Goal: Task Accomplishment & Management: Manage account settings

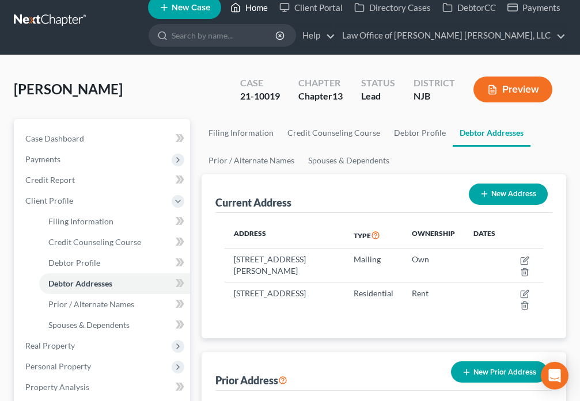
scroll to position [13, 0]
click at [249, 6] on link "Home" at bounding box center [249, 7] width 49 height 21
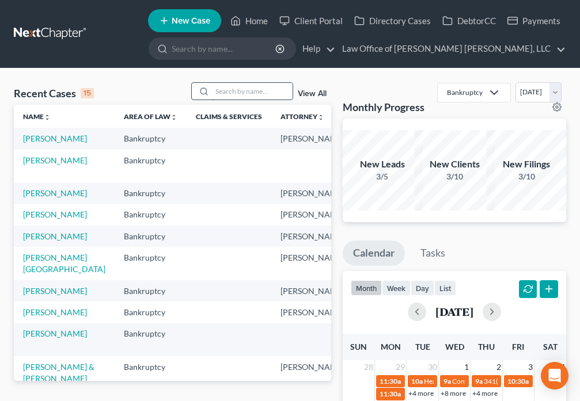
click at [242, 96] on input "search" at bounding box center [252, 91] width 81 height 17
type input "[PERSON_NAME]"
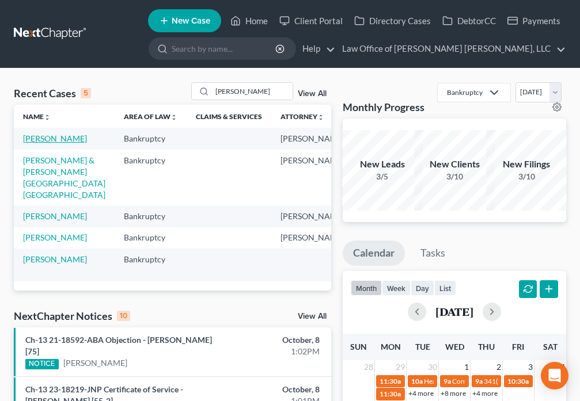
click at [42, 143] on link "[PERSON_NAME]" at bounding box center [55, 139] width 64 height 10
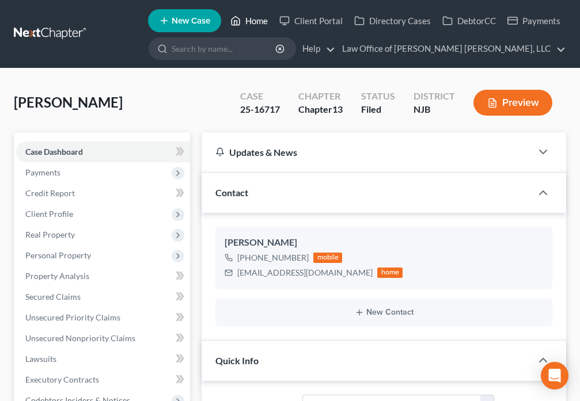
click at [249, 20] on link "Home" at bounding box center [249, 20] width 49 height 21
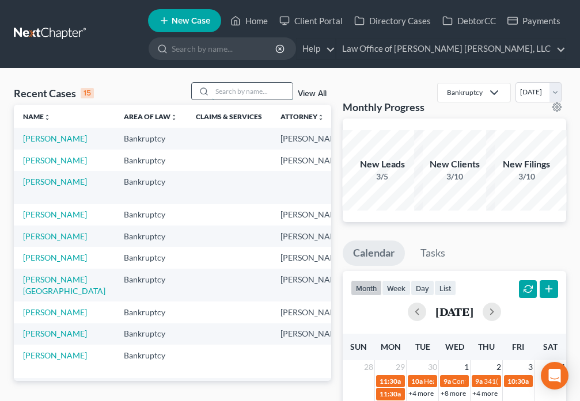
click at [229, 90] on input "search" at bounding box center [252, 91] width 81 height 17
type input "[PERSON_NAME]"
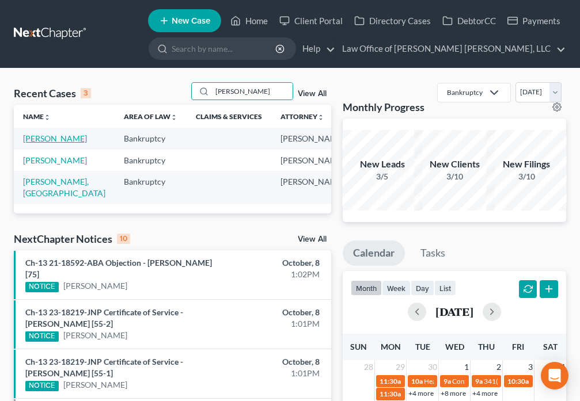
click at [31, 143] on link "[PERSON_NAME]" at bounding box center [55, 139] width 64 height 10
select select "6"
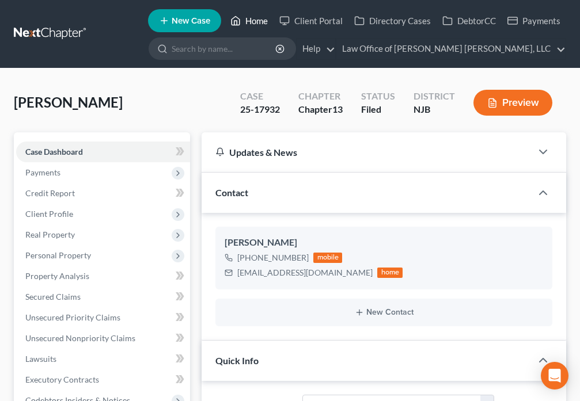
click at [233, 22] on icon at bounding box center [235, 21] width 8 height 9
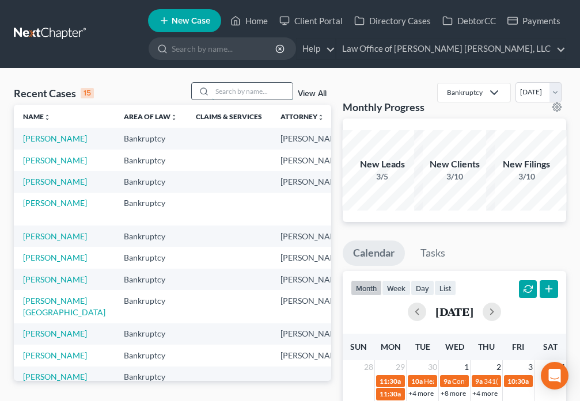
click at [230, 93] on input "search" at bounding box center [252, 91] width 81 height 17
type input "[PERSON_NAME]"
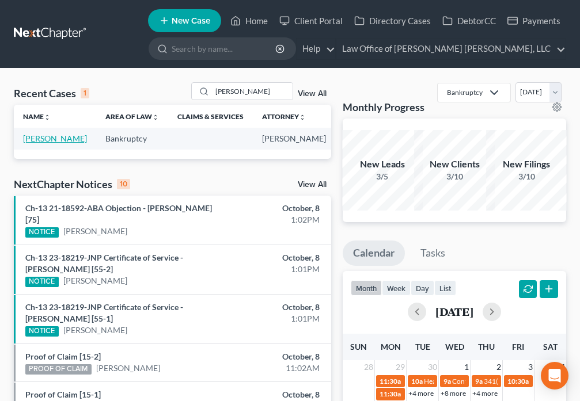
click at [23, 142] on link "[PERSON_NAME]" at bounding box center [55, 139] width 64 height 10
select select "6"
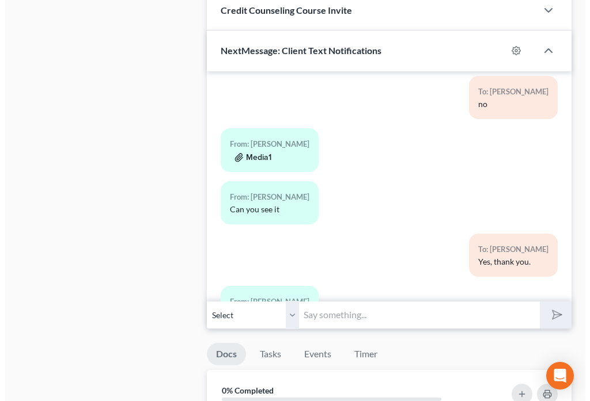
scroll to position [3970, 0]
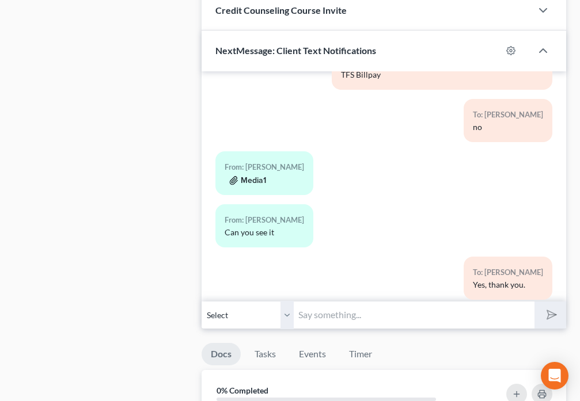
click at [249, 185] on button "Media1" at bounding box center [247, 180] width 37 height 9
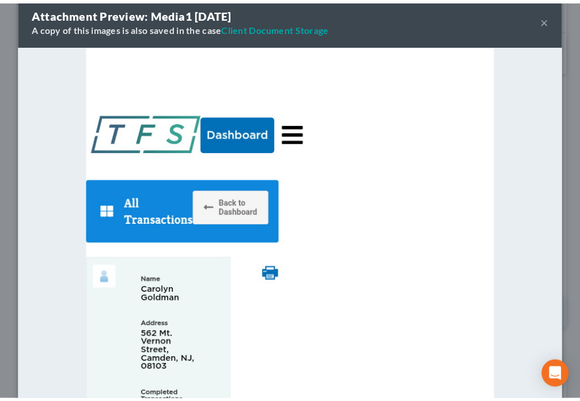
scroll to position [0, 0]
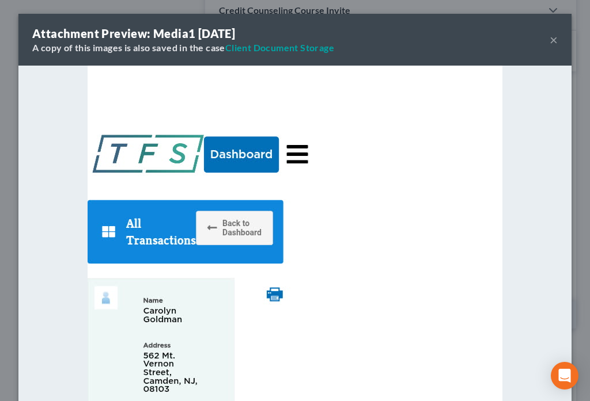
click at [549, 42] on button "×" at bounding box center [553, 40] width 8 height 14
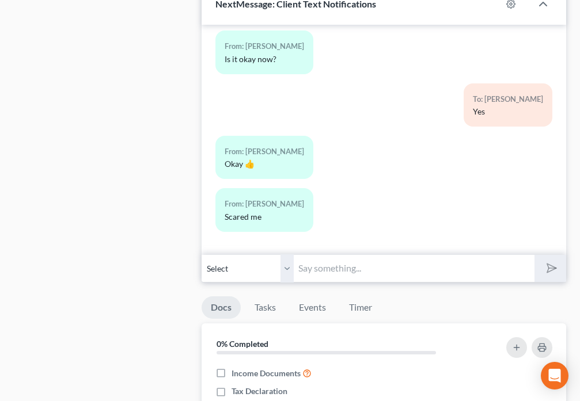
scroll to position [1129, 0]
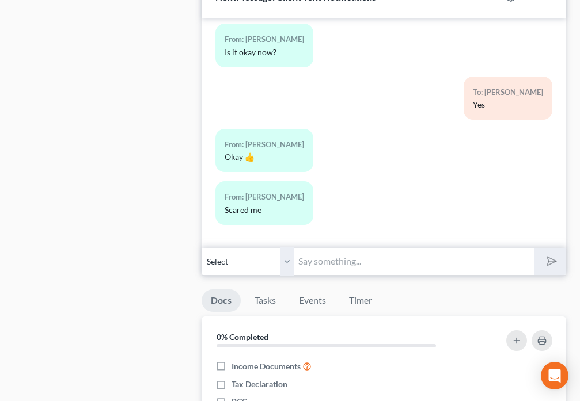
click at [339, 264] on input "text" at bounding box center [414, 262] width 240 height 28
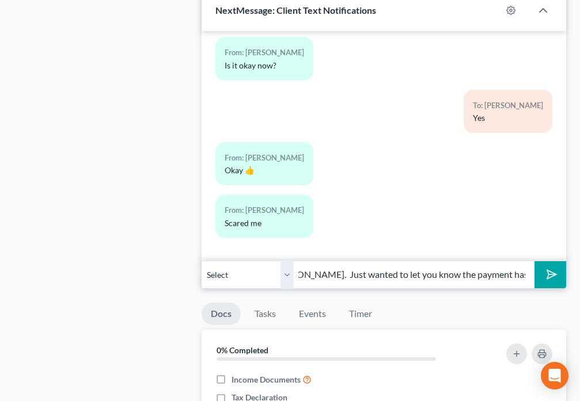
scroll to position [0, 0]
click at [451, 279] on input "Hi [PERSON_NAME]. Just wanted to let you know the payment has posted." at bounding box center [414, 275] width 240 height 28
type input "Hi [PERSON_NAME]. Just wanted to let you know the payment has posted. You are s…"
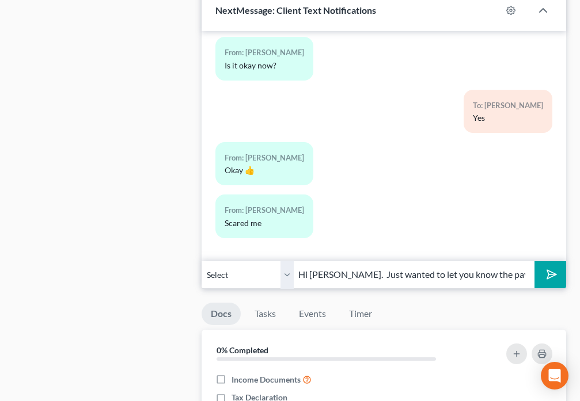
click at [551, 284] on button "submit" at bounding box center [550, 274] width 32 height 27
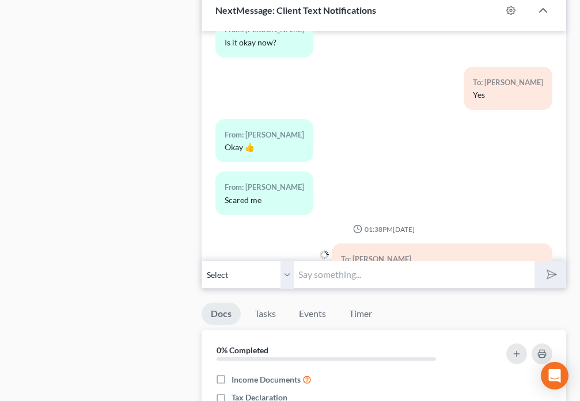
scroll to position [4321, 0]
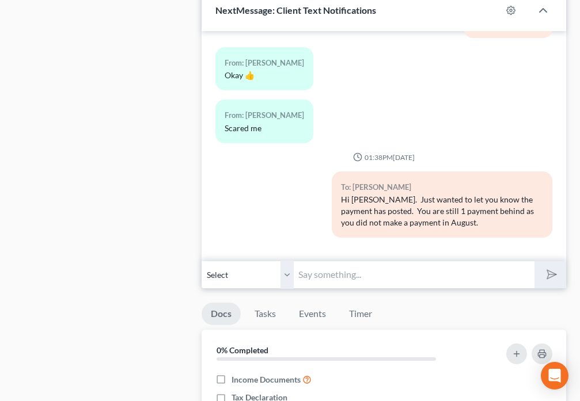
click at [392, 276] on input "text" at bounding box center [414, 275] width 240 height 28
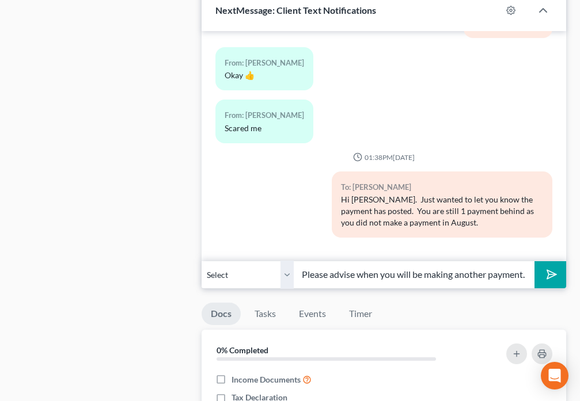
scroll to position [0, 259]
type input "The trustee's hearing is scheduled for [DATE][DATE]. Please advise when you wil…"
click at [546, 284] on button "submit" at bounding box center [550, 274] width 32 height 27
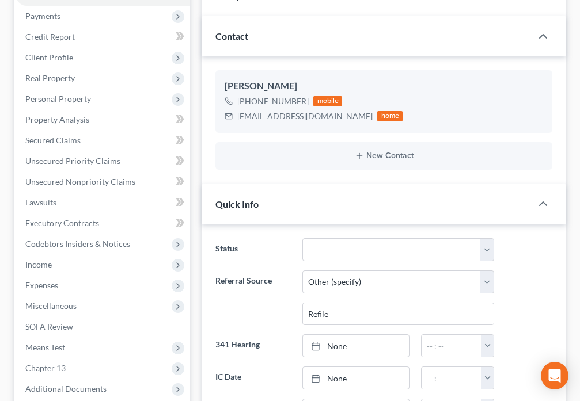
scroll to position [0, 0]
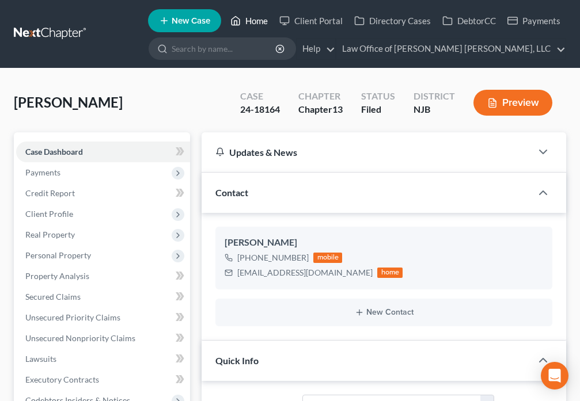
click at [242, 21] on link "Home" at bounding box center [249, 20] width 49 height 21
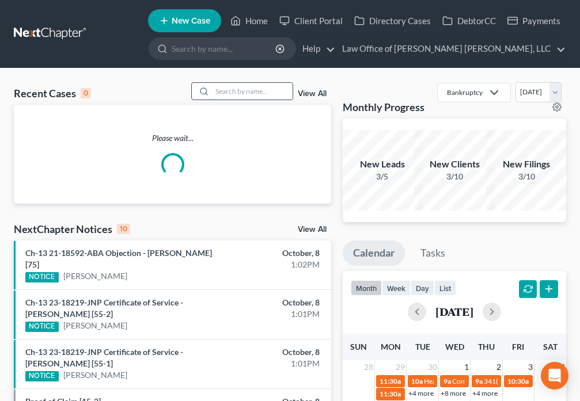
click at [240, 87] on input "search" at bounding box center [252, 91] width 81 height 17
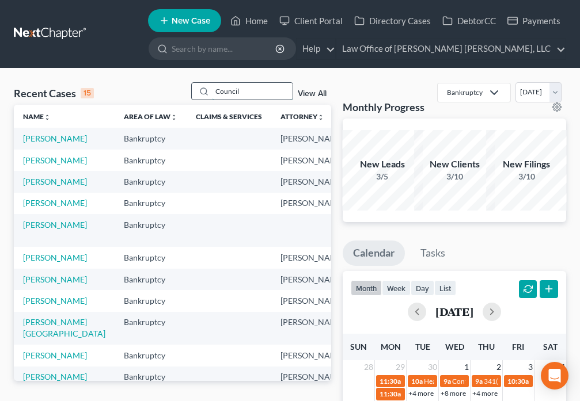
type input "Council"
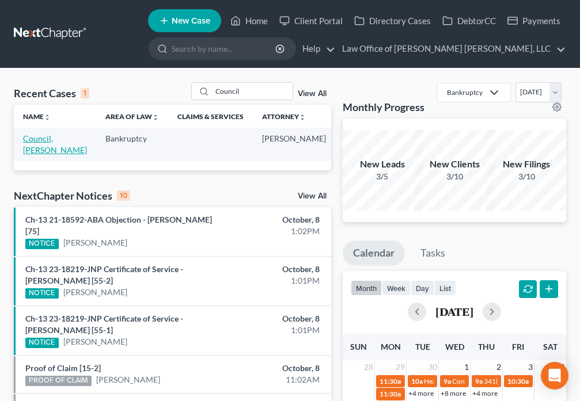
click at [27, 142] on link "Council, [PERSON_NAME]" at bounding box center [55, 144] width 64 height 21
select select "4"
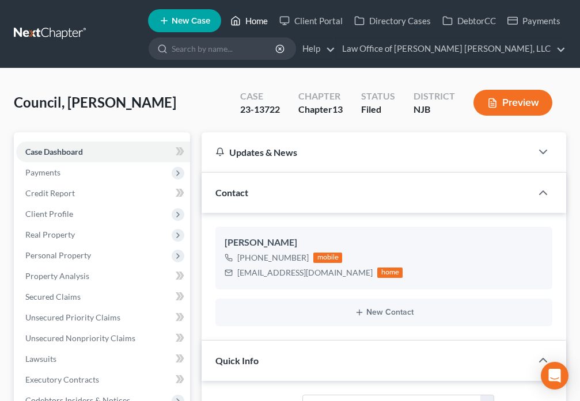
click at [250, 20] on link "Home" at bounding box center [249, 20] width 49 height 21
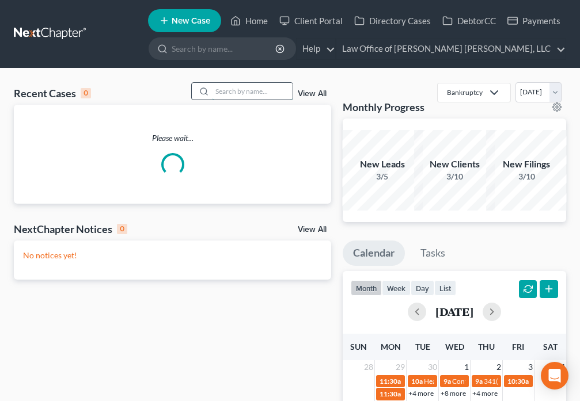
click at [249, 91] on input "search" at bounding box center [252, 91] width 81 height 17
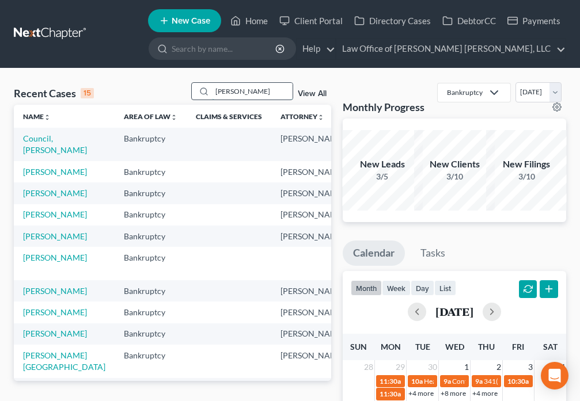
type input "[PERSON_NAME]"
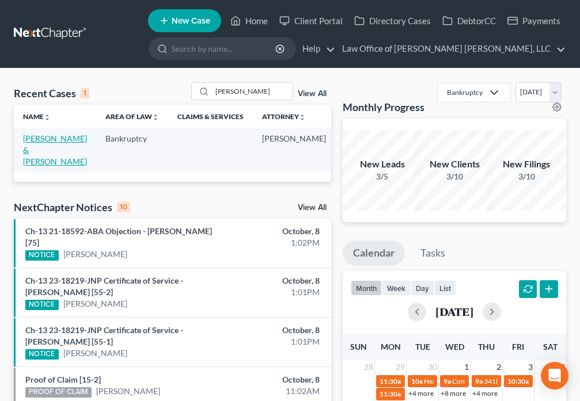
click at [29, 146] on link "[PERSON_NAME] & [PERSON_NAME]" at bounding box center [55, 150] width 64 height 33
select select "4"
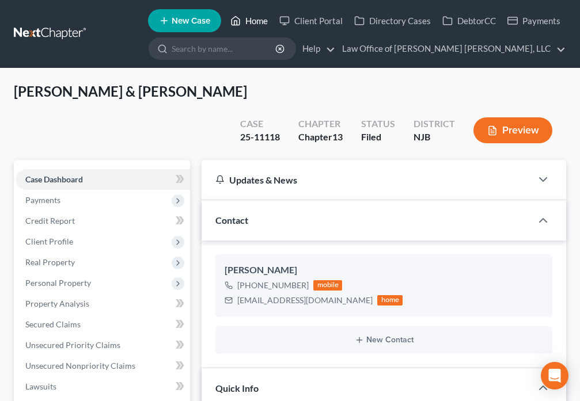
click at [250, 17] on link "Home" at bounding box center [249, 20] width 49 height 21
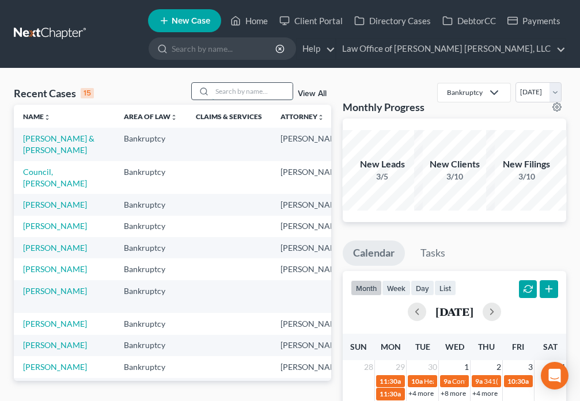
click at [233, 93] on input "search" at bounding box center [252, 91] width 81 height 17
type input "[PERSON_NAME]"
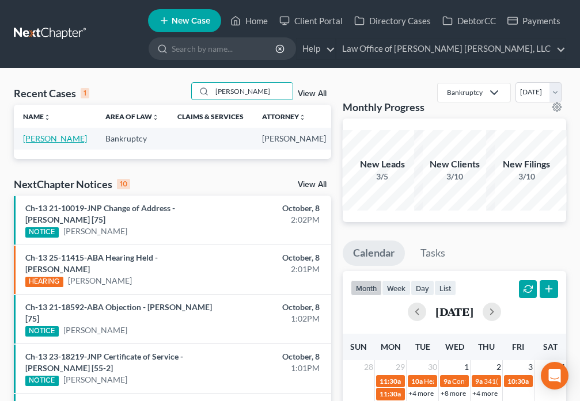
click at [30, 142] on link "[PERSON_NAME]" at bounding box center [55, 139] width 64 height 10
select select "6"
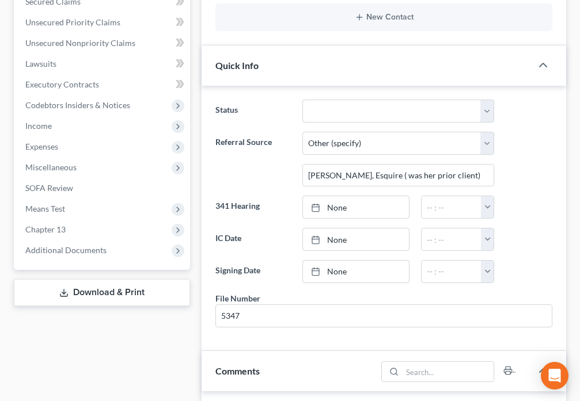
scroll to position [81, 0]
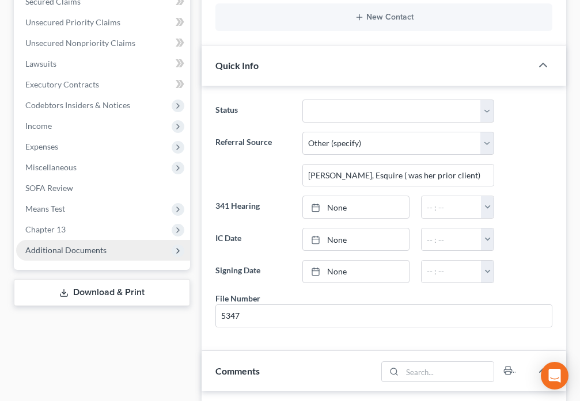
click at [98, 253] on span "Additional Documents" at bounding box center [65, 250] width 81 height 10
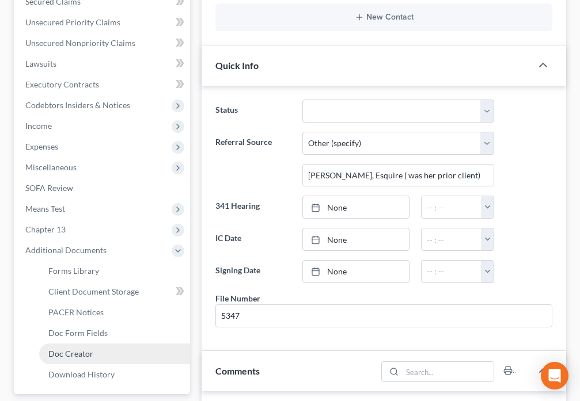
click at [79, 358] on span "Doc Creator" at bounding box center [70, 354] width 45 height 10
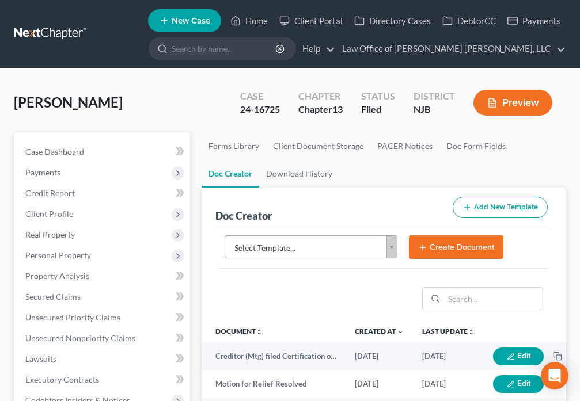
click at [390, 249] on body "Home New Case Client Portal Directory Cases DebtorCC Payments Law Office of [PE…" at bounding box center [290, 385] width 580 height 770
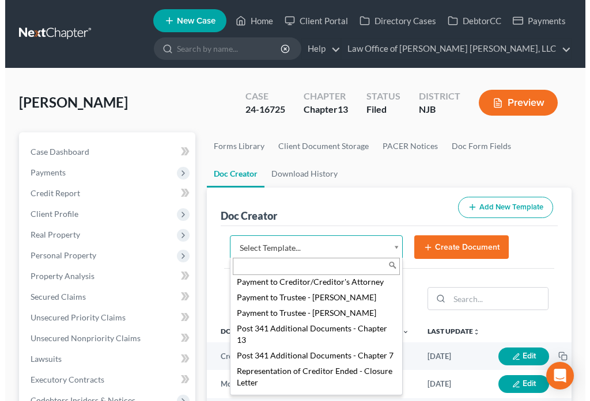
scroll to position [1438, 0]
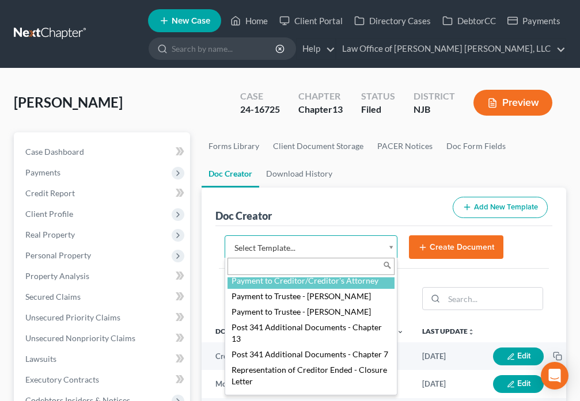
select select "88981"
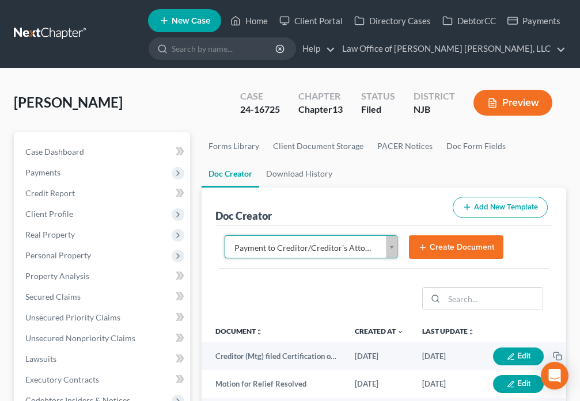
click at [450, 250] on button "Create Document" at bounding box center [456, 248] width 94 height 24
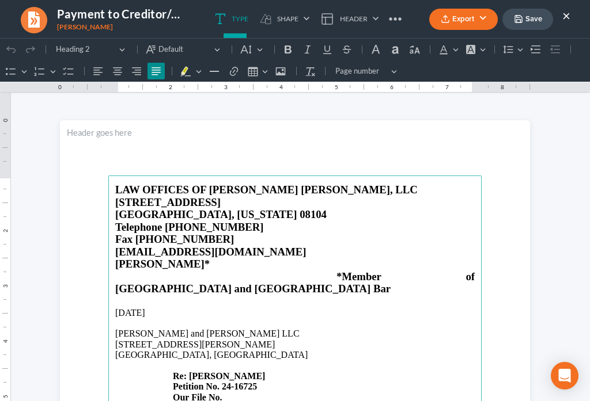
scroll to position [94, 0]
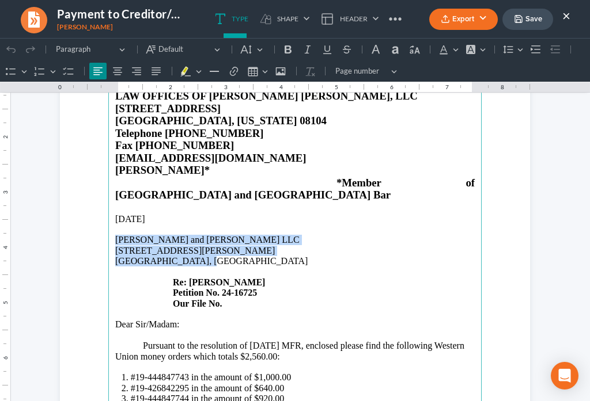
drag, startPoint x: 111, startPoint y: 212, endPoint x: 208, endPoint y: 234, distance: 99.3
click at [208, 235] on p "[PERSON_NAME] and [PERSON_NAME] LLC [STREET_ADDRESS][PERSON_NAME] Re: [PERSON_N…" at bounding box center [294, 272] width 359 height 74
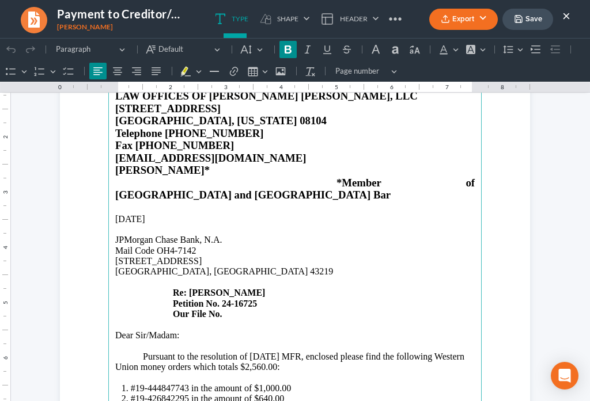
click at [236, 294] on p "[GEOGRAPHIC_DATA], [GEOGRAPHIC_DATA] 43219 Re: [PERSON_NAME] Petition No. 24-16…" at bounding box center [294, 293] width 359 height 53
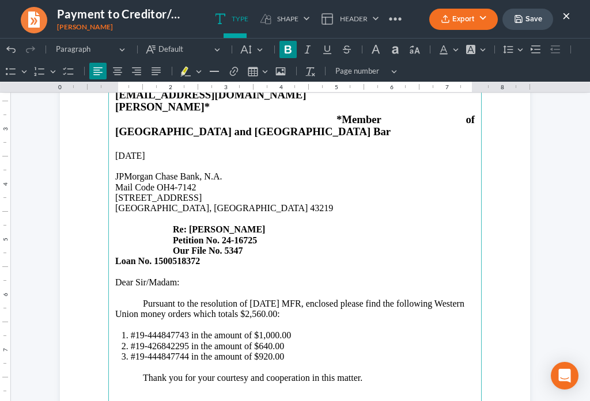
scroll to position [174, 0]
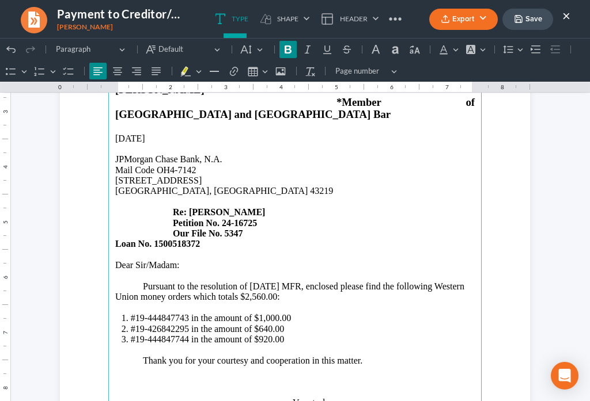
click at [269, 282] on p "Pursuant to the resolution of [DATE] MFR, enclosed please find the following We…" at bounding box center [294, 292] width 359 height 21
click at [278, 282] on p "Pursuant to the resolution of the MFR, enclosed please find the following Weste…" at bounding box center [294, 292] width 359 height 21
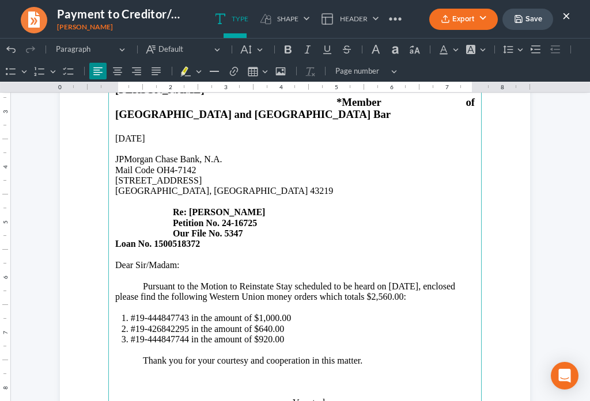
click at [294, 282] on p "Pursuant to the Motion to Reinstate Stay scheduled to be heard on [DATE], enclo…" at bounding box center [294, 292] width 359 height 21
click at [403, 282] on p "Pursuant to the Motion to Reinstate Stay scheduled to be heard on [DATE], enclo…" at bounding box center [294, 292] width 359 height 21
click at [184, 313] on li "#19-444847743 in the amount of $1,000.00" at bounding box center [303, 318] width 344 height 10
click at [254, 313] on li "#38152706308 in the amount of $1,000.00" at bounding box center [303, 318] width 344 height 10
click at [183, 324] on li "#19-426842295 in the amount of $640.00" at bounding box center [303, 329] width 344 height 10
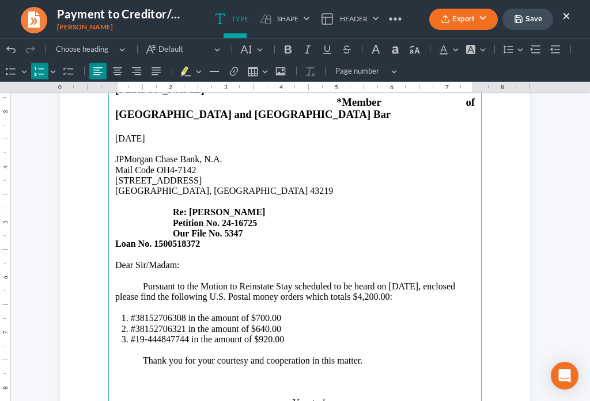
click at [259, 324] on li "#38152706321 in the amount of $640.00" at bounding box center [303, 329] width 344 height 10
drag, startPoint x: 184, startPoint y: 314, endPoint x: 130, endPoint y: 311, distance: 54.2
click at [131, 335] on li "#19-444847744 in the amount of $920.00" at bounding box center [303, 340] width 344 height 10
click at [259, 335] on li "#38089799818 in the amount of $920.00" at bounding box center [303, 340] width 344 height 10
click at [290, 335] on li "#38089799818 in the amount of $750.00" at bounding box center [303, 340] width 344 height 10
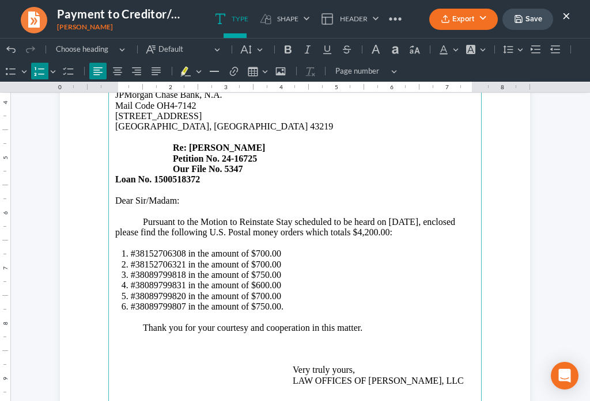
scroll to position [282, 0]
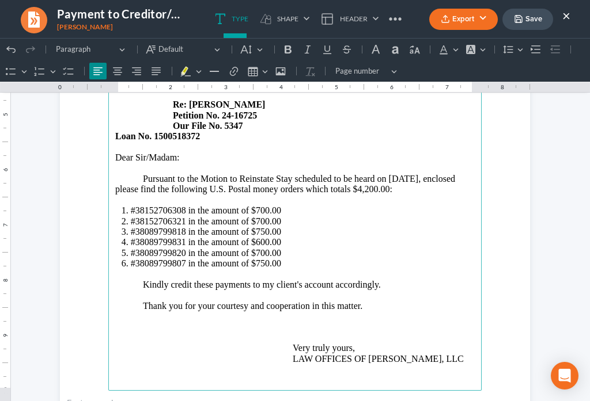
click at [380, 301] on p "Thank you for your courtesy and cooperation in this matter. Very truly yours, L…" at bounding box center [294, 332] width 359 height 63
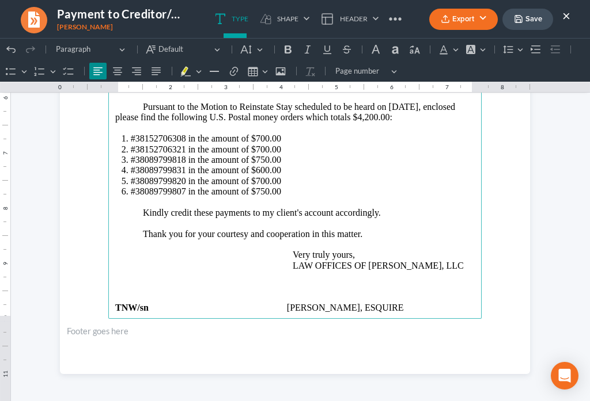
scroll to position [355, 0]
click at [128, 303] on main "LAW OFFICES OF [PERSON_NAME] [PERSON_NAME], LLC [STREET_ADDRESS][US_STATE] Tele…" at bounding box center [294, 70] width 373 height 498
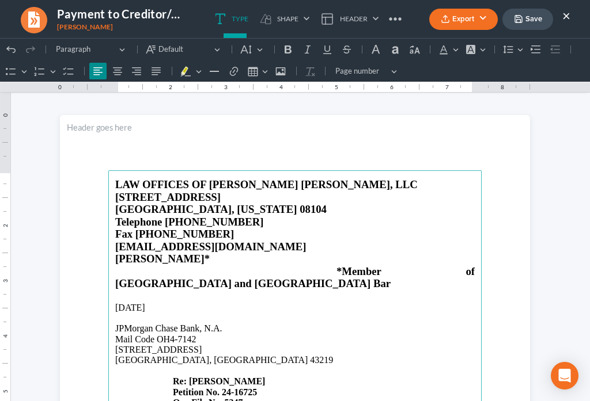
scroll to position [0, 0]
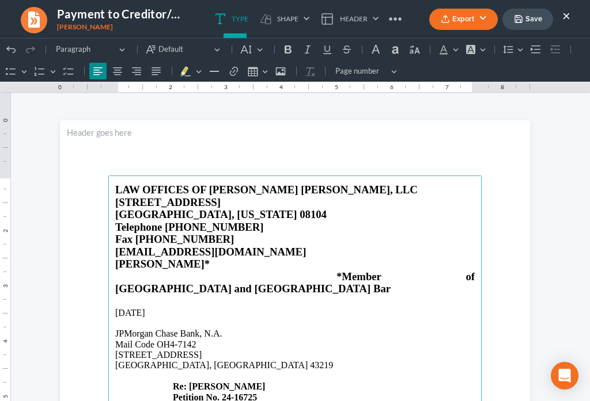
click at [519, 20] on polyline "button" at bounding box center [518, 21] width 4 height 3
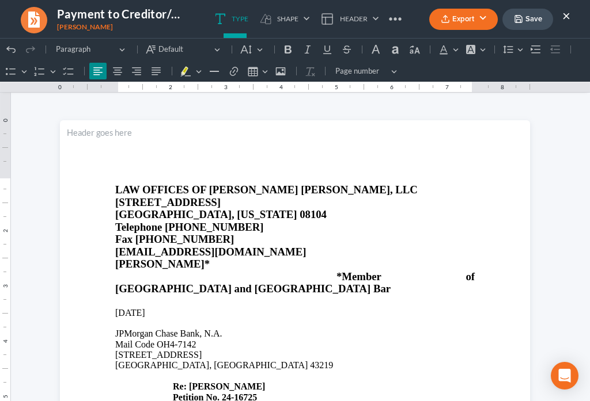
click at [451, 28] on button "Export" at bounding box center [463, 19] width 69 height 21
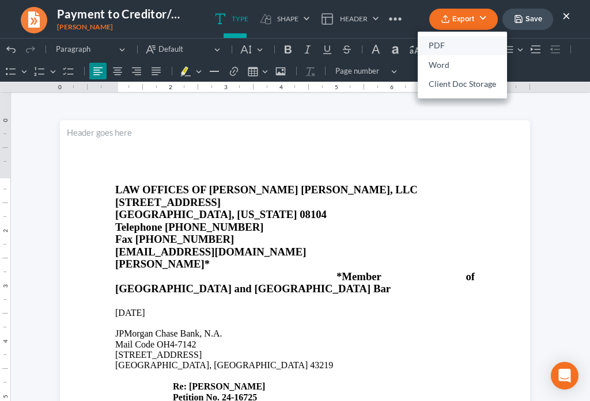
click at [443, 43] on link "PDF" at bounding box center [461, 46] width 89 height 20
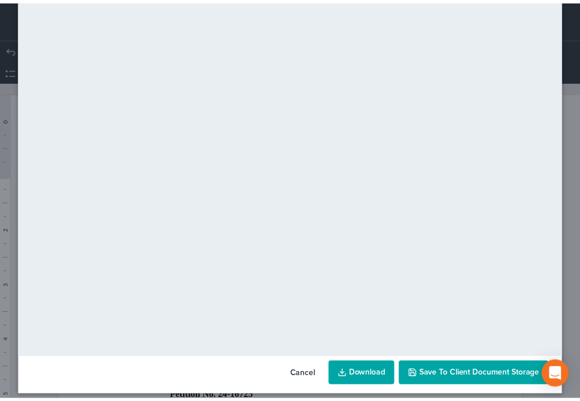
scroll to position [81, 0]
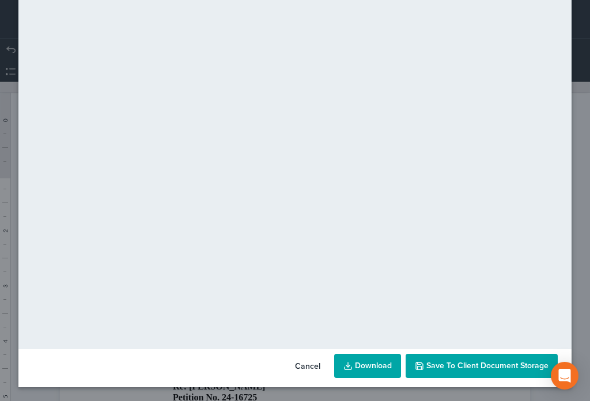
click at [480, 369] on span "Save to Client Document Storage" at bounding box center [487, 366] width 122 height 10
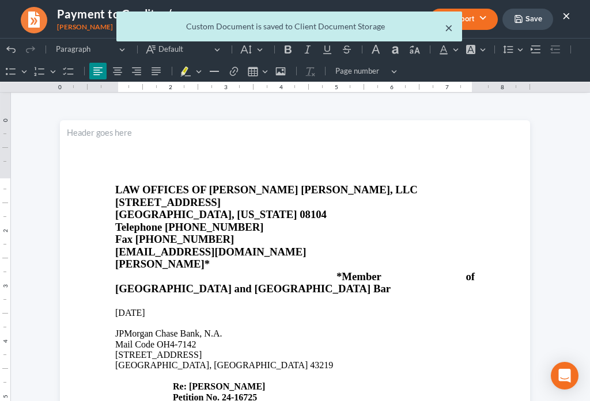
drag, startPoint x: 449, startPoint y: 32, endPoint x: 556, endPoint y: 15, distance: 108.4
click at [449, 32] on button "×" at bounding box center [449, 28] width 8 height 14
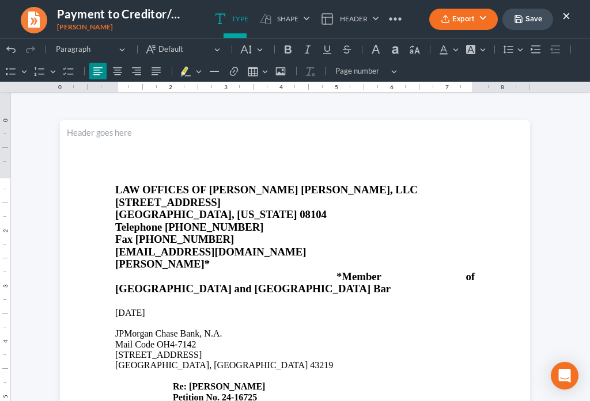
click at [563, 18] on button "×" at bounding box center [566, 16] width 8 height 14
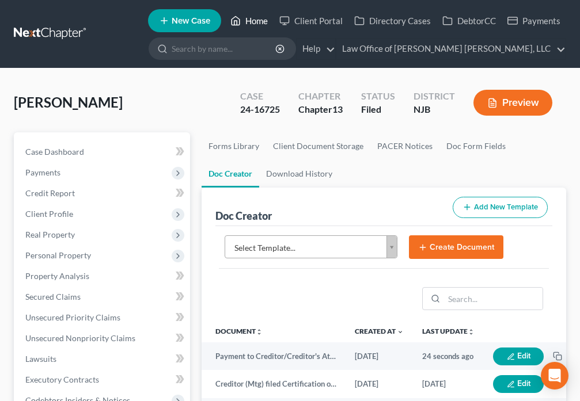
click at [232, 20] on icon at bounding box center [235, 21] width 10 height 14
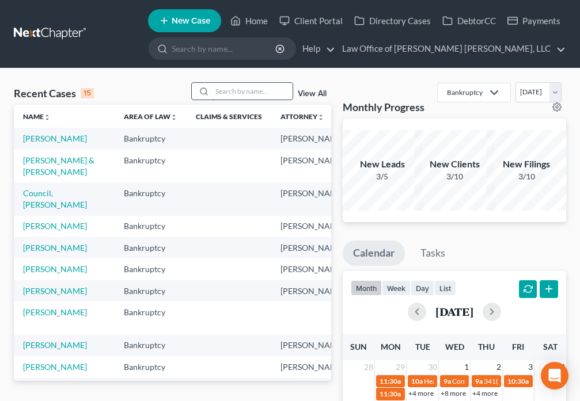
click at [221, 91] on input "search" at bounding box center [252, 91] width 81 height 17
type input "[PERSON_NAME]"
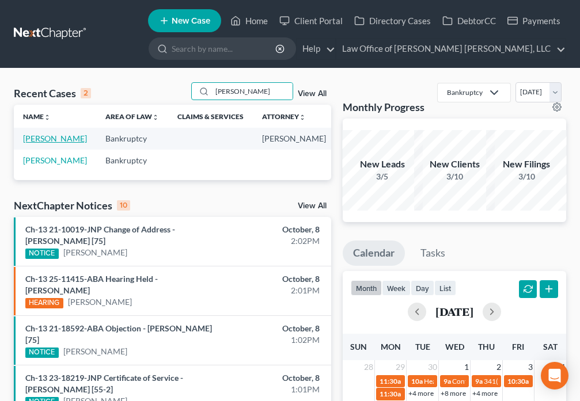
click at [40, 141] on link "[PERSON_NAME]" at bounding box center [55, 139] width 64 height 10
select select "6"
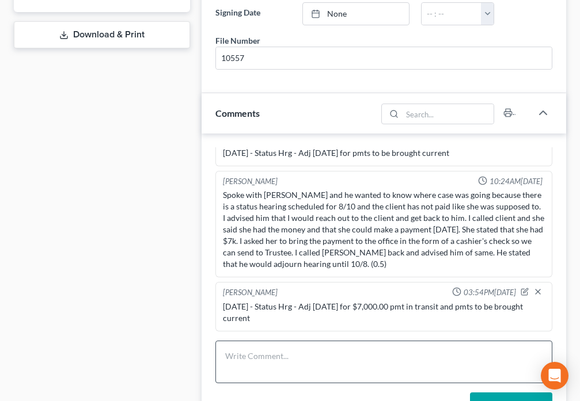
scroll to position [578, 0]
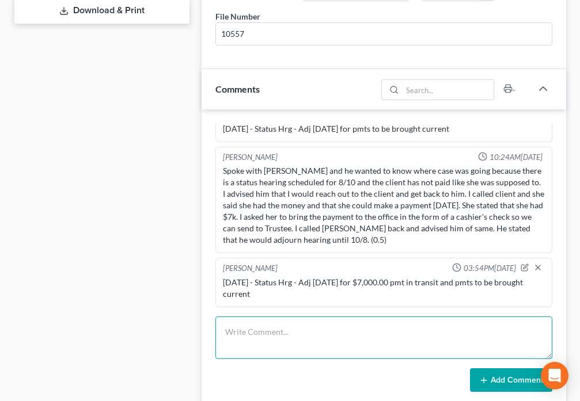
click at [287, 337] on textarea at bounding box center [383, 338] width 337 height 43
type textarea "1"
type textarea "Status Hrg - No further hrgs required. Pmts brought current"
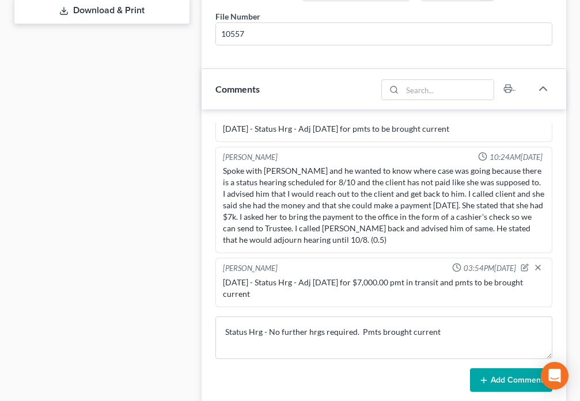
click at [499, 377] on button "Add Comment" at bounding box center [511, 381] width 82 height 24
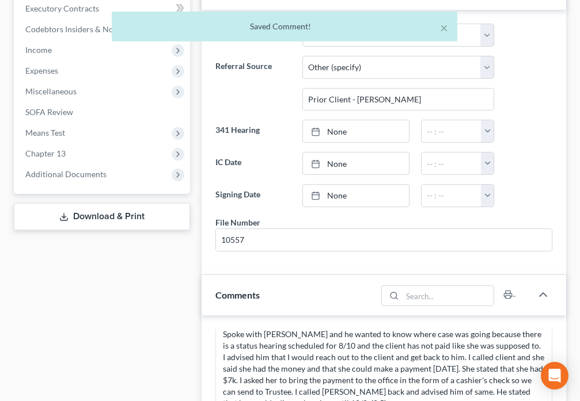
scroll to position [309, 0]
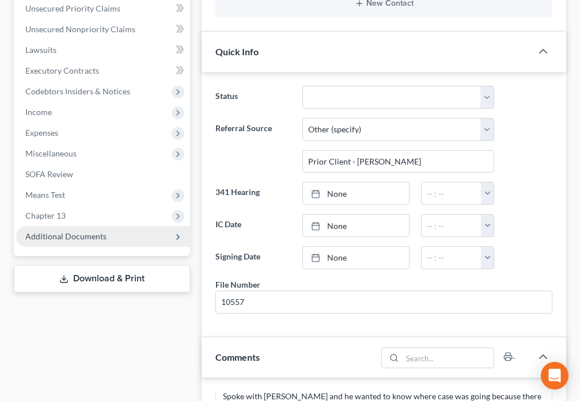
click at [114, 242] on span "Additional Documents" at bounding box center [103, 236] width 174 height 21
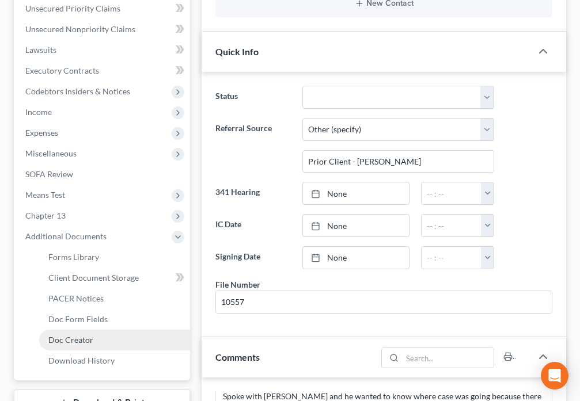
click at [88, 343] on span "Doc Creator" at bounding box center [70, 340] width 45 height 10
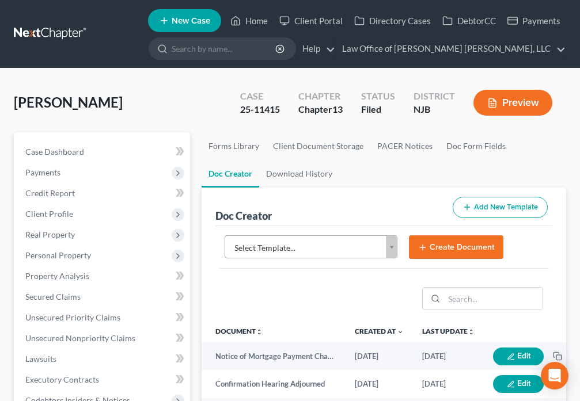
click at [391, 249] on body "Home New Case Client Portal Directory Cases DebtorCC Payments Law Office of [PE…" at bounding box center [290, 385] width 580 height 770
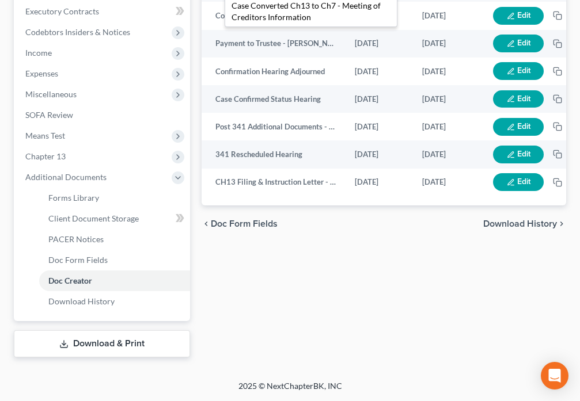
click at [108, 220] on body "Home New Case Client Portal Directory Cases DebtorCC Payments Law Office of [PE…" at bounding box center [290, 16] width 580 height 770
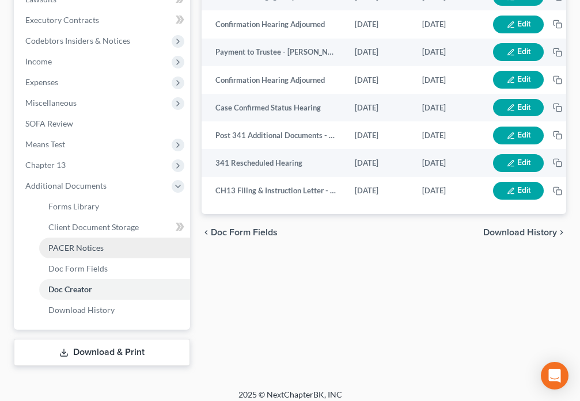
scroll to position [369, 0]
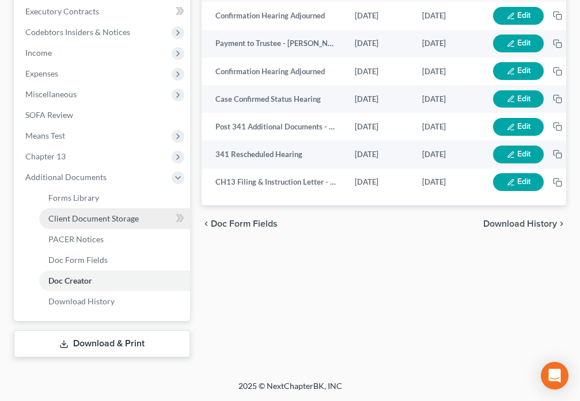
click at [135, 224] on link "Client Document Storage" at bounding box center [114, 218] width 151 height 21
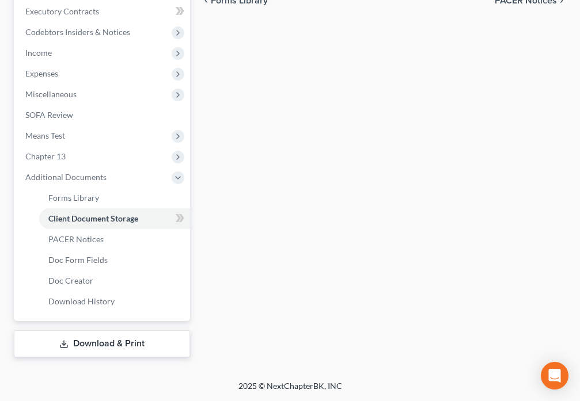
select select "9"
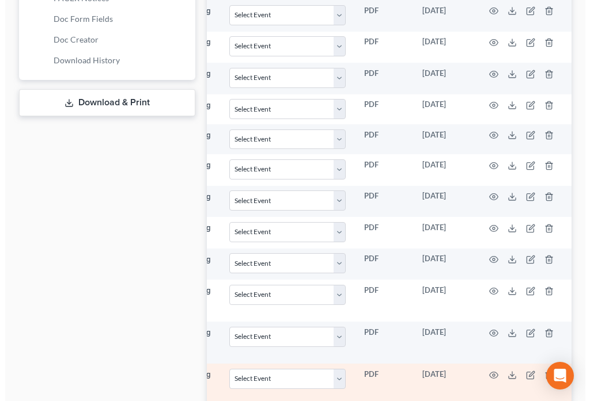
scroll to position [0, 158]
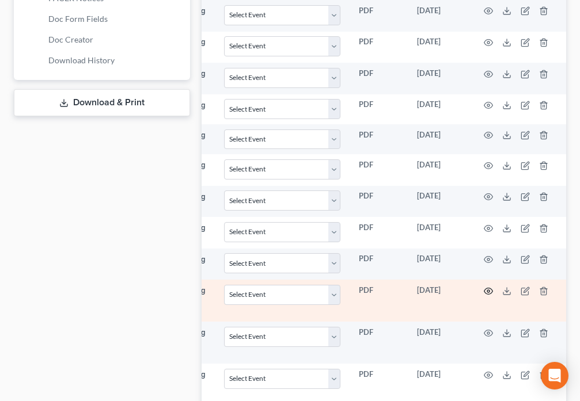
click at [491, 287] on icon "button" at bounding box center [488, 291] width 9 height 9
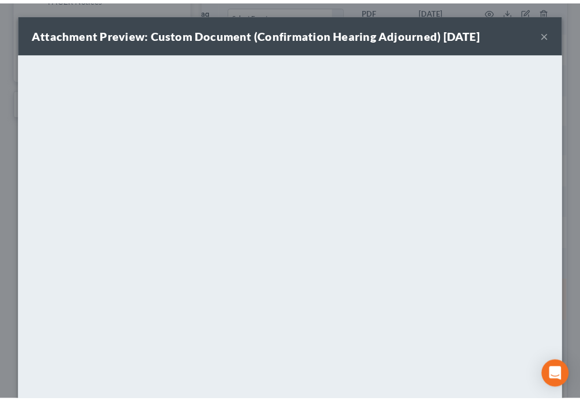
scroll to position [0, 151]
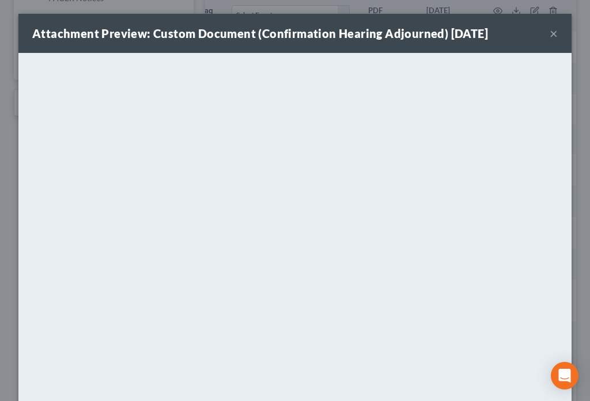
click at [549, 36] on button "×" at bounding box center [553, 33] width 8 height 14
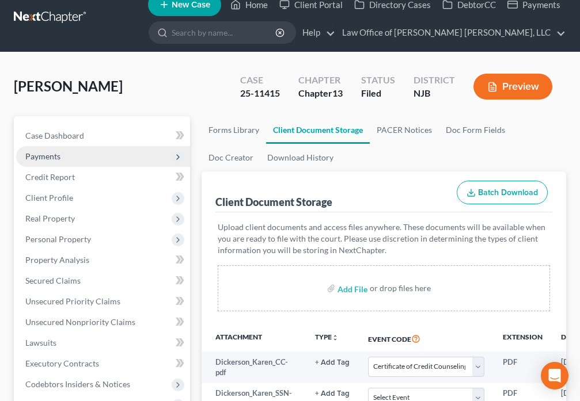
scroll to position [13, 0]
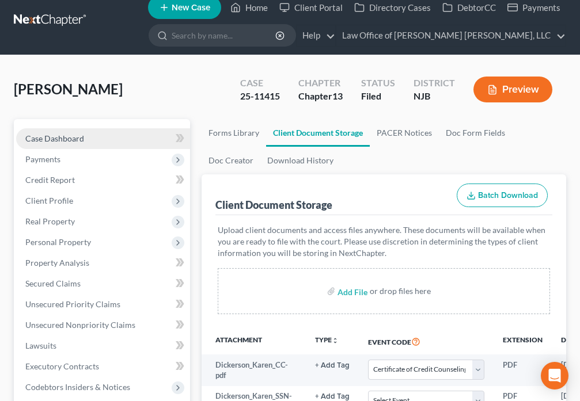
click at [75, 141] on span "Case Dashboard" at bounding box center [54, 139] width 59 height 10
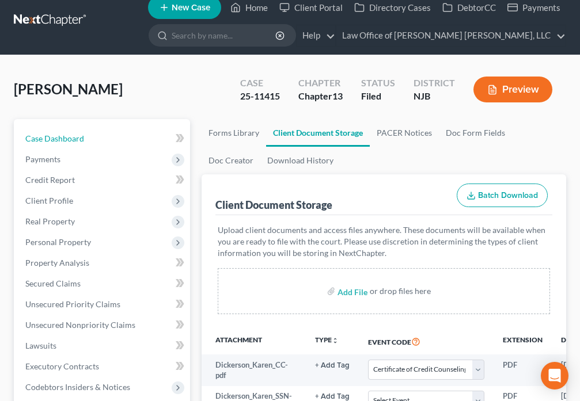
select select "6"
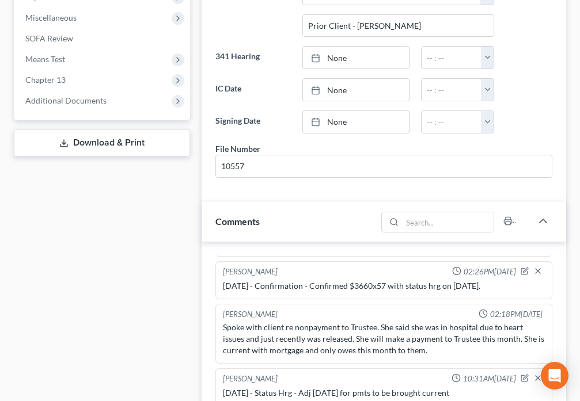
scroll to position [443, 0]
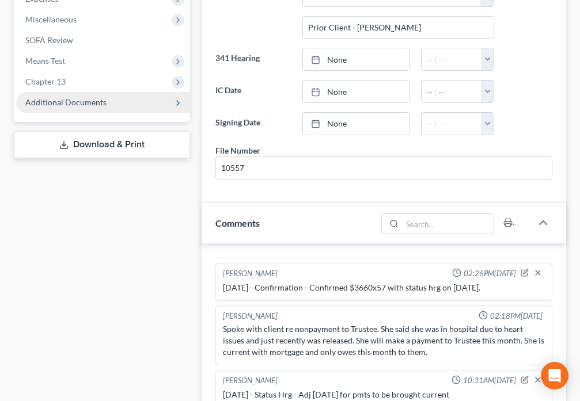
click at [112, 109] on span "Additional Documents" at bounding box center [103, 102] width 174 height 21
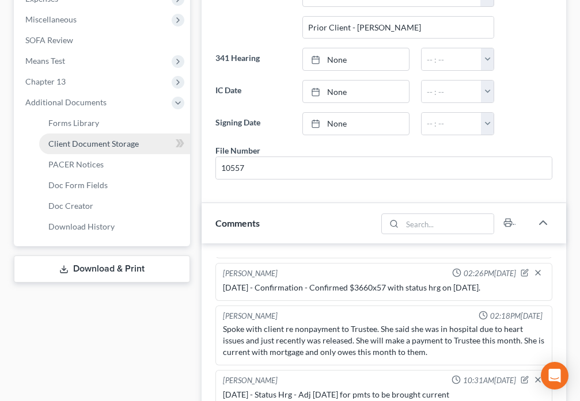
click at [127, 142] on span "Client Document Storage" at bounding box center [93, 144] width 90 height 10
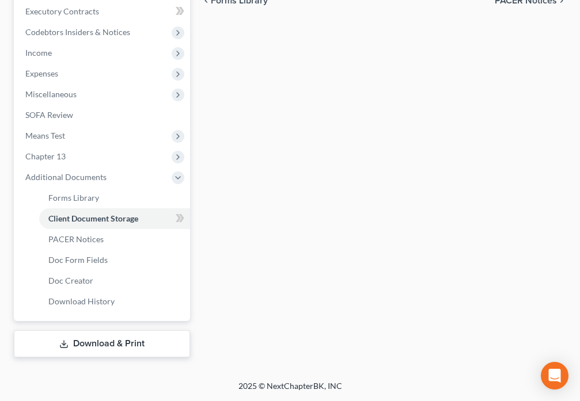
select select "9"
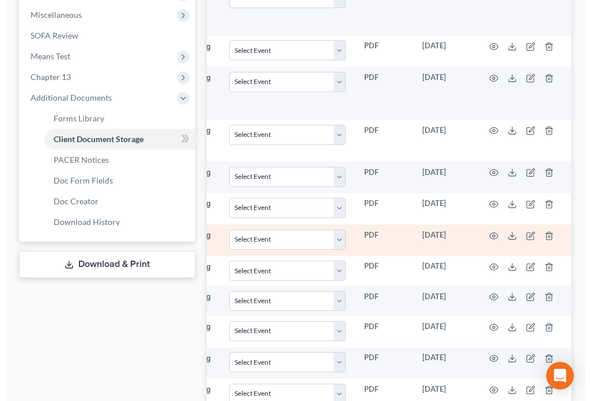
scroll to position [397, 0]
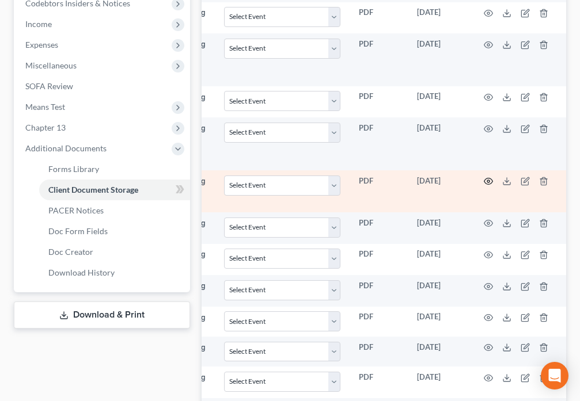
click at [491, 177] on icon "button" at bounding box center [488, 181] width 9 height 9
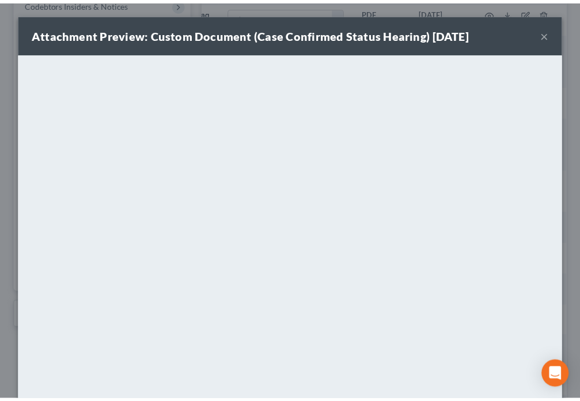
scroll to position [0, 151]
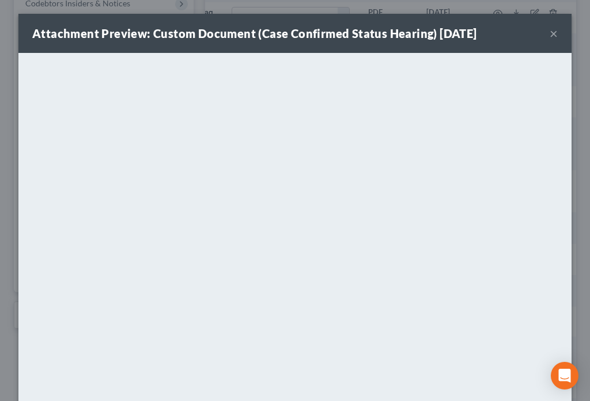
click at [549, 35] on button "×" at bounding box center [553, 33] width 8 height 14
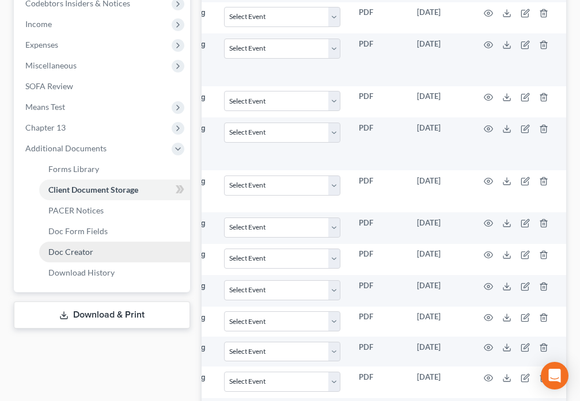
click at [80, 248] on span "Doc Creator" at bounding box center [70, 252] width 45 height 10
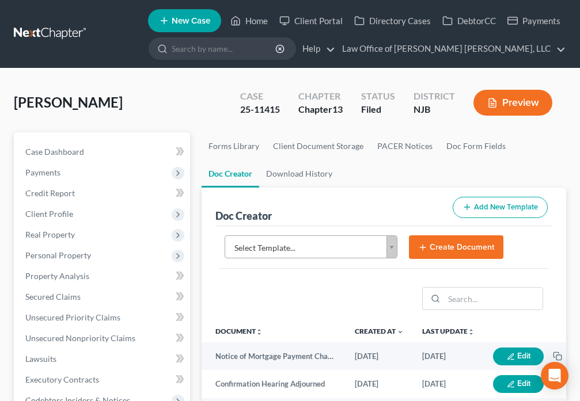
click at [388, 252] on body "Home New Case Client Portal Directory Cases DebtorCC Payments Law Office of [PE…" at bounding box center [290, 385] width 580 height 770
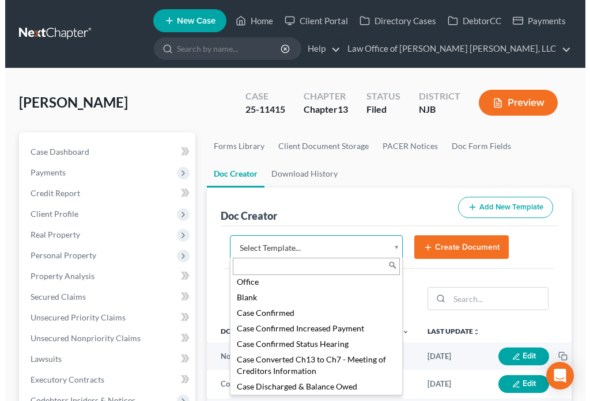
scroll to position [108, 0]
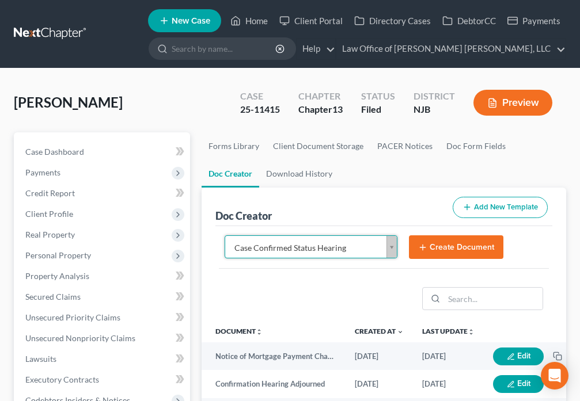
select select "88837"
click at [425, 248] on line "submit" at bounding box center [422, 248] width 5 height 0
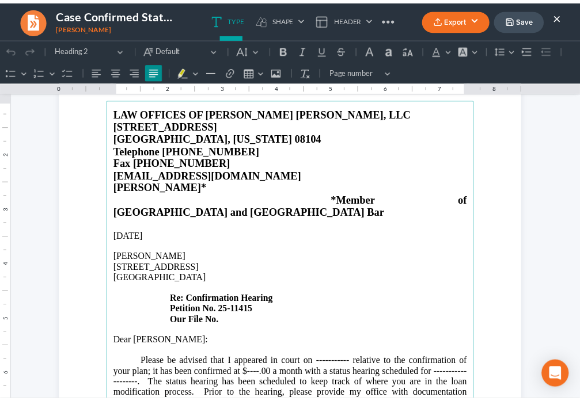
scroll to position [81, 0]
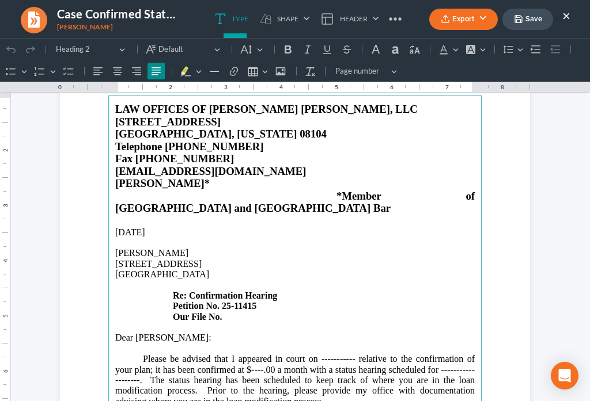
click at [567, 18] on button "×" at bounding box center [566, 16] width 8 height 14
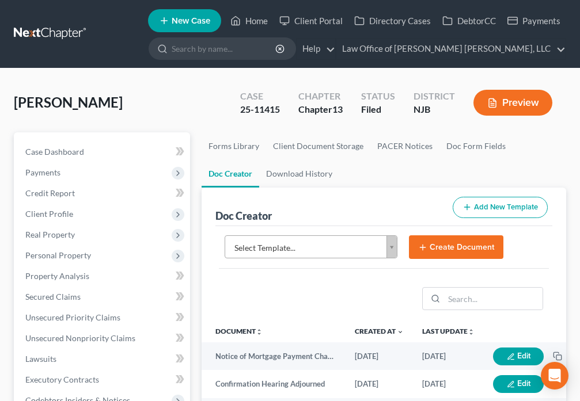
click at [388, 247] on body "Home New Case Client Portal Directory Cases DebtorCC Payments Law Office of [PE…" at bounding box center [290, 385] width 580 height 770
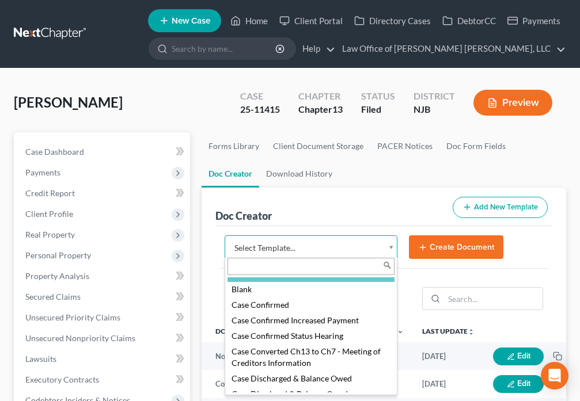
scroll to position [85, 0]
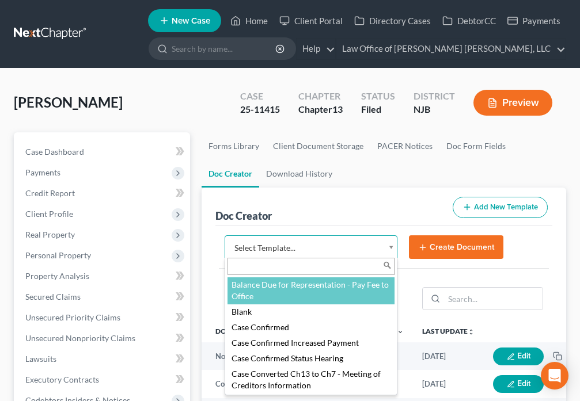
click at [378, 208] on body "Home New Case Client Portal Directory Cases DebtorCC Payments Law Office of [PE…" at bounding box center [290, 385] width 580 height 770
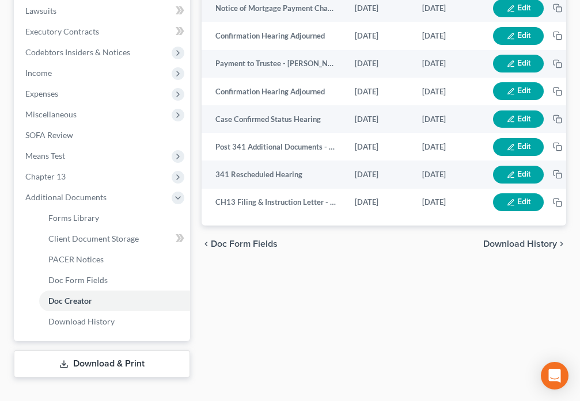
scroll to position [355, 0]
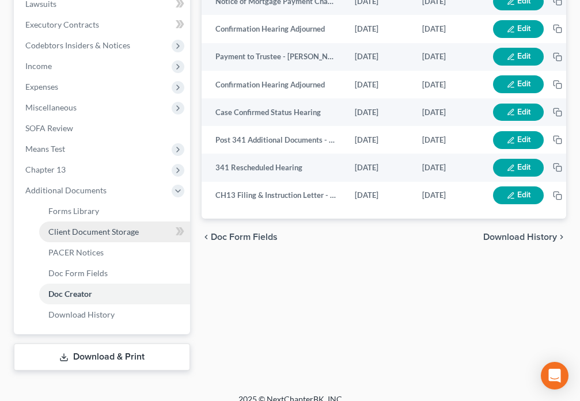
click at [120, 234] on span "Client Document Storage" at bounding box center [93, 232] width 90 height 10
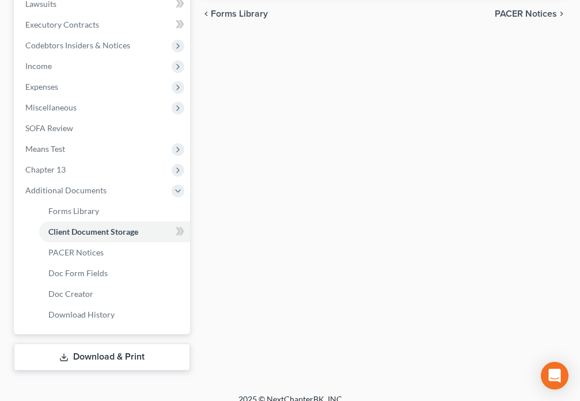
select select "9"
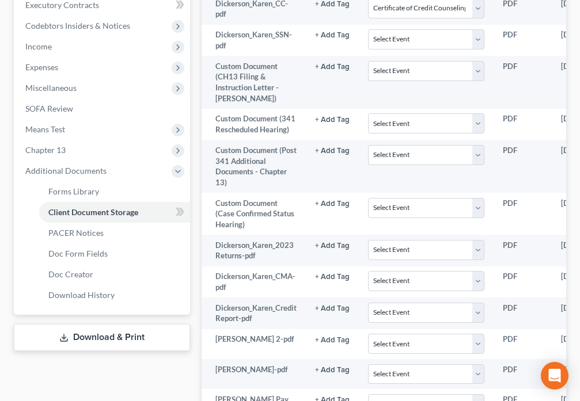
scroll to position [363, 0]
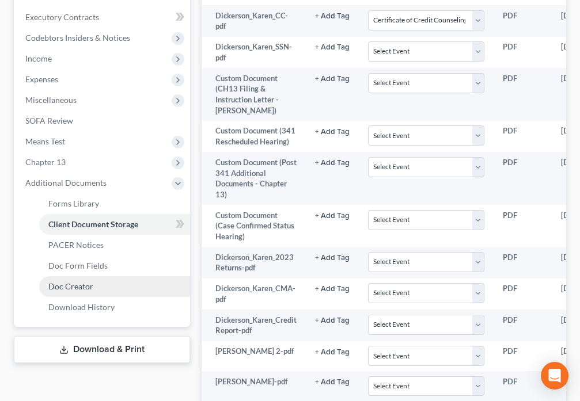
click at [83, 293] on link "Doc Creator" at bounding box center [114, 286] width 151 height 21
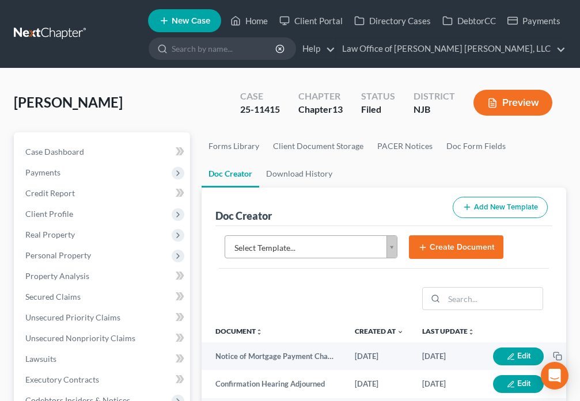
click at [391, 248] on body "Home New Case Client Portal Directory Cases DebtorCC Payments Law Office of [PE…" at bounding box center [290, 385] width 580 height 770
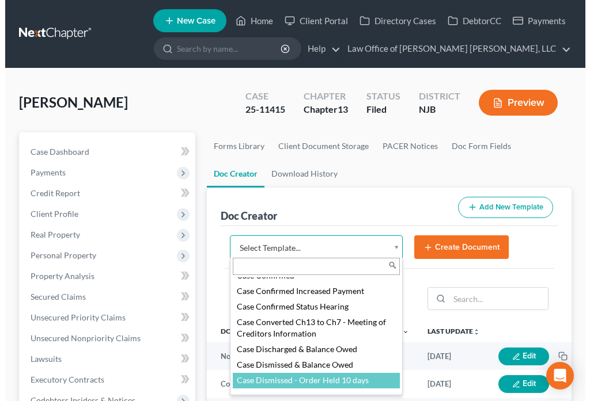
scroll to position [121, 0]
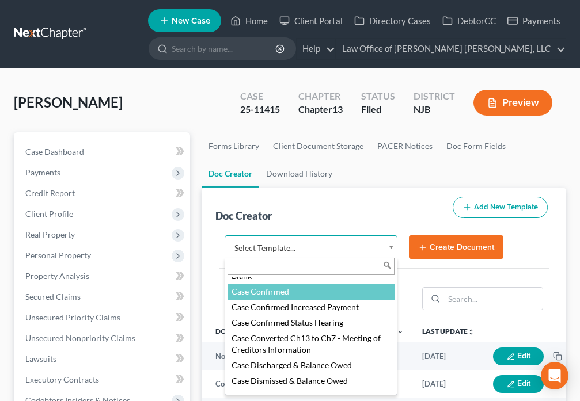
select select "88832"
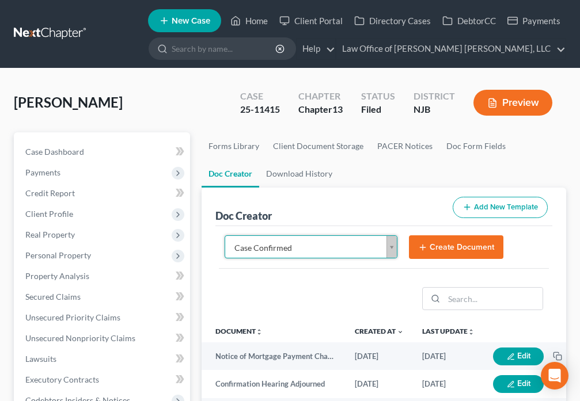
click at [432, 250] on button "Create Document" at bounding box center [456, 248] width 94 height 24
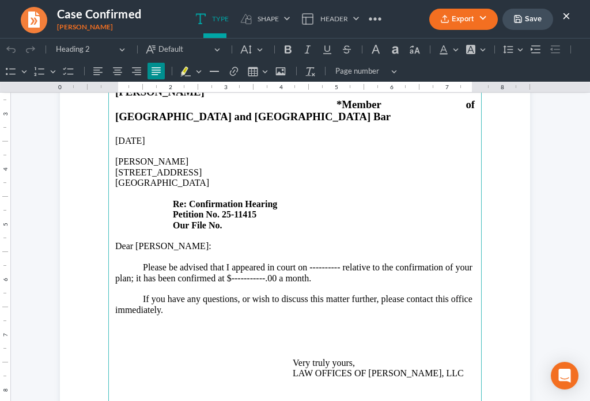
scroll to position [174, 0]
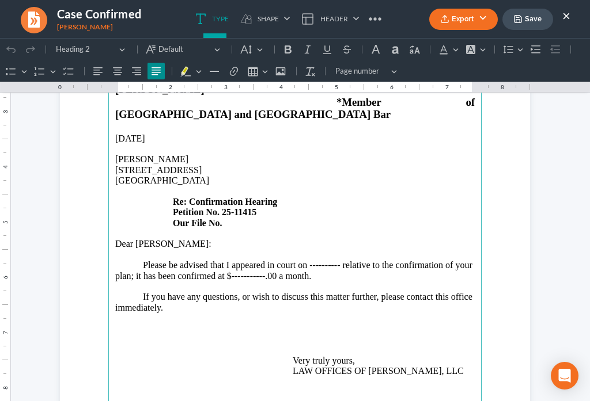
click at [185, 197] on strong "Re: Confirmation Hearing" at bounding box center [225, 202] width 104 height 10
click at [335, 197] on strong "Re: Status Hearing Confirmation Hearing" at bounding box center [256, 202] width 166 height 10
drag, startPoint x: 336, startPoint y: 241, endPoint x: 460, endPoint y: 211, distance: 128.1
click at [337, 260] on p "Please be advised that I appeared in court on ---------- relative to the confir…" at bounding box center [294, 270] width 359 height 21
click at [420, 260] on p "Please be advised that I appeared in court on [DATE] relative to the confirmati…" at bounding box center [294, 270] width 359 height 21
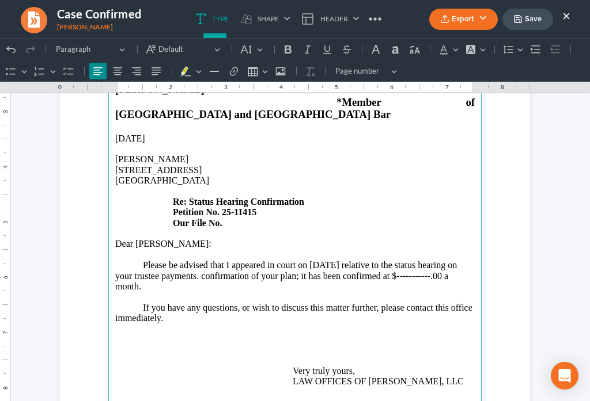
drag, startPoint x: 238, startPoint y: 253, endPoint x: 415, endPoint y: 257, distance: 176.8
click at [415, 260] on p "Please be advised that I appeared in court on [DATE] relative to the status hea…" at bounding box center [294, 276] width 359 height 32
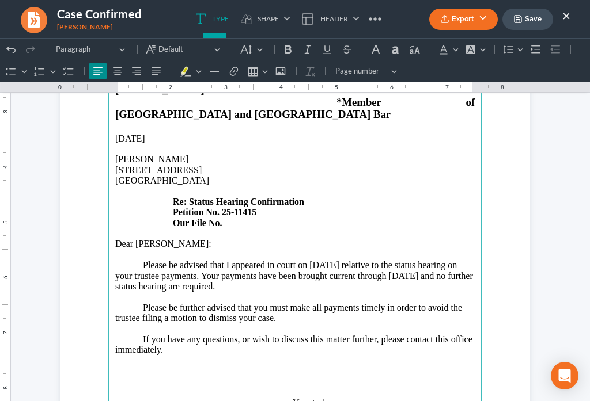
click at [239, 260] on p "Please be advised that I appeared in court on [DATE] relative to the status hea…" at bounding box center [294, 276] width 359 height 32
click at [310, 303] on p "Please be further advised that you must make all payments timely in order to av…" at bounding box center [294, 313] width 359 height 21
click at [308, 303] on p "Please be further advised that you must make all payments timely in order to av…" at bounding box center [294, 313] width 359 height 21
click at [312, 303] on p "Please be further advised that you must make aOctober's payment and all future …" at bounding box center [294, 313] width 359 height 21
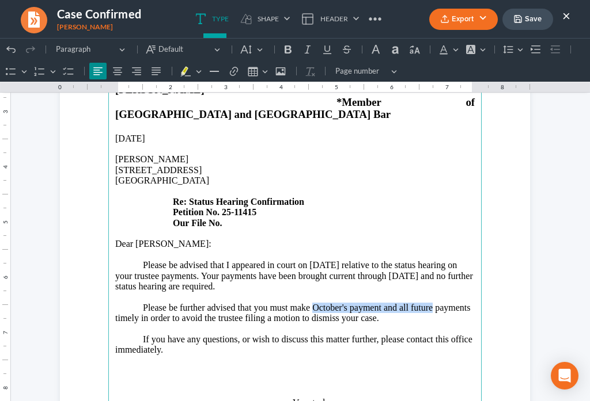
drag, startPoint x: 428, startPoint y: 284, endPoint x: 309, endPoint y: 287, distance: 119.2
click at [309, 303] on p "Please be further advised that you must make October's payment and all future p…" at bounding box center [294, 313] width 359 height 21
click at [388, 303] on p "Please be further advised that you must make all ongoing payments timely in ord…" at bounding box center [294, 313] width 359 height 21
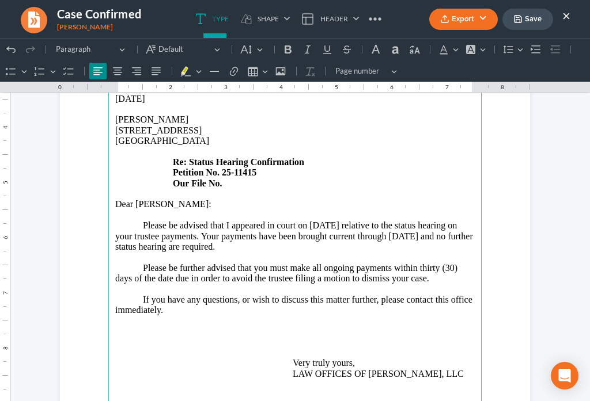
scroll to position [215, 0]
drag, startPoint x: 349, startPoint y: 244, endPoint x: 385, endPoint y: 265, distance: 41.3
click at [348, 263] on p "Please be further advised that you must make all ongoing payments within thirty…" at bounding box center [294, 273] width 359 height 21
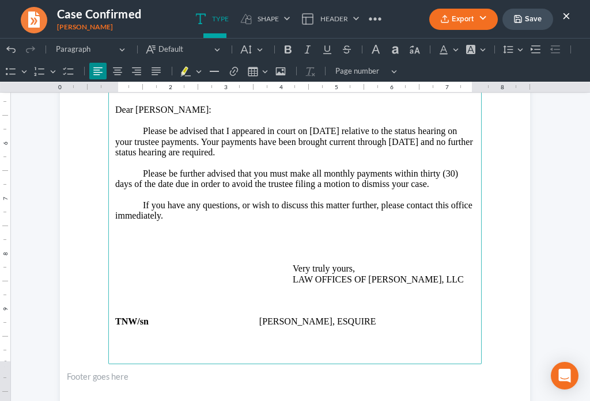
scroll to position [309, 0]
click at [217, 200] on p "If you have any questions, or wish to discuss this matter further, please conta…" at bounding box center [294, 221] width 359 height 43
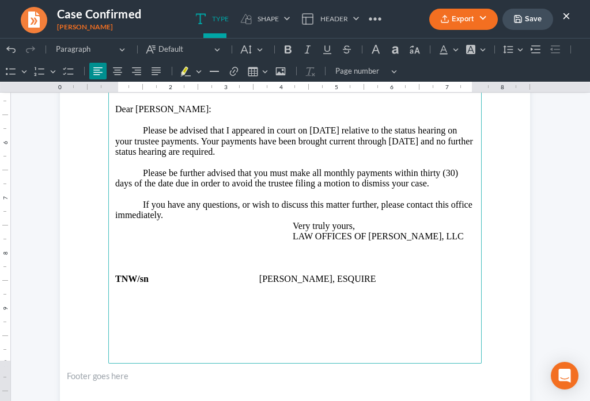
drag, startPoint x: 215, startPoint y: 222, endPoint x: 226, endPoint y: 215, distance: 12.5
click at [217, 242] on p "Rich Text Editor, page-0-main" at bounding box center [294, 247] width 359 height 10
click at [226, 231] on span "Rich Text Editor, page-0-main" at bounding box center [224, 236] width 28 height 10
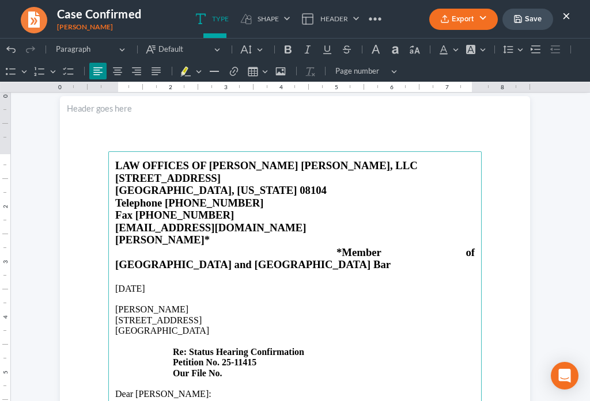
scroll to position [0, 0]
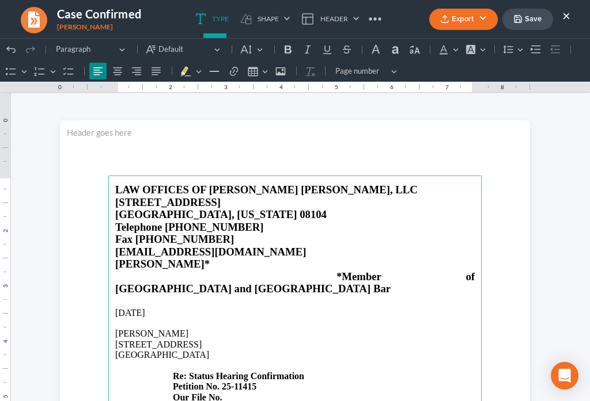
click at [246, 371] on strong "Re: Status Hearing Confirmation" at bounding box center [238, 376] width 131 height 10
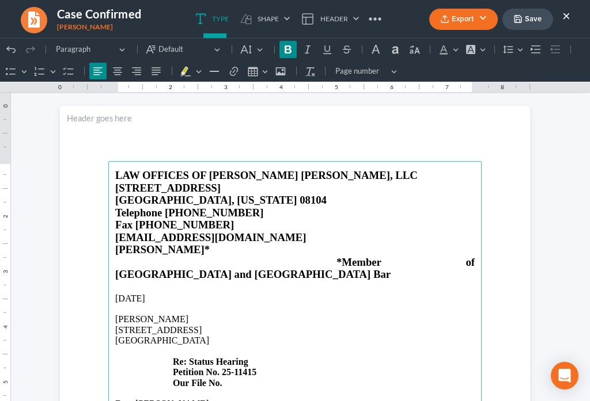
scroll to position [27, 0]
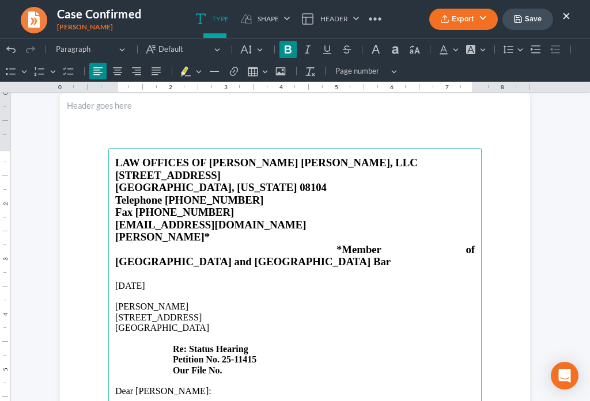
click at [232, 344] on p "[STREET_ADDRESS] Re: Status Hearing Petition No. 25-11415 Our File No." at bounding box center [294, 344] width 359 height 63
click at [254, 322] on p "[STREET_ADDRESS] Re: Status Hearing Petition No. 25-11415 Our File No. 10557" at bounding box center [294, 344] width 359 height 63
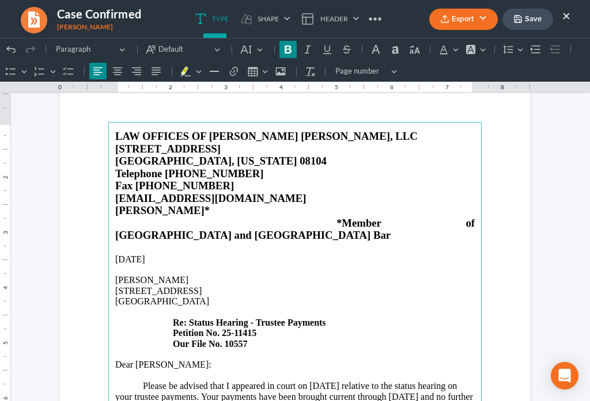
click at [519, 21] on icon "button" at bounding box center [517, 18] width 9 height 9
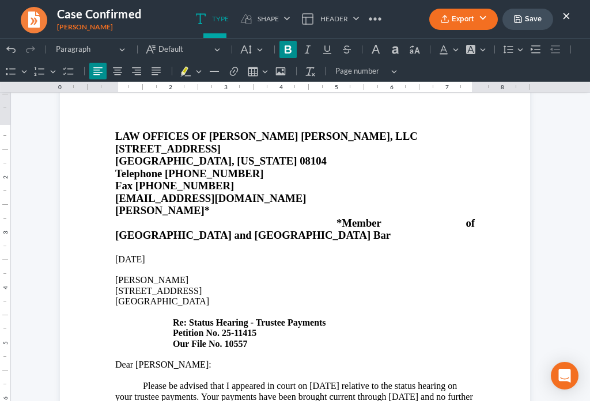
click at [454, 24] on button "Export" at bounding box center [463, 19] width 69 height 21
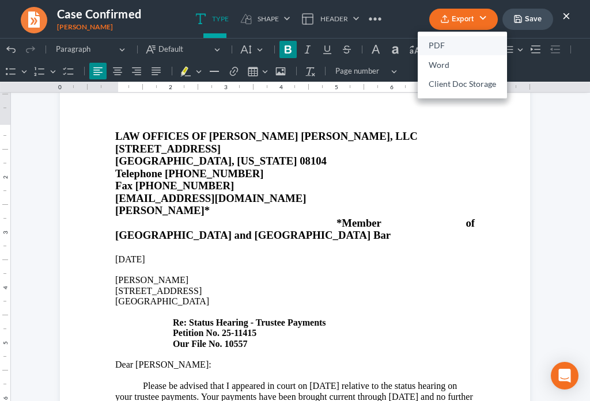
click at [449, 45] on link "PDF" at bounding box center [461, 46] width 89 height 20
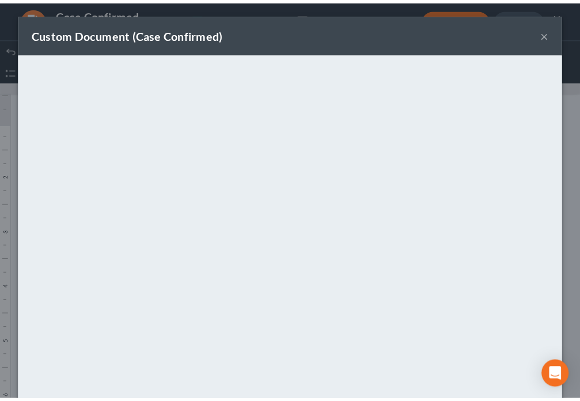
scroll to position [81, 0]
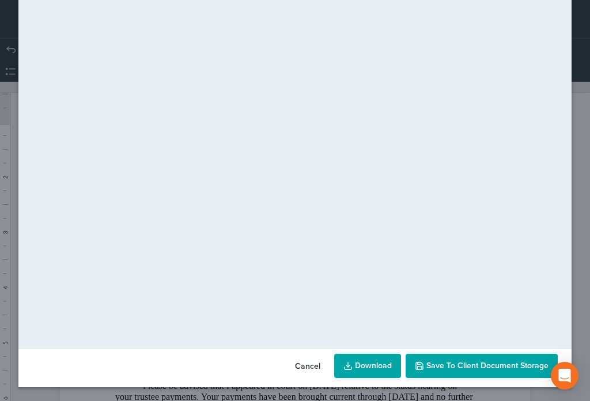
click at [477, 369] on span "Save to Client Document Storage" at bounding box center [487, 366] width 122 height 10
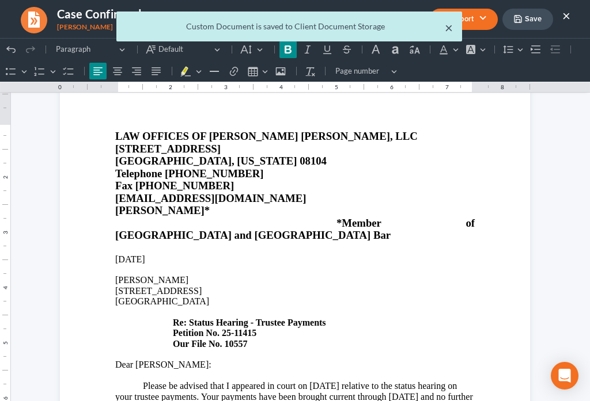
click at [448, 32] on button "×" at bounding box center [449, 28] width 8 height 14
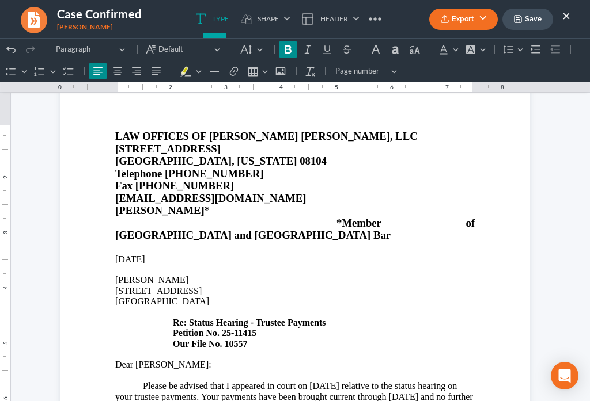
click at [567, 16] on button "×" at bounding box center [566, 16] width 8 height 14
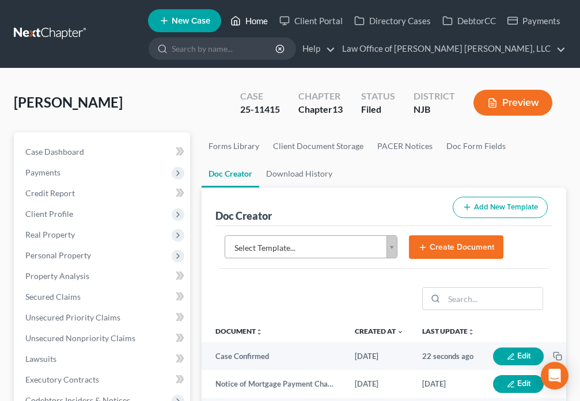
click at [236, 22] on icon at bounding box center [235, 21] width 10 height 14
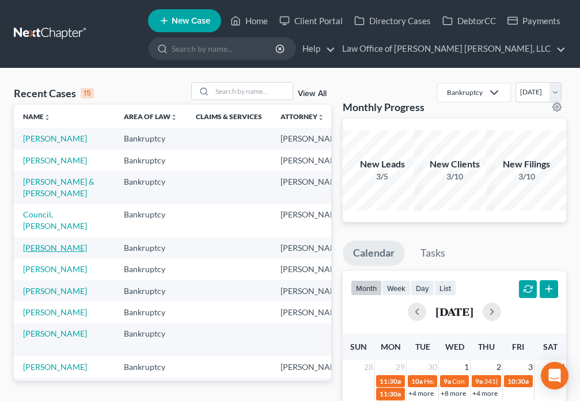
click at [36, 253] on link "[PERSON_NAME]" at bounding box center [55, 248] width 64 height 10
select select "6"
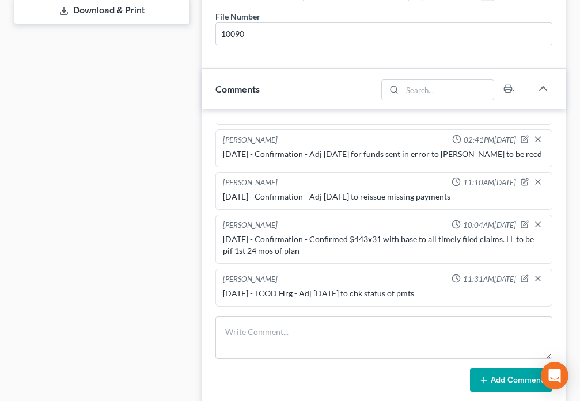
scroll to position [699, 0]
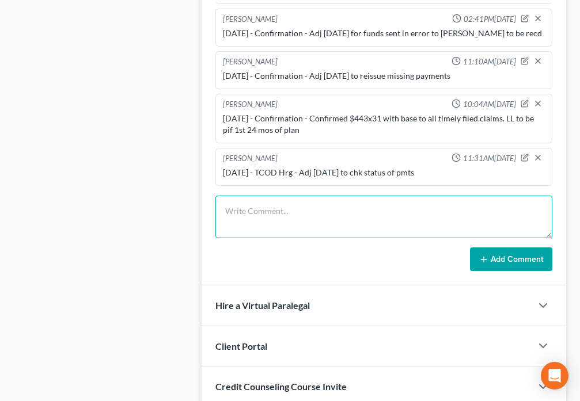
click at [316, 214] on textarea at bounding box center [383, 217] width 337 height 43
type textarea "T"
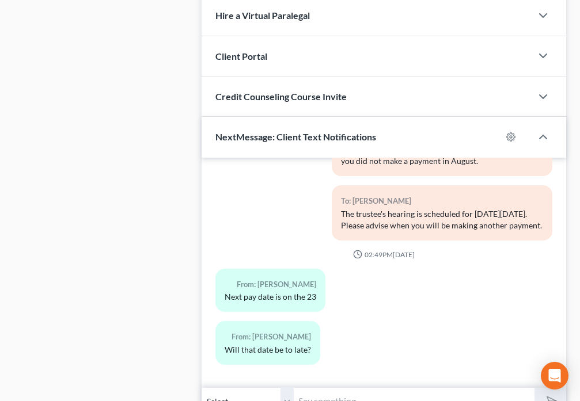
scroll to position [1048, 0]
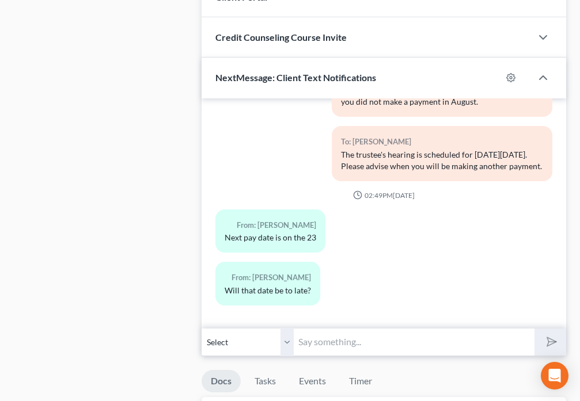
click at [343, 337] on input "text" at bounding box center [414, 342] width 240 height 28
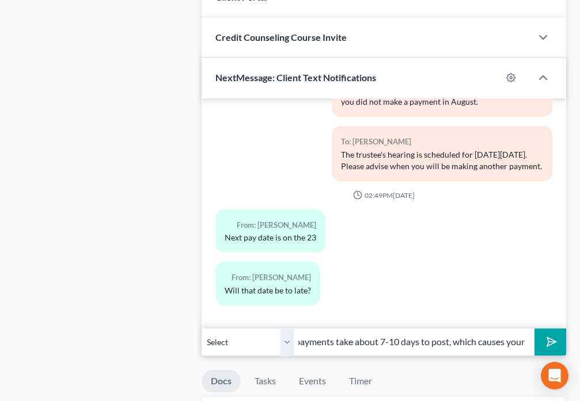
scroll to position [0, 0]
click at [491, 343] on input "Trustee advises that you scheduled automatic payments to come out the end of ea…" at bounding box center [414, 342] width 240 height 28
type input "Trustee advises that you scheduled automatic payments to come out the end of ea…"
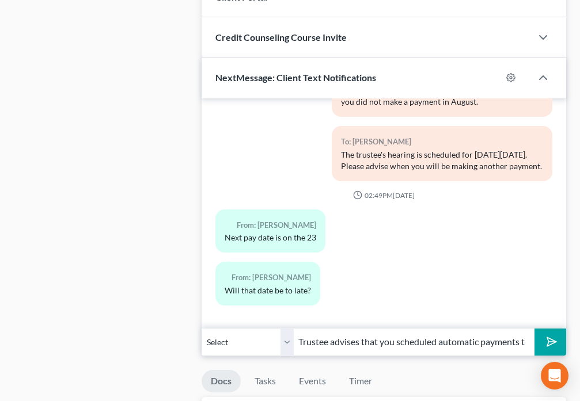
click at [549, 344] on icon "submit" at bounding box center [549, 342] width 16 height 16
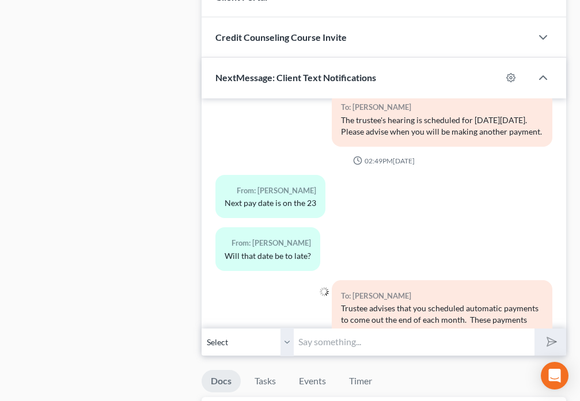
scroll to position [4596, 0]
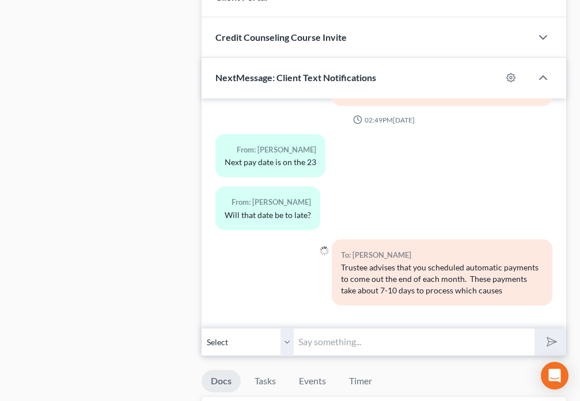
click at [322, 344] on input "text" at bounding box center [414, 342] width 240 height 28
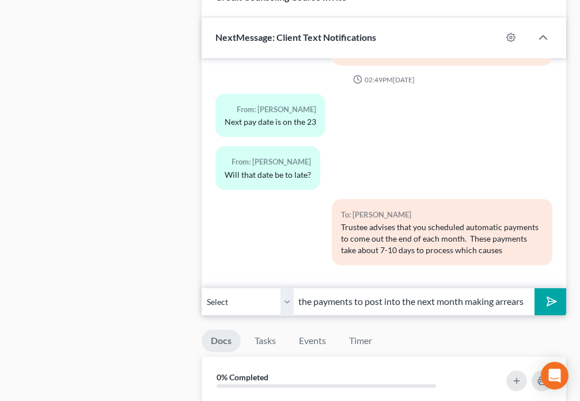
scroll to position [1115, 0]
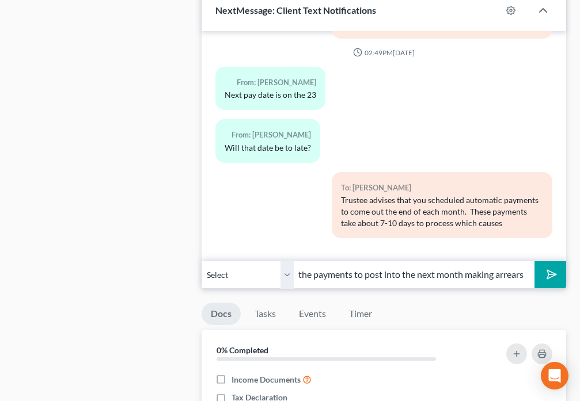
click at [460, 279] on input "the payments to post into the next month making arrears for the prior month. Th…" at bounding box center [414, 275] width 240 height 28
click at [492, 273] on input "the payments to post into the next month making arrears for the prior month. Th…" at bounding box center [414, 275] width 240 height 28
type input "the payments to post into the next month making arrears for the prior month. Th…"
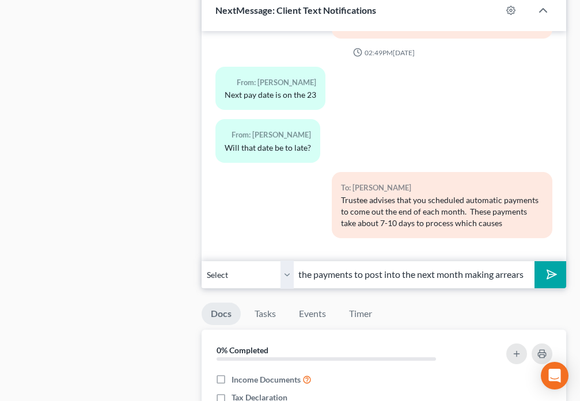
click at [557, 279] on button "submit" at bounding box center [550, 274] width 32 height 27
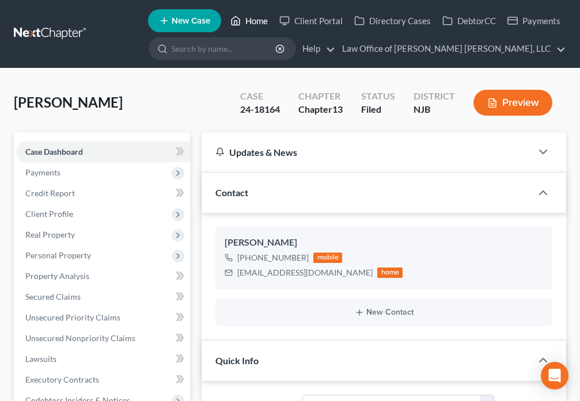
click at [241, 18] on icon at bounding box center [235, 21] width 10 height 14
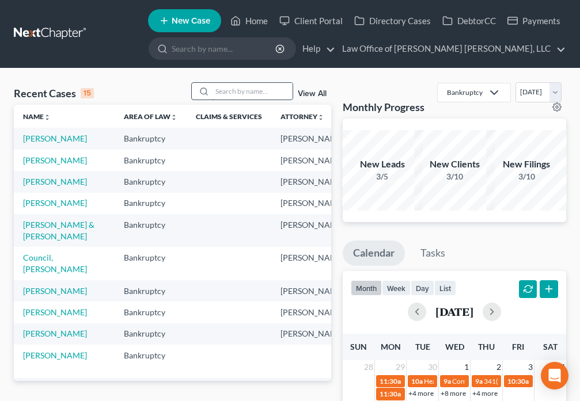
click at [218, 89] on input "search" at bounding box center [252, 91] width 81 height 17
type input "[PERSON_NAME]"
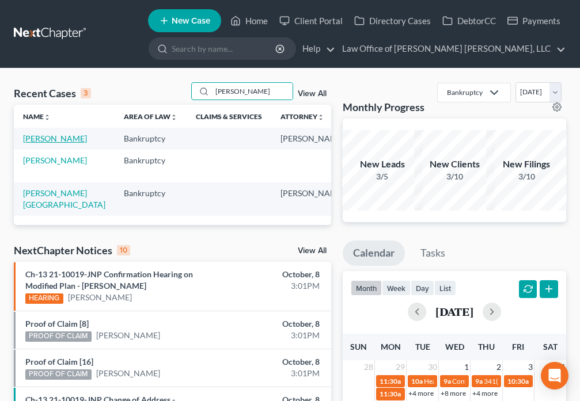
click at [28, 143] on link "[PERSON_NAME]" at bounding box center [55, 139] width 64 height 10
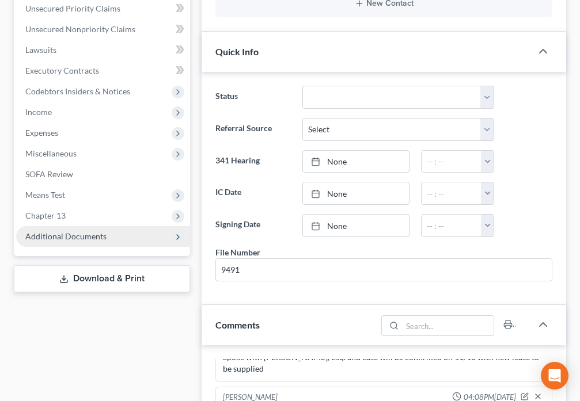
scroll to position [6354, 0]
click at [113, 238] on span "Additional Documents" at bounding box center [103, 236] width 174 height 21
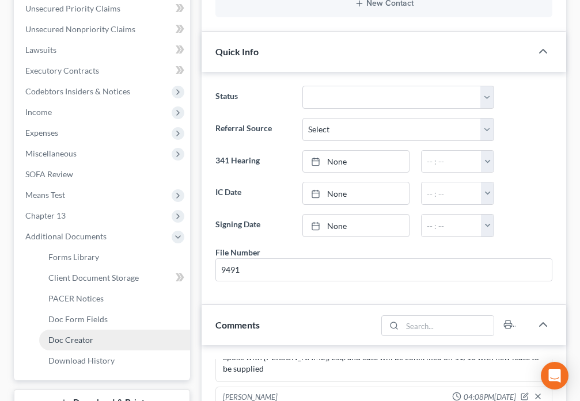
click at [86, 342] on span "Doc Creator" at bounding box center [70, 340] width 45 height 10
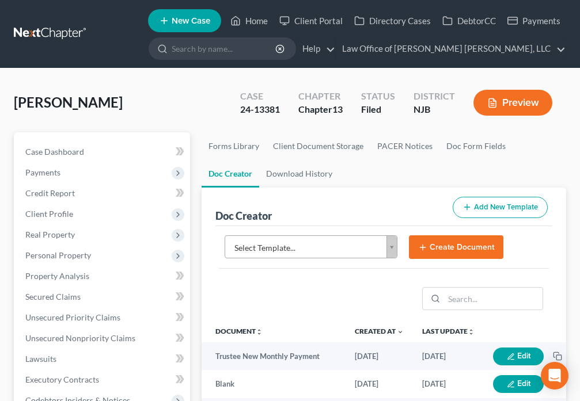
click at [389, 252] on body "Home New Case Client Portal Directory Cases DebtorCC Payments Law Office of [PE…" at bounding box center [290, 385] width 580 height 770
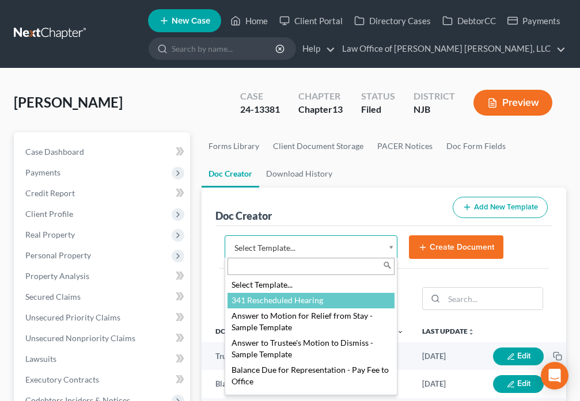
select select "91632"
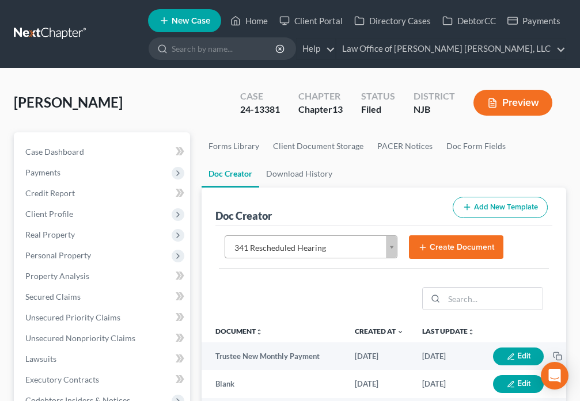
click at [441, 255] on button "Create Document" at bounding box center [456, 248] width 94 height 24
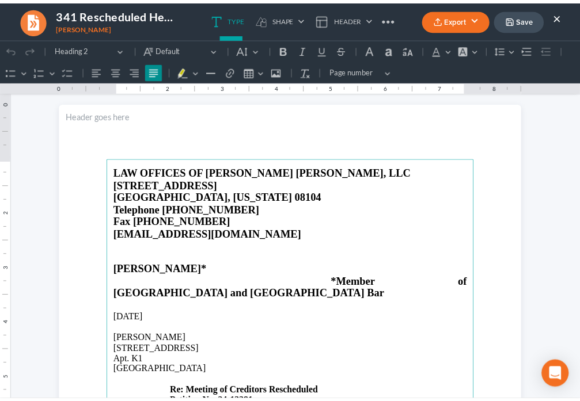
scroll to position [27, 0]
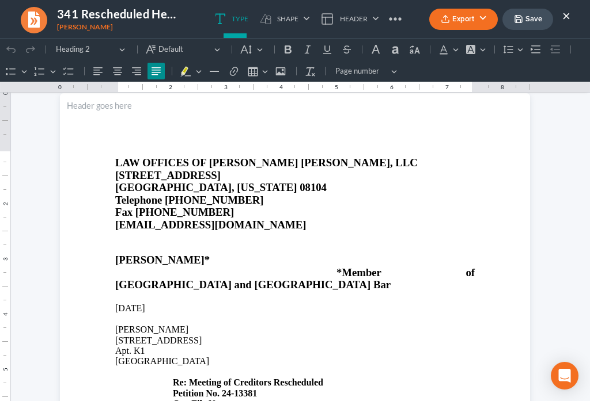
click at [565, 20] on button "×" at bounding box center [566, 16] width 8 height 14
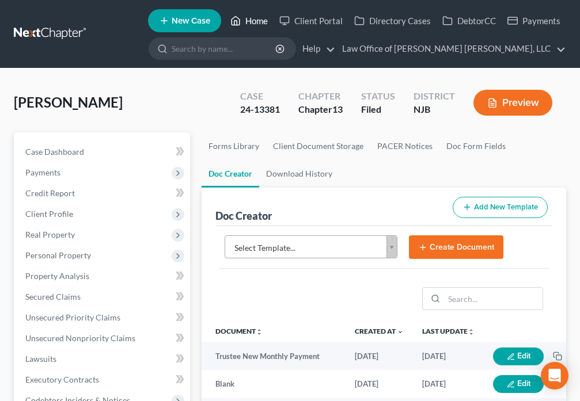
click at [241, 18] on icon at bounding box center [235, 21] width 10 height 14
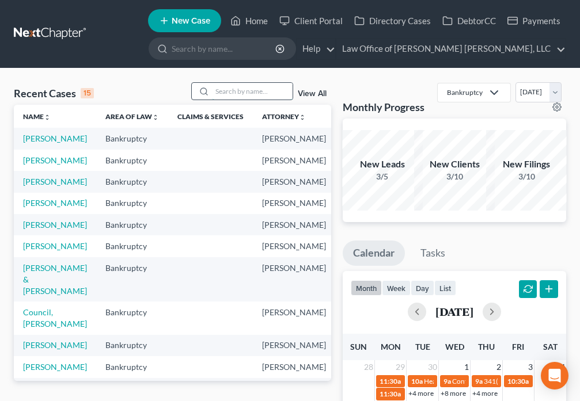
click at [222, 93] on input "search" at bounding box center [252, 91] width 81 height 17
type input "[PERSON_NAME]"
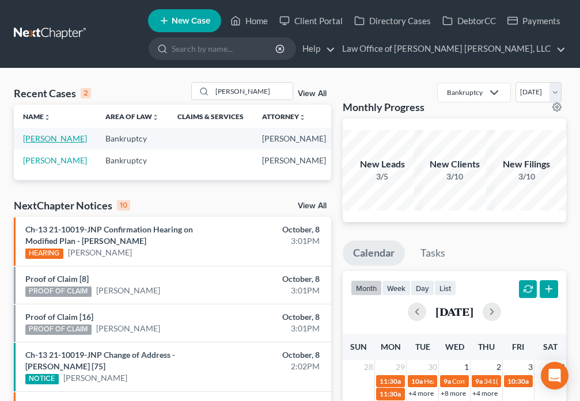
click at [31, 141] on link "[PERSON_NAME]" at bounding box center [55, 139] width 64 height 10
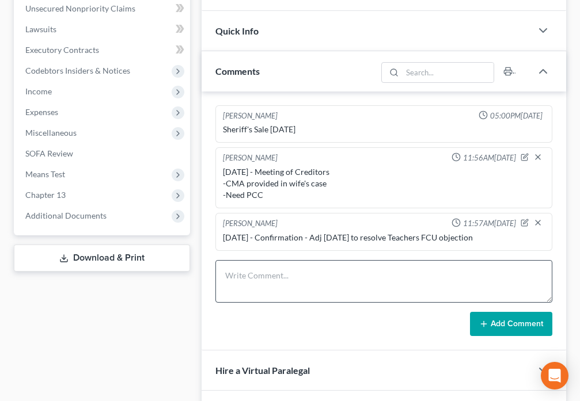
scroll to position [350, 0]
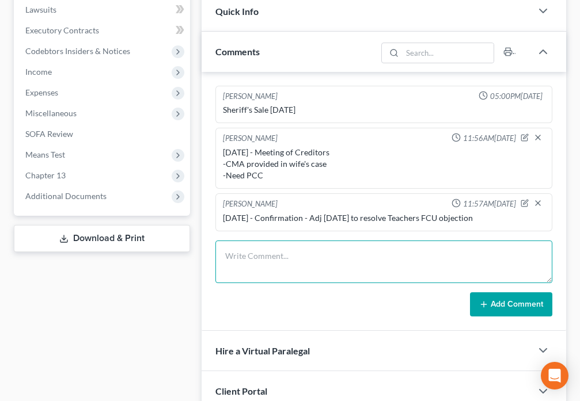
click at [273, 264] on textarea at bounding box center [383, 262] width 337 height 43
type textarea "Confirmation - Adj [DATE] for mtg co to file poc and resolve obj filed by Teach…"
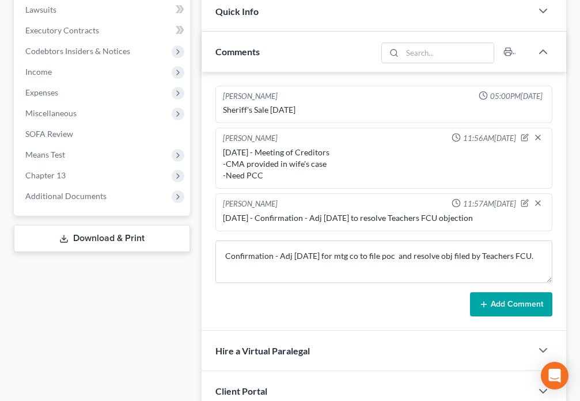
click at [506, 306] on button "Add Comment" at bounding box center [511, 305] width 82 height 24
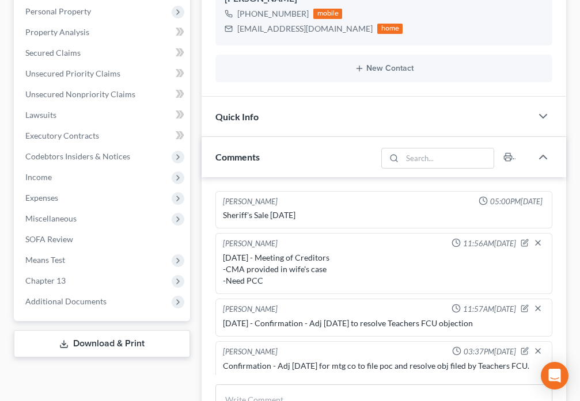
scroll to position [269, 0]
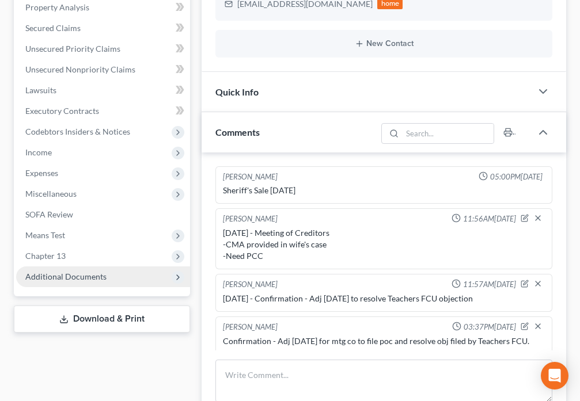
click at [82, 279] on span "Additional Documents" at bounding box center [65, 277] width 81 height 10
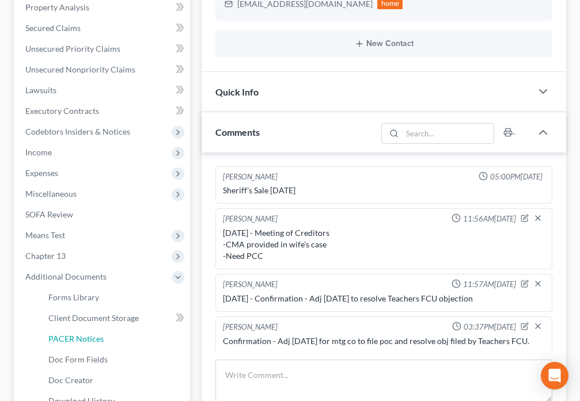
drag, startPoint x: 92, startPoint y: 343, endPoint x: 323, endPoint y: 316, distance: 233.0
click at [92, 343] on span "PACER Notices" at bounding box center [75, 339] width 55 height 10
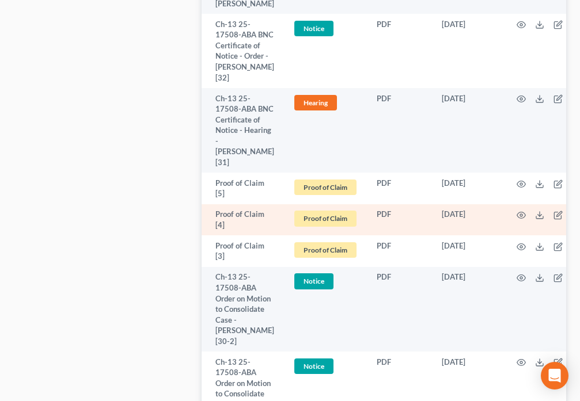
scroll to position [846, 0]
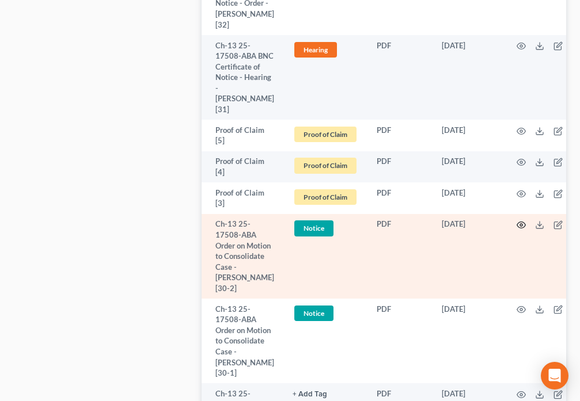
click at [517, 230] on icon "button" at bounding box center [521, 225] width 9 height 9
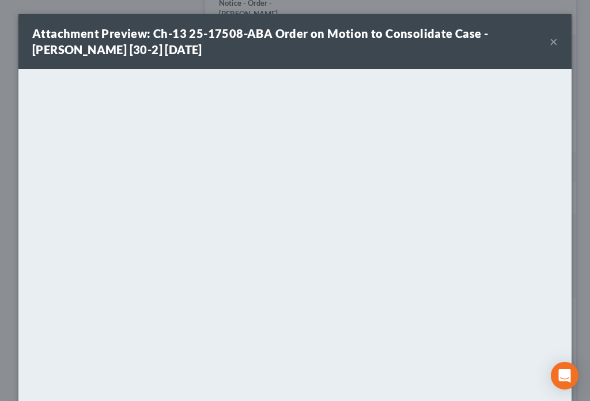
click at [549, 45] on button "×" at bounding box center [553, 42] width 8 height 14
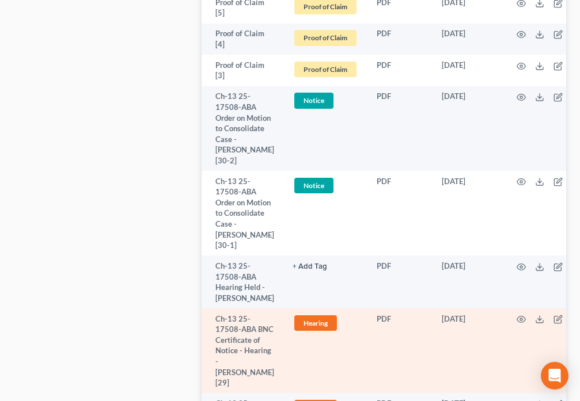
scroll to position [994, 0]
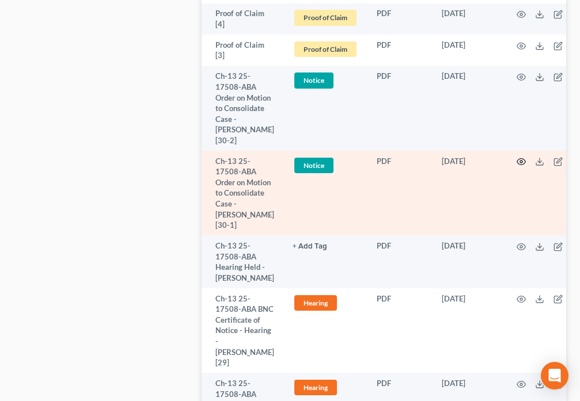
click at [518, 166] on icon "button" at bounding box center [521, 161] width 9 height 9
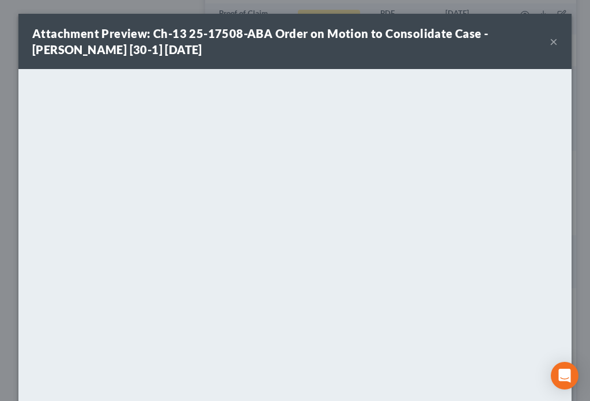
click at [552, 40] on button "×" at bounding box center [553, 42] width 8 height 14
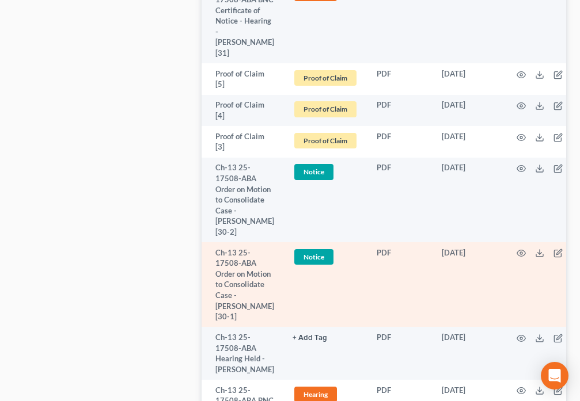
scroll to position [900, 0]
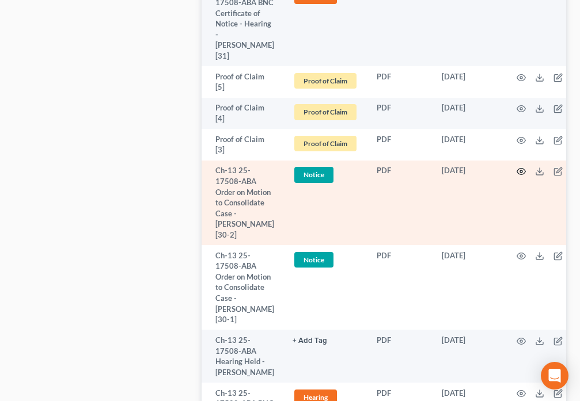
click at [517, 176] on icon "button" at bounding box center [521, 171] width 9 height 9
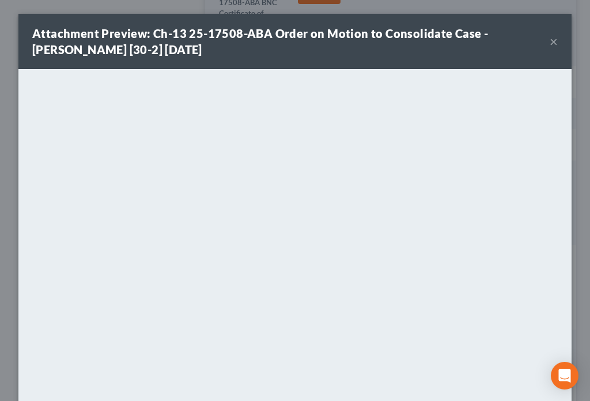
click at [549, 42] on button "×" at bounding box center [553, 42] width 8 height 14
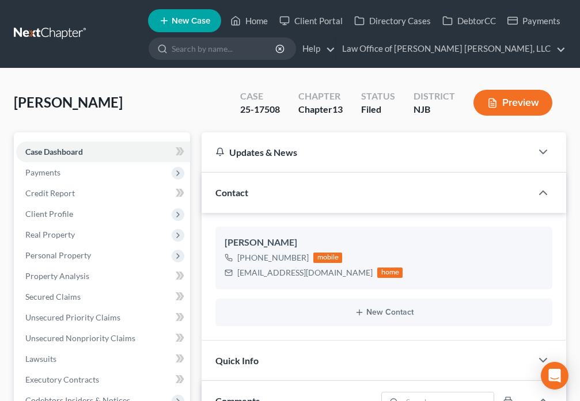
scroll to position [415, 0]
click at [250, 23] on link "Home" at bounding box center [249, 20] width 49 height 21
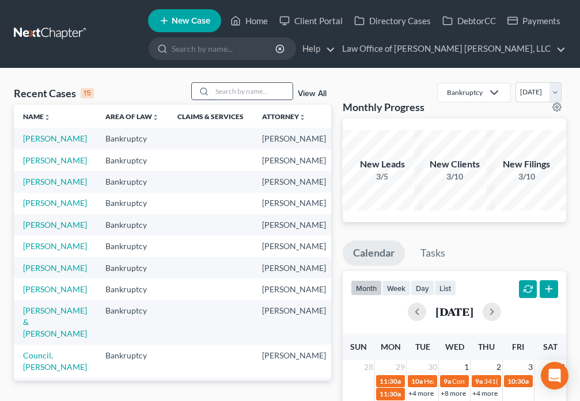
click at [246, 98] on input "search" at bounding box center [252, 91] width 81 height 17
type input "[PERSON_NAME]"
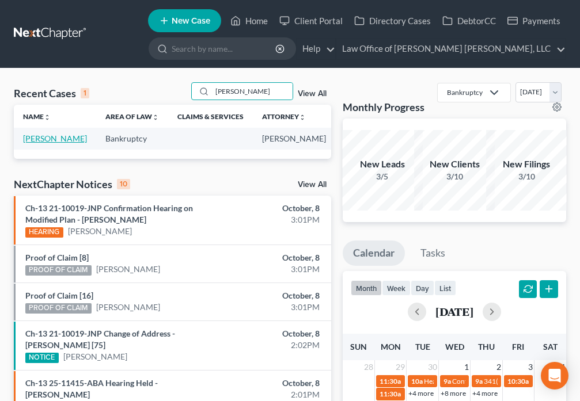
click at [36, 138] on link "[PERSON_NAME]" at bounding box center [55, 139] width 64 height 10
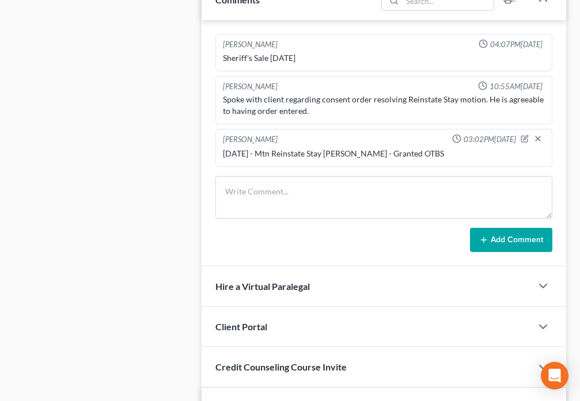
scroll to position [658, 0]
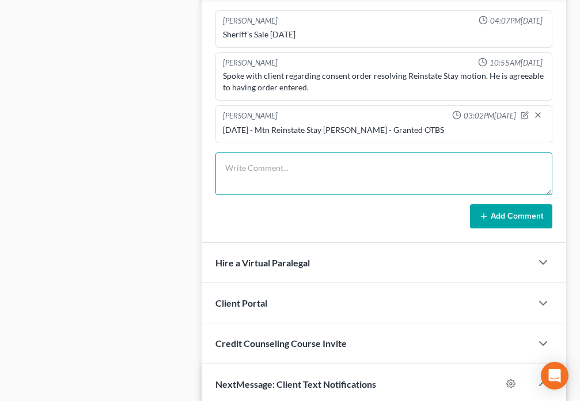
click at [260, 172] on textarea at bounding box center [383, 174] width 337 height 43
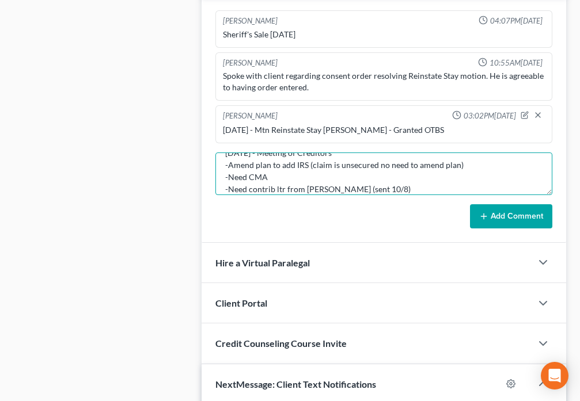
scroll to position [27, 0]
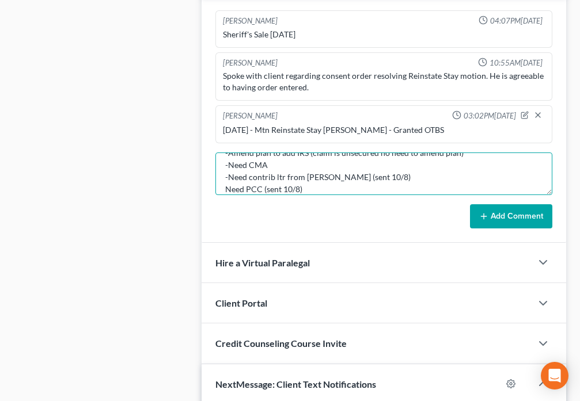
type textarea "[DATE] - Meeting of Creditors -Amend plan to add IRS (claim is unsecured no nee…"
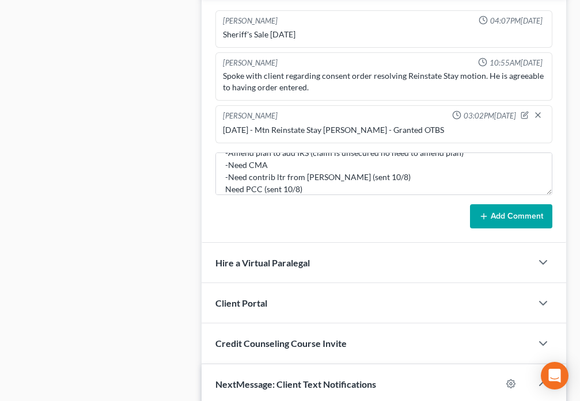
click at [494, 218] on button "Add Comment" at bounding box center [511, 216] width 82 height 24
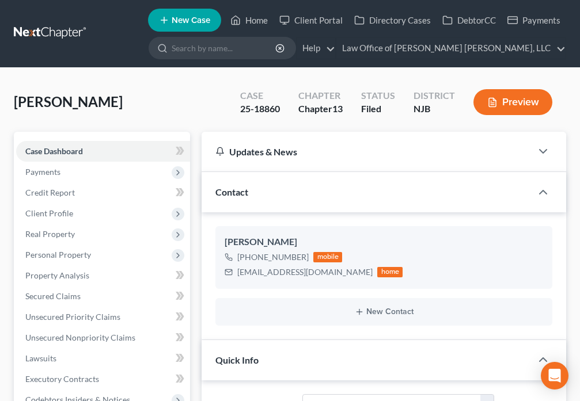
scroll to position [0, 0]
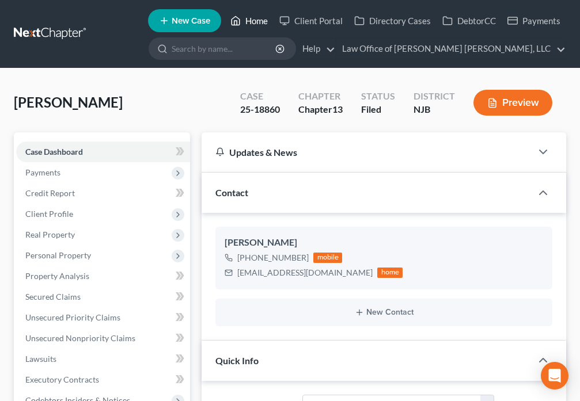
click at [233, 22] on icon at bounding box center [235, 21] width 8 height 9
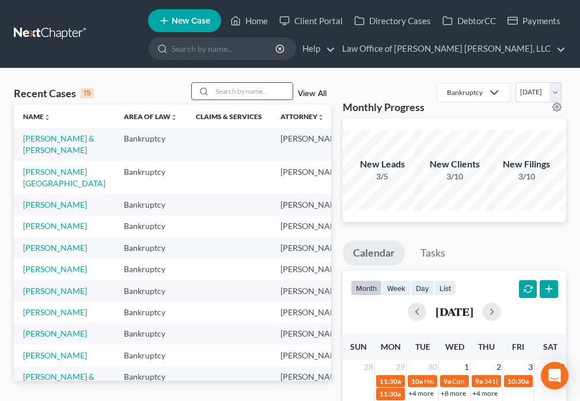
click at [238, 92] on input "search" at bounding box center [252, 91] width 81 height 17
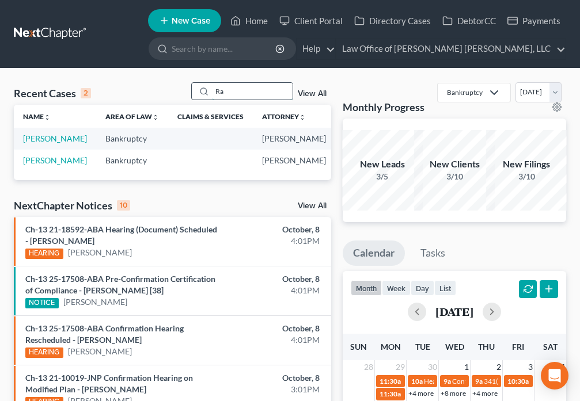
type input "R"
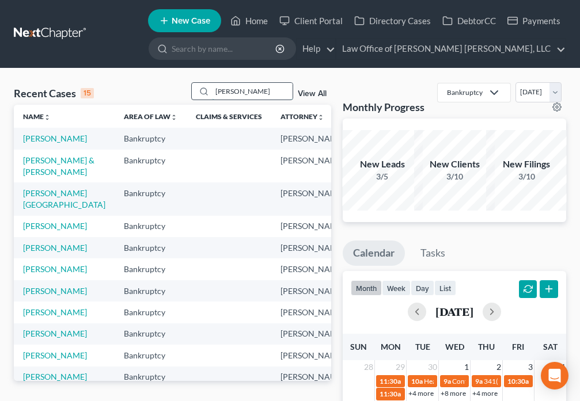
type input "[PERSON_NAME]"
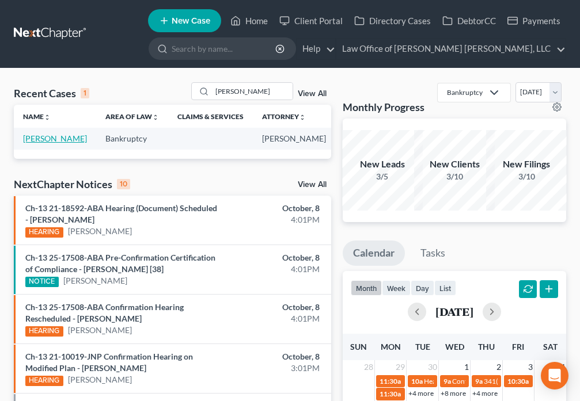
click at [40, 143] on link "[PERSON_NAME]" at bounding box center [55, 139] width 64 height 10
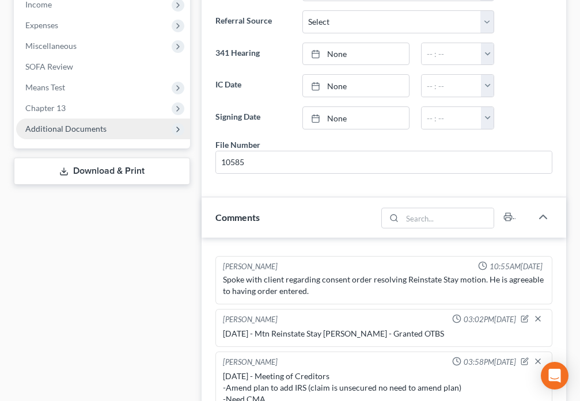
scroll to position [416, 0]
click at [56, 132] on span "Additional Documents" at bounding box center [65, 129] width 81 height 10
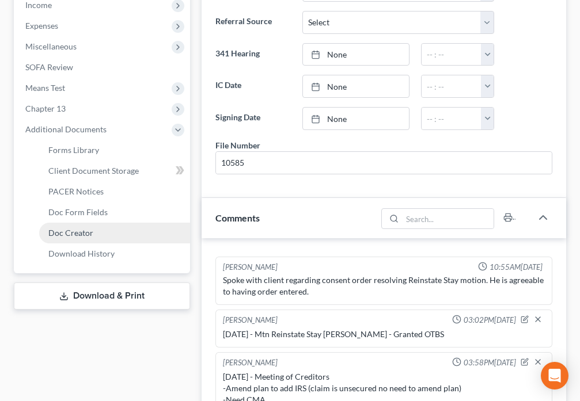
click at [73, 234] on span "Doc Creator" at bounding box center [70, 233] width 45 height 10
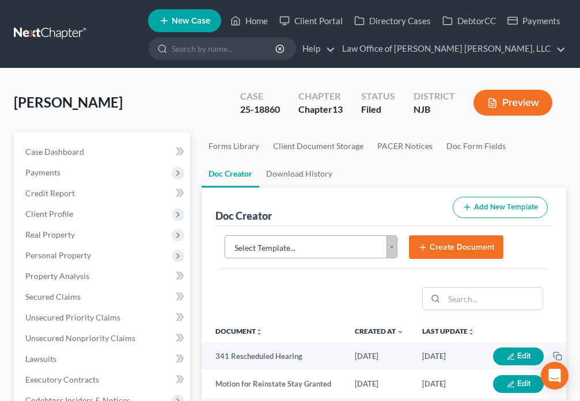
click at [389, 249] on body "Home New Case Client Portal Directory Cases DebtorCC Payments Law Office of [PE…" at bounding box center [290, 385] width 580 height 770
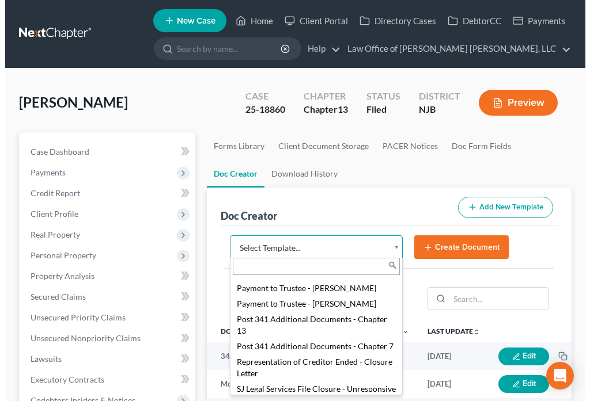
scroll to position [1451, 0]
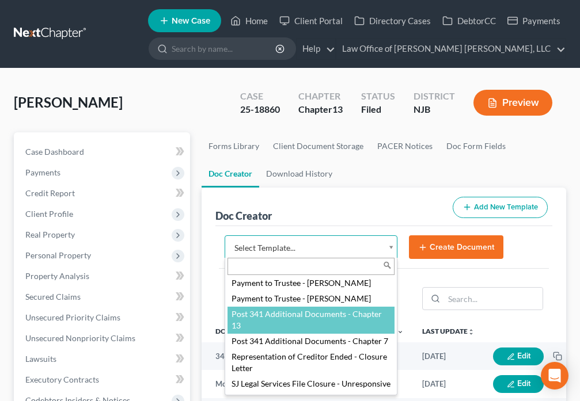
select select "89004"
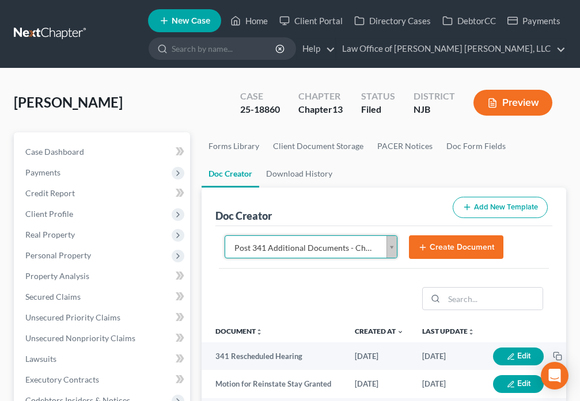
click at [438, 249] on button "Create Document" at bounding box center [456, 248] width 94 height 24
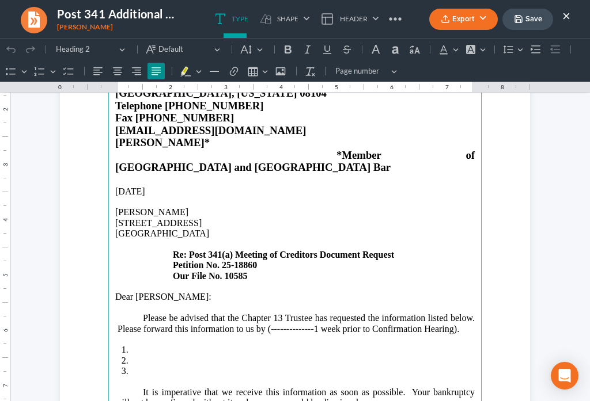
scroll to position [202, 0]
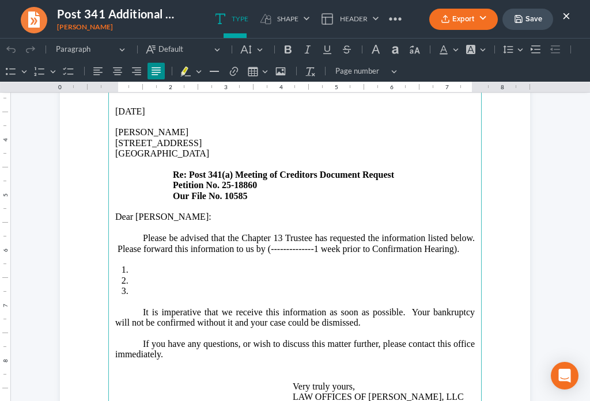
click at [448, 233] on p "Please be advised that the Chapter 13 Trustee has requested the information lis…" at bounding box center [294, 243] width 359 height 21
click at [158, 255] on p "Rich Text Editor, page-0-main" at bounding box center [294, 260] width 359 height 10
click at [151, 265] on li "Rich Text Editor, page-0-main" at bounding box center [303, 270] width 344 height 10
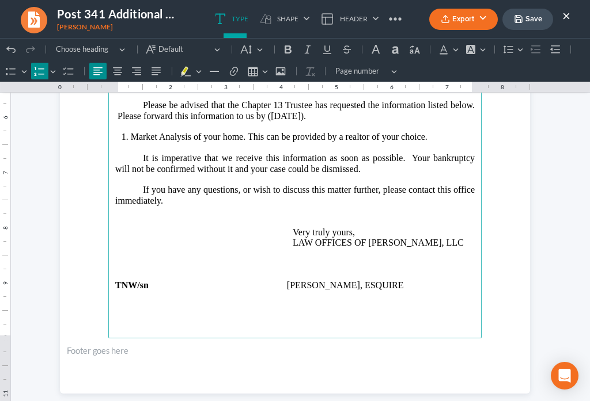
scroll to position [336, 0]
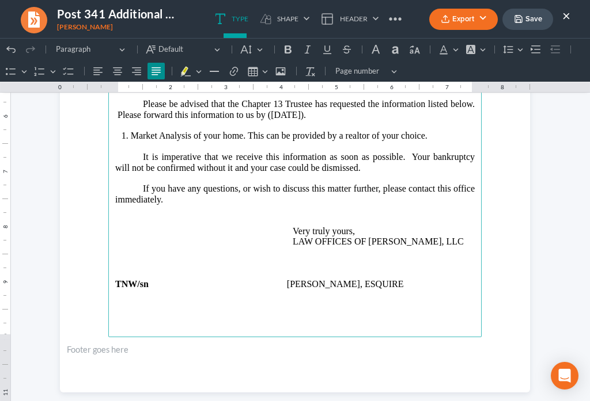
click at [183, 184] on p "If you have any questions, or wish to discuss this matter further, please conta…" at bounding box center [294, 215] width 359 height 63
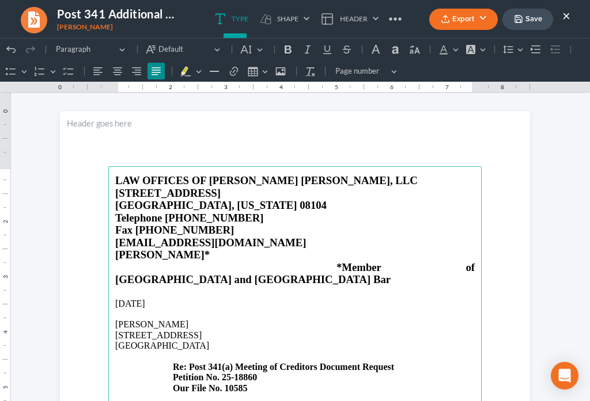
scroll to position [0, 0]
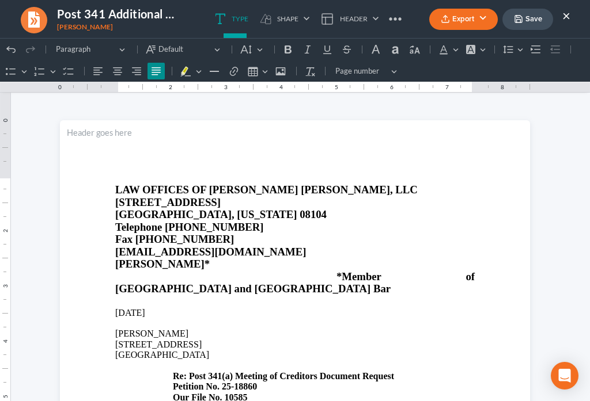
click at [527, 17] on button "Save" at bounding box center [527, 19] width 51 height 21
click at [455, 21] on button "Export" at bounding box center [463, 19] width 69 height 21
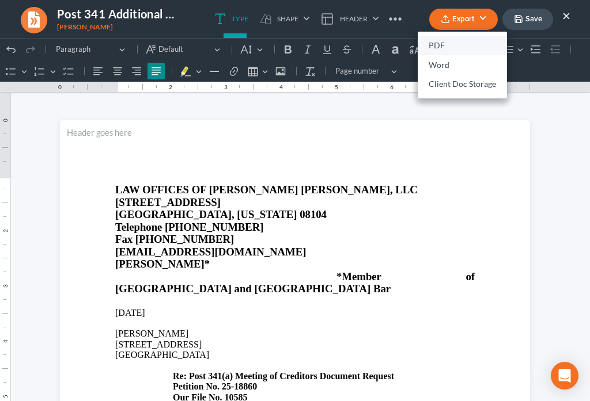
click at [443, 51] on link "PDF" at bounding box center [461, 46] width 89 height 20
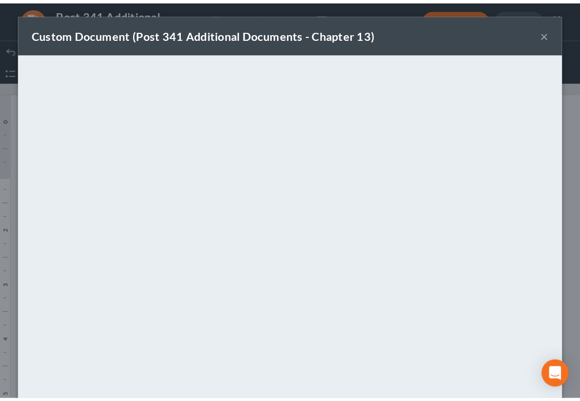
scroll to position [81, 0]
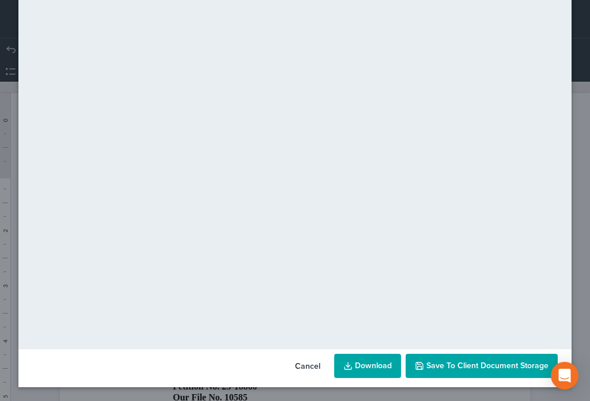
click at [486, 374] on button "Save to Client Document Storage" at bounding box center [481, 366] width 152 height 24
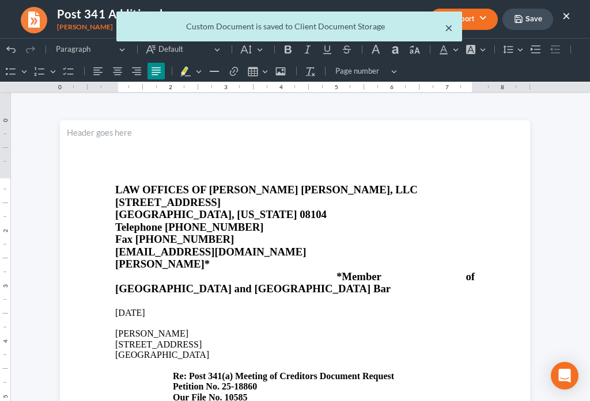
click at [447, 30] on button "×" at bounding box center [449, 28] width 8 height 14
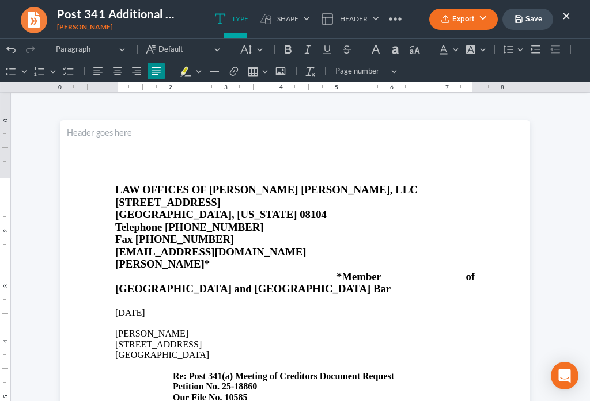
click at [565, 18] on button "×" at bounding box center [566, 16] width 8 height 14
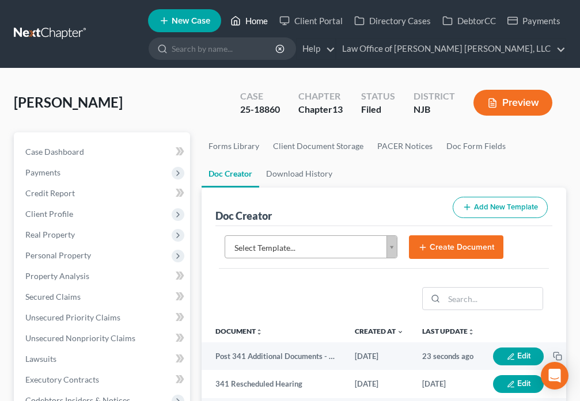
click at [249, 22] on link "Home" at bounding box center [249, 20] width 49 height 21
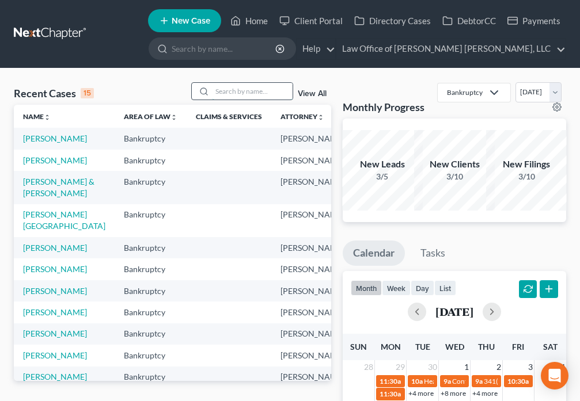
click at [235, 93] on input "search" at bounding box center [252, 91] width 81 height 17
type input "[PERSON_NAME]"
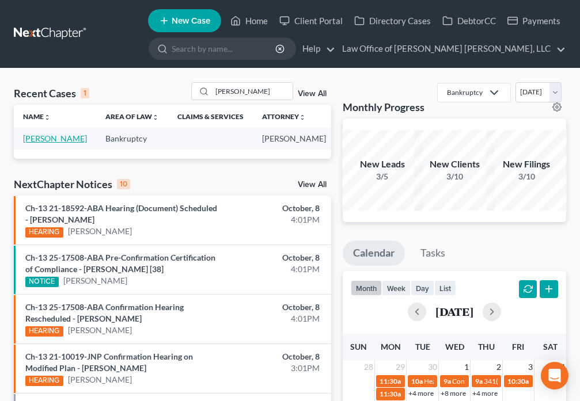
click at [29, 143] on link "[PERSON_NAME]" at bounding box center [55, 139] width 64 height 10
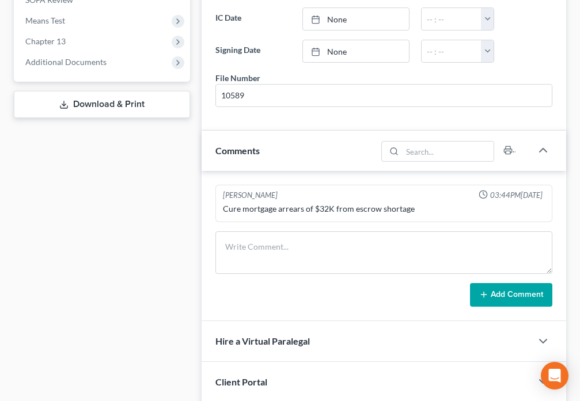
scroll to position [581, 0]
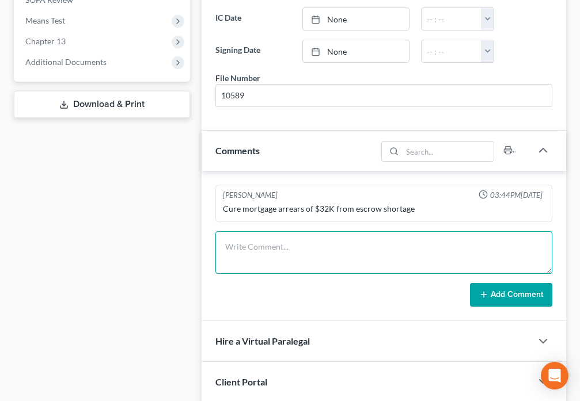
click at [278, 260] on textarea at bounding box center [383, 252] width 337 height 43
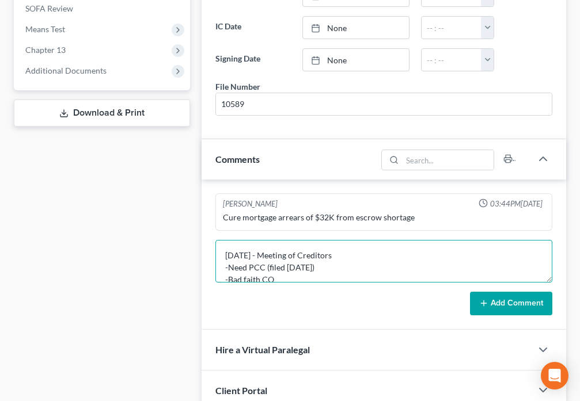
scroll to position [470, 0]
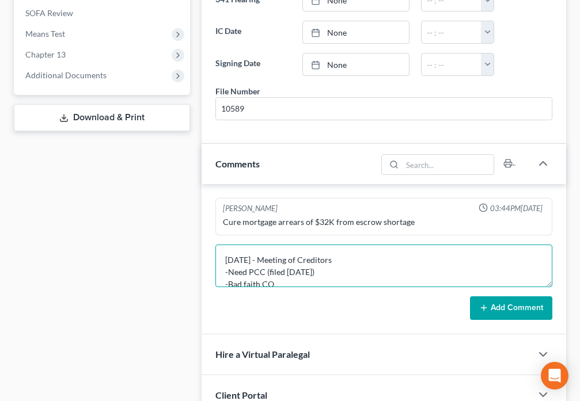
type textarea "[DATE] - Meeting of Creditors -Need PCC (filed [DATE]) -Bad faith CO"
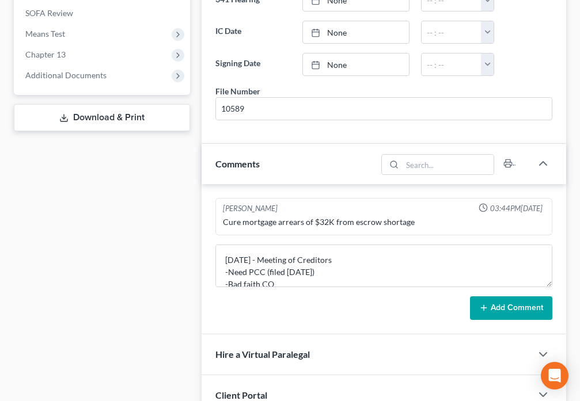
click at [513, 312] on button "Add Comment" at bounding box center [511, 309] width 82 height 24
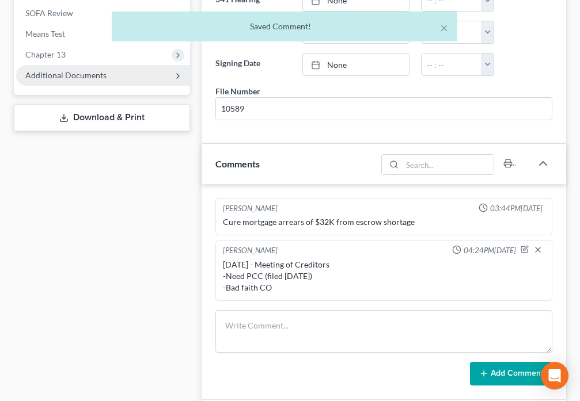
click at [60, 82] on span "Additional Documents" at bounding box center [103, 75] width 174 height 21
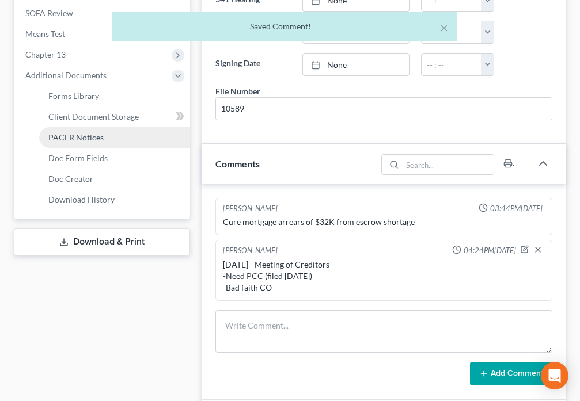
click at [79, 132] on span "PACER Notices" at bounding box center [75, 137] width 55 height 10
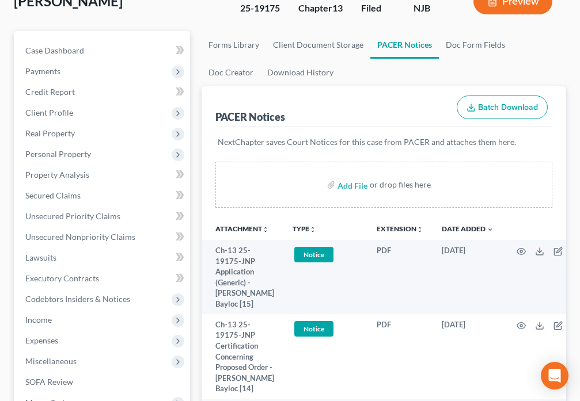
scroll to position [108, 0]
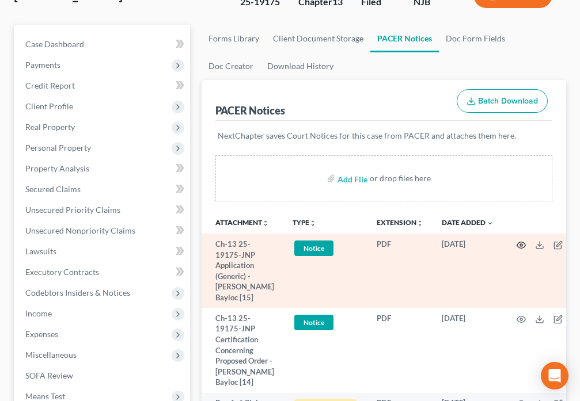
click at [518, 245] on icon "button" at bounding box center [521, 245] width 9 height 9
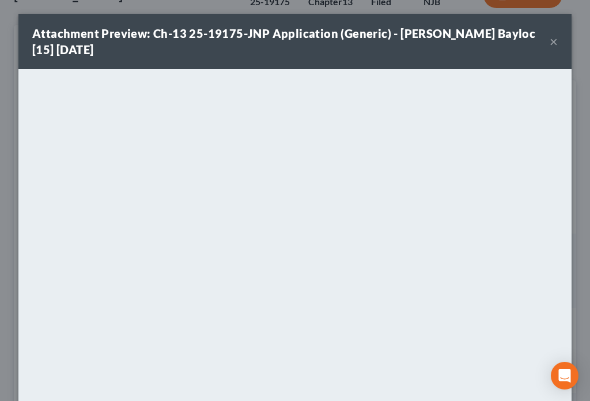
click at [549, 45] on button "×" at bounding box center [553, 42] width 8 height 14
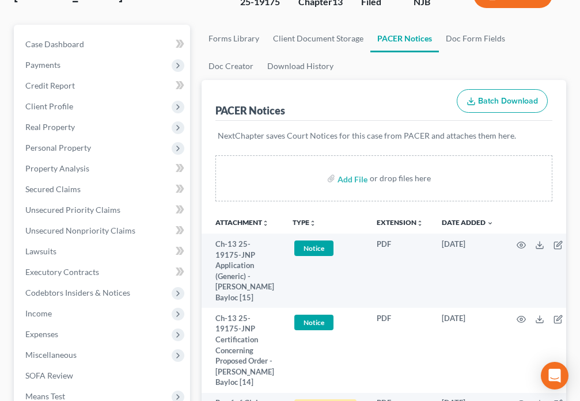
scroll to position [0, 0]
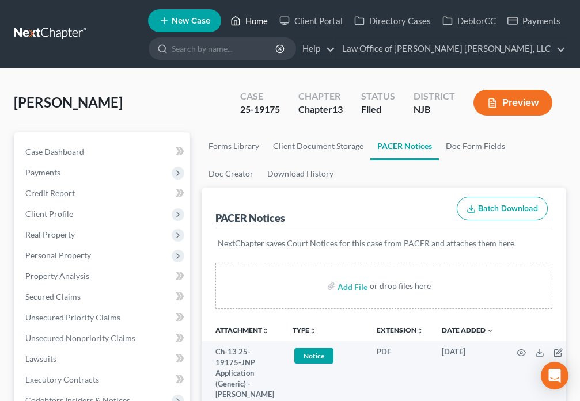
click at [242, 20] on link "Home" at bounding box center [249, 20] width 49 height 21
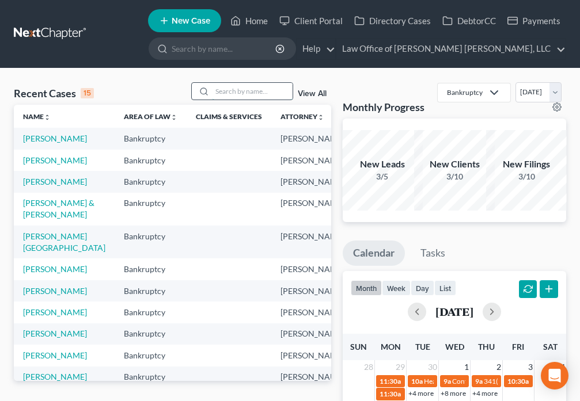
click at [231, 90] on input "search" at bounding box center [252, 91] width 81 height 17
type input "[PERSON_NAME]"
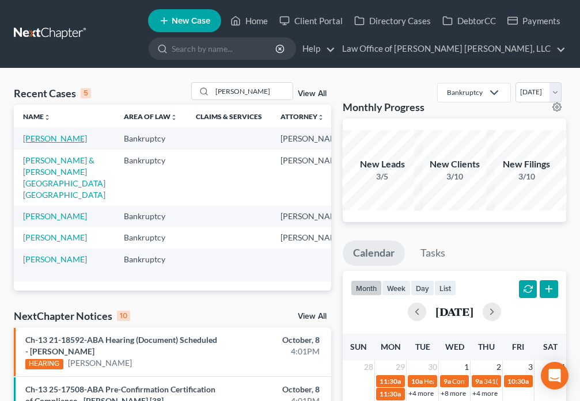
click at [39, 140] on link "[PERSON_NAME]" at bounding box center [55, 139] width 64 height 10
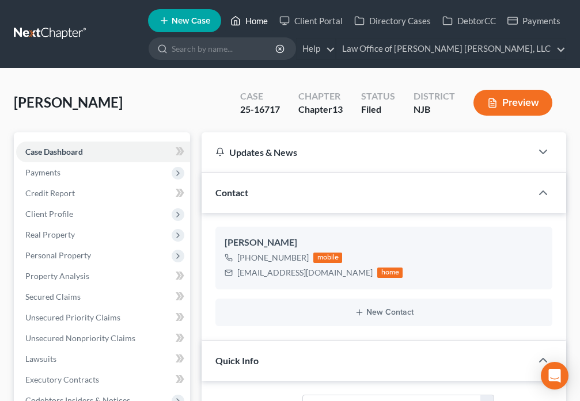
click at [247, 23] on link "Home" at bounding box center [249, 20] width 49 height 21
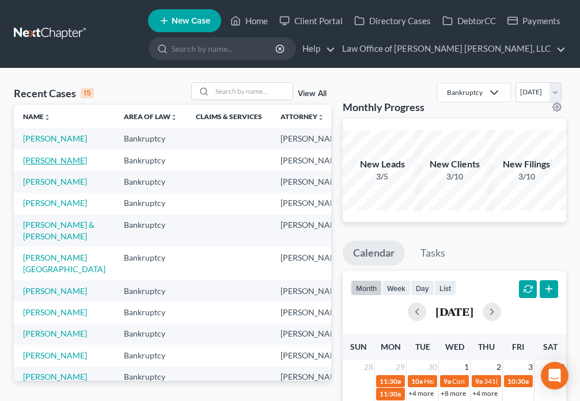
click at [34, 165] on link "[PERSON_NAME]" at bounding box center [55, 160] width 64 height 10
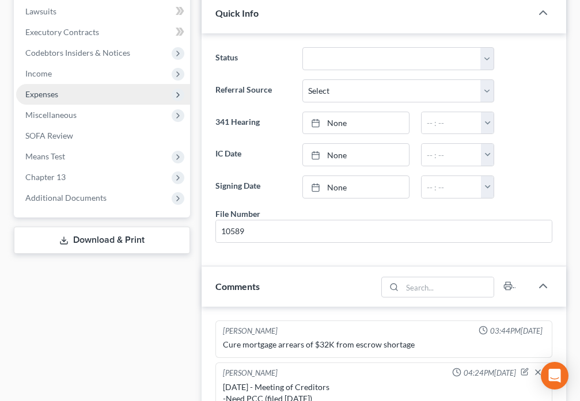
scroll to position [350, 0]
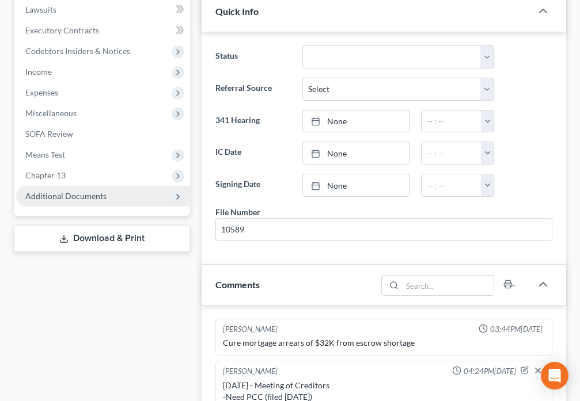
click at [71, 194] on span "Additional Documents" at bounding box center [65, 196] width 81 height 10
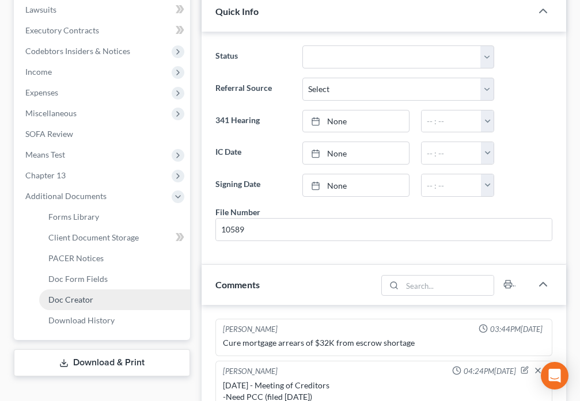
click at [88, 302] on span "Doc Creator" at bounding box center [70, 300] width 45 height 10
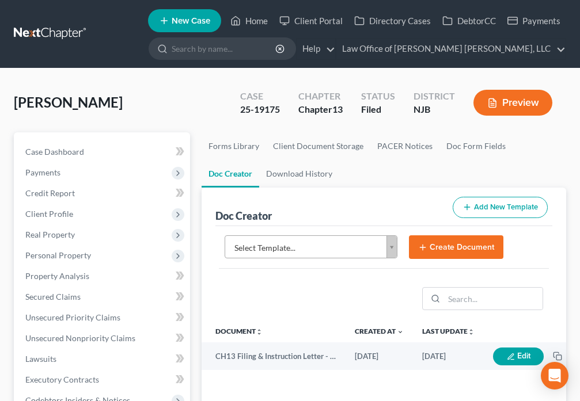
click at [392, 254] on body "Home New Case Client Portal Directory Cases DebtorCC Payments Law Office of [PE…" at bounding box center [290, 385] width 580 height 770
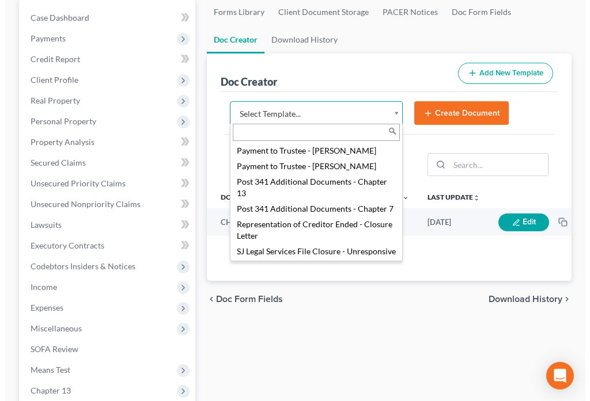
scroll to position [1451, 0]
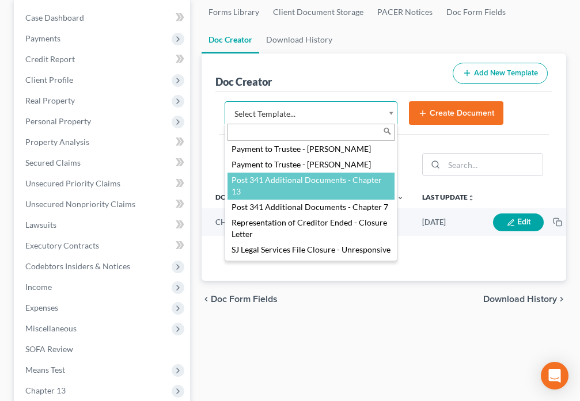
select select "89004"
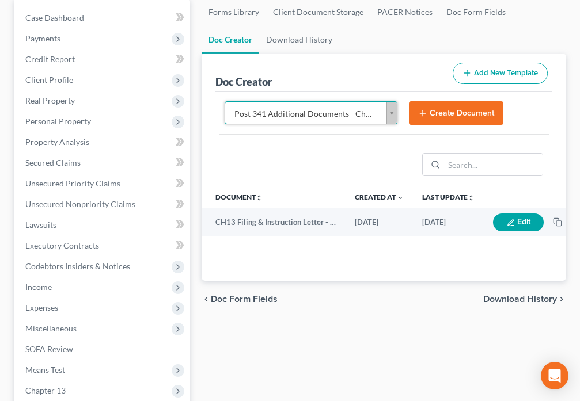
click at [438, 113] on button "Create Document" at bounding box center [456, 113] width 94 height 24
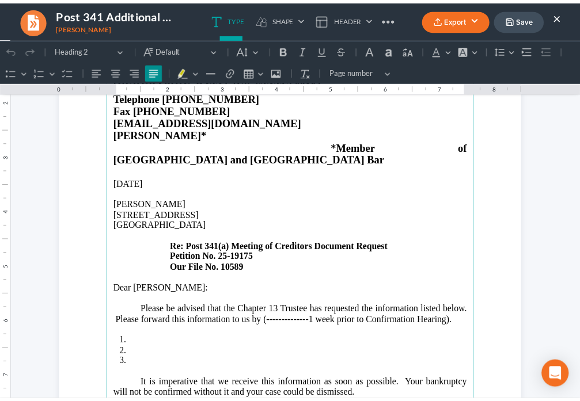
scroll to position [161, 0]
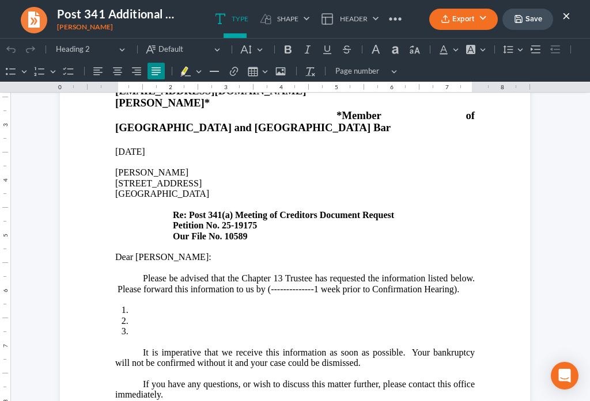
click at [568, 17] on button "×" at bounding box center [566, 16] width 8 height 14
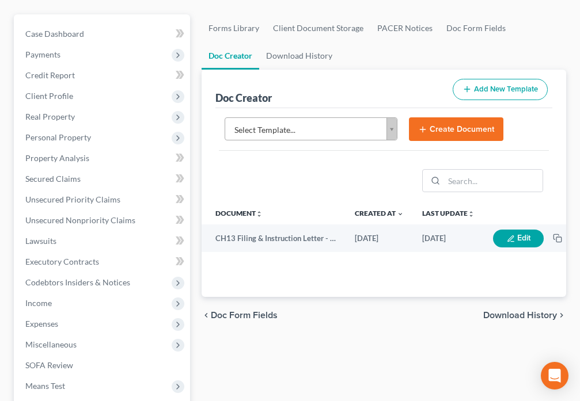
scroll to position [0, 0]
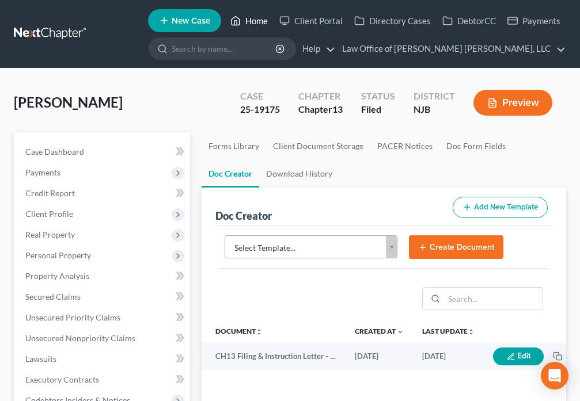
click at [237, 22] on icon at bounding box center [235, 21] width 10 height 14
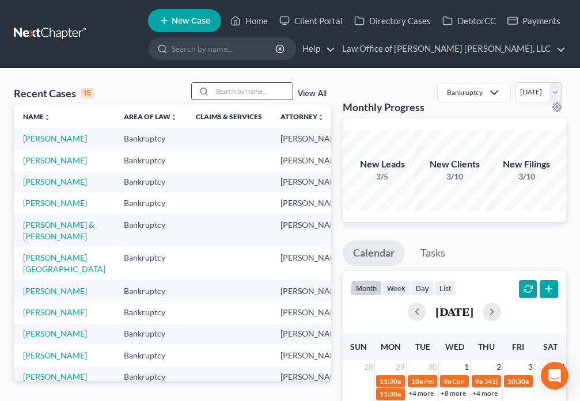
click at [231, 92] on input "search" at bounding box center [252, 91] width 81 height 17
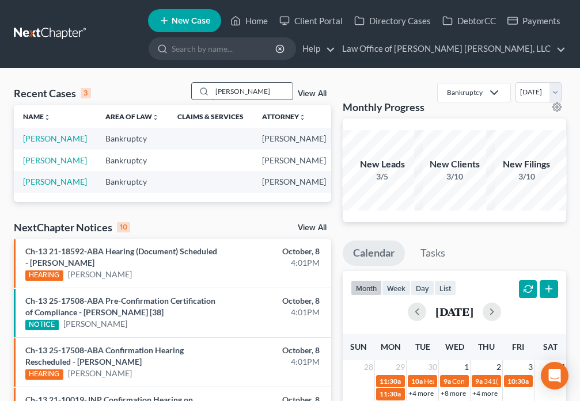
type input "[PERSON_NAME]"
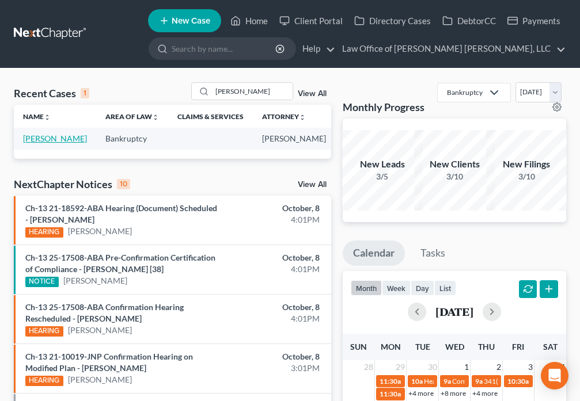
click at [45, 143] on link "[PERSON_NAME]" at bounding box center [55, 139] width 64 height 10
select select "6"
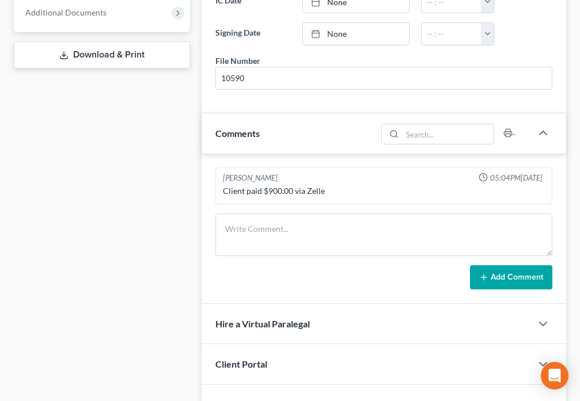
scroll to position [578, 0]
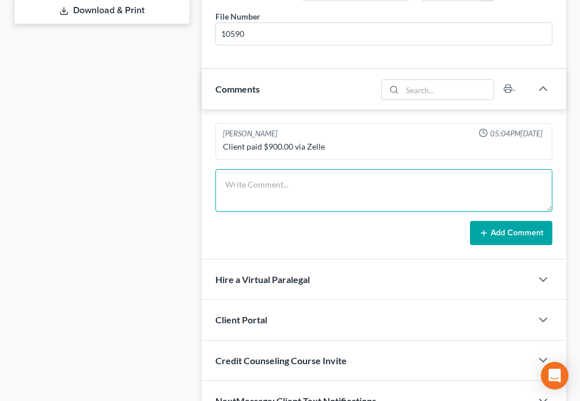
click at [278, 192] on textarea at bounding box center [383, 190] width 337 height 43
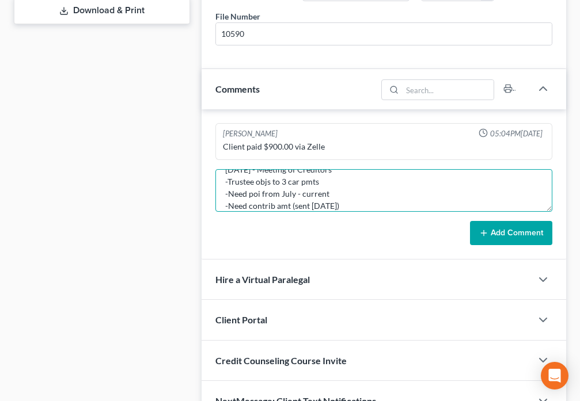
scroll to position [27, 0]
type textarea "[DATE] - Meeting of Creditors -Trustee objs to 3 car pmts -Need poi from July -…"
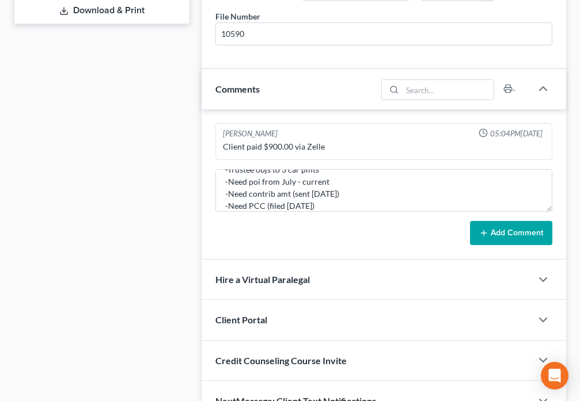
click at [499, 238] on button "Add Comment" at bounding box center [511, 233] width 82 height 24
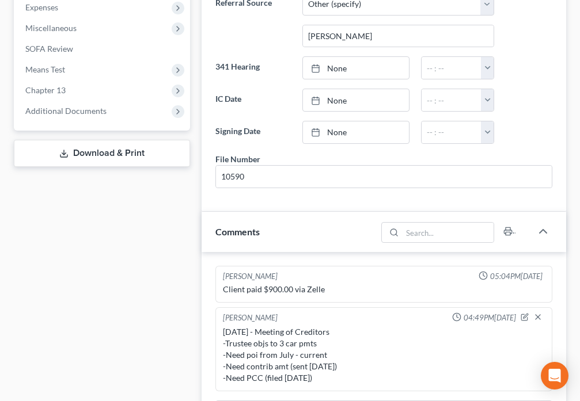
scroll to position [430, 0]
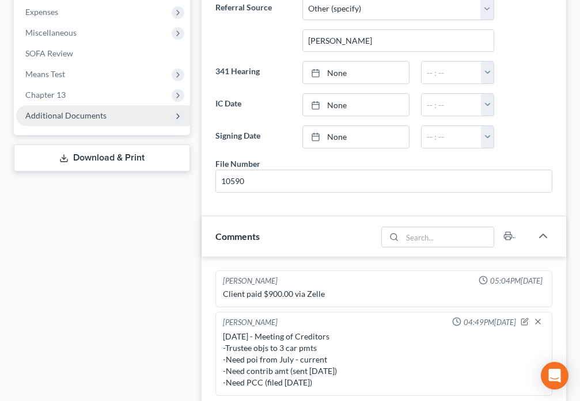
click at [63, 115] on span "Additional Documents" at bounding box center [65, 116] width 81 height 10
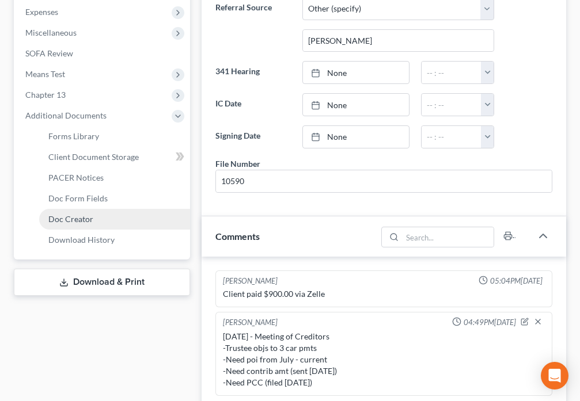
click at [96, 217] on link "Doc Creator" at bounding box center [114, 219] width 151 height 21
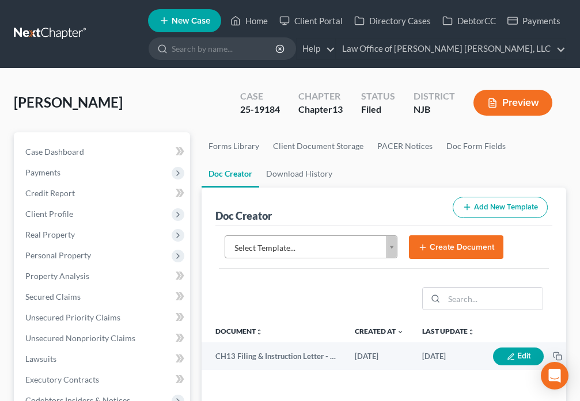
click at [390, 254] on body "Home New Case Client Portal Directory Cases DebtorCC Payments Law Office of [PE…" at bounding box center [290, 385] width 580 height 770
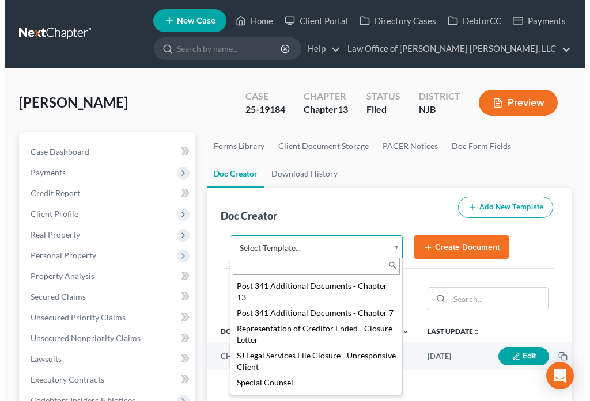
scroll to position [1440, 0]
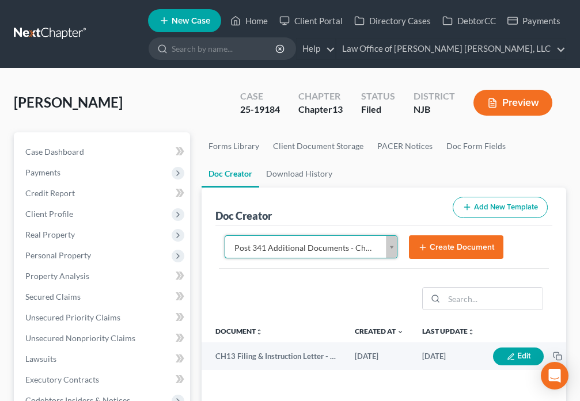
select select "89004"
click at [464, 244] on button "Create Document" at bounding box center [456, 248] width 94 height 24
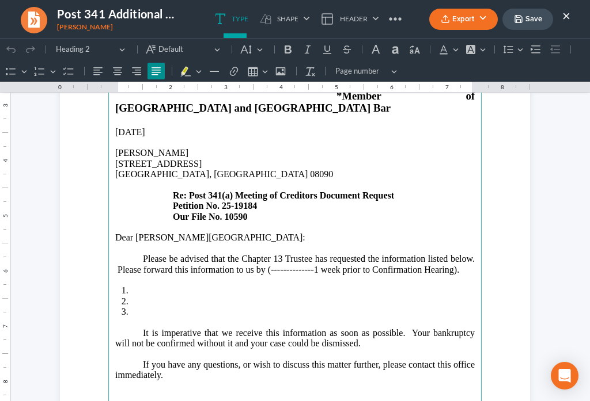
scroll to position [202, 0]
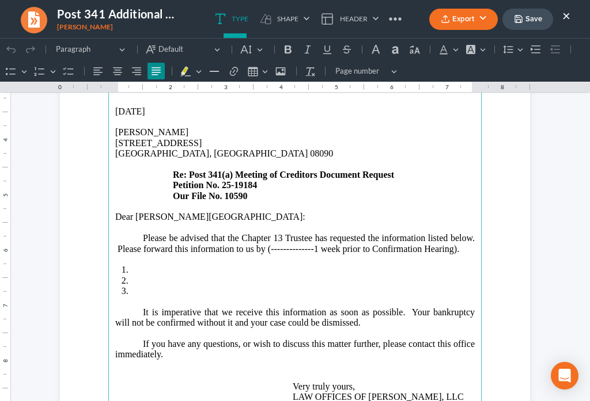
click at [448, 233] on p "Please be advised that the Chapter 13 Trustee has requested the information lis…" at bounding box center [294, 243] width 359 height 21
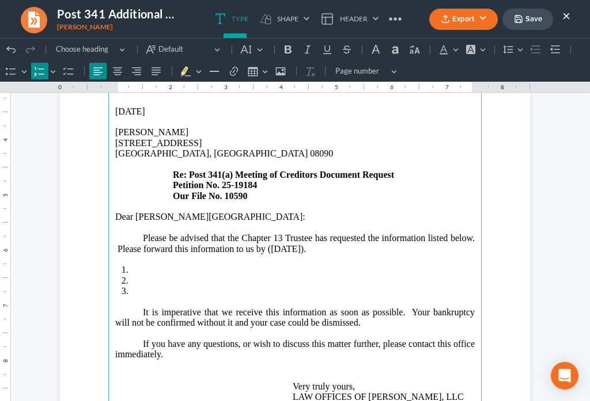
click at [169, 265] on li "Rich Text Editor, page-0-main" at bounding box center [303, 270] width 344 height 10
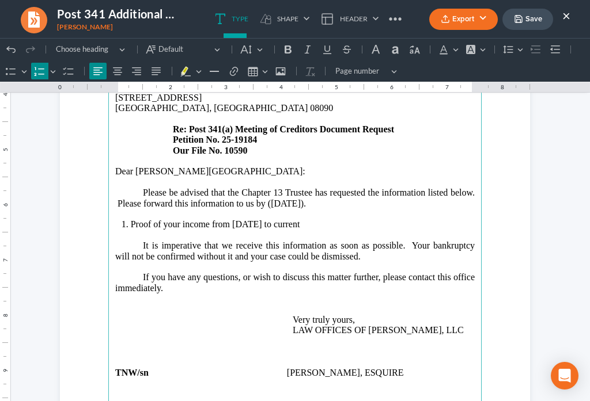
scroll to position [295, 0]
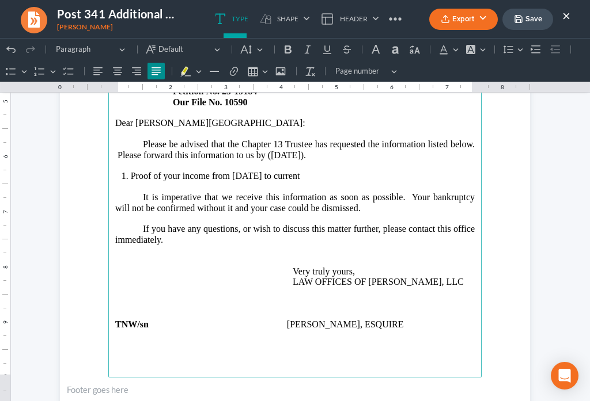
click at [182, 224] on p "If you have any questions, or wish to discuss this matter further, please conta…" at bounding box center [294, 255] width 359 height 63
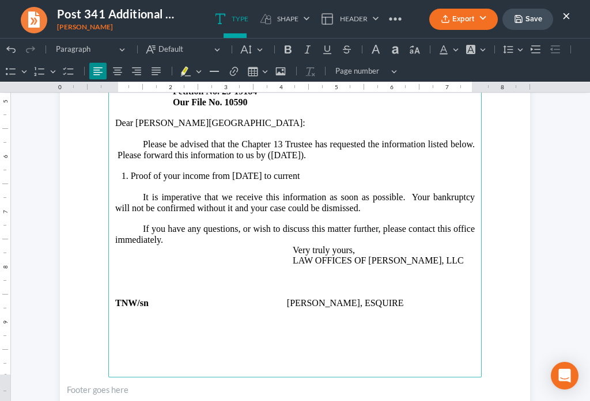
click at [159, 296] on main "LAW OFFICES OF [PERSON_NAME] [PERSON_NAME], LLC [STREET_ADDRESS][US_STATE] Tele…" at bounding box center [294, 129] width 373 height 498
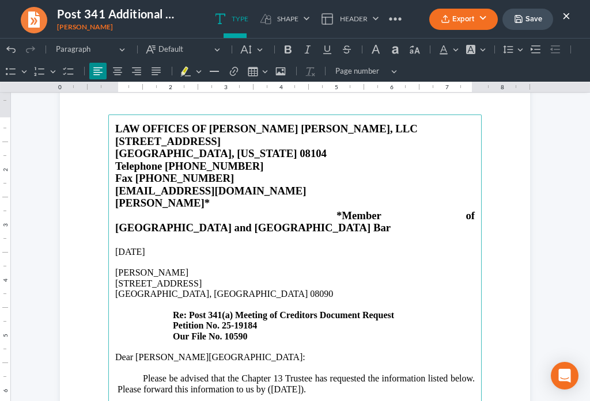
scroll to position [0, 0]
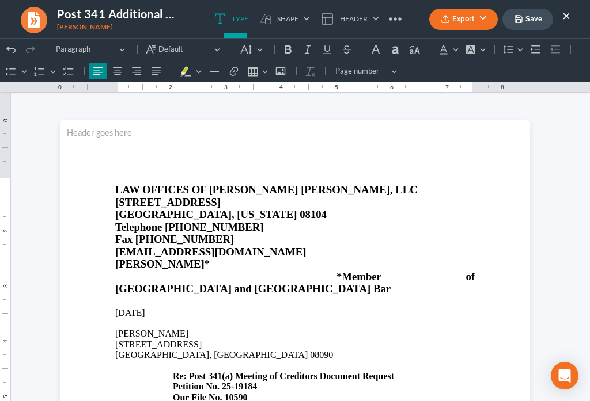
click at [533, 18] on button "Save" at bounding box center [527, 19] width 51 height 21
click at [447, 28] on button "Export" at bounding box center [463, 19] width 69 height 21
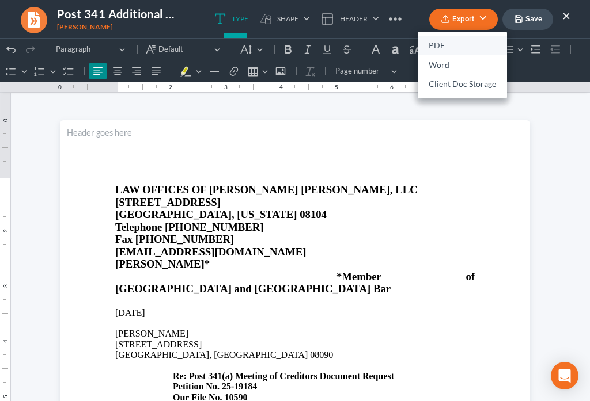
click at [434, 51] on link "PDF" at bounding box center [461, 46] width 89 height 20
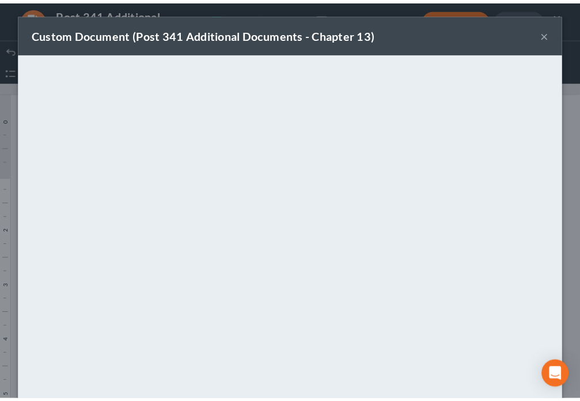
scroll to position [81, 0]
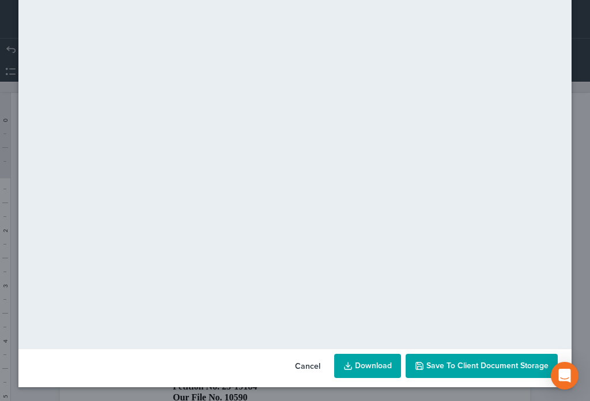
click at [508, 367] on span "Save to Client Document Storage" at bounding box center [487, 366] width 122 height 10
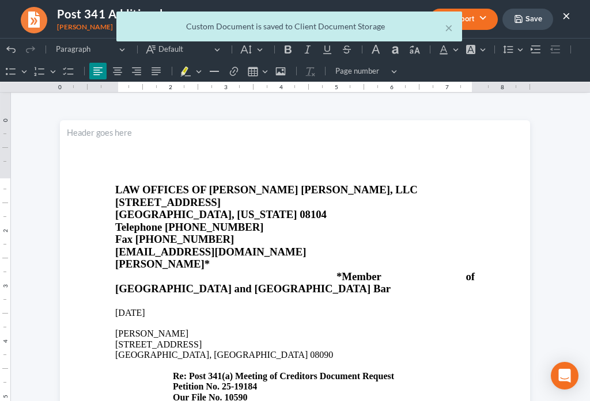
click at [563, 18] on div "× Custom Document is saved to Client Document Storage" at bounding box center [289, 30] width 590 height 36
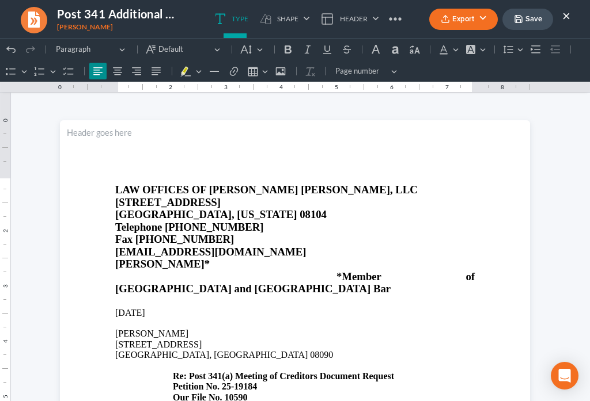
click at [450, 29] on button "Export" at bounding box center [463, 19] width 69 height 21
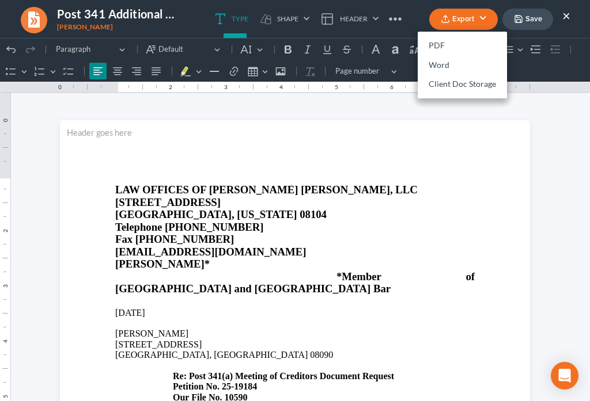
drag, startPoint x: 534, startPoint y: 149, endPoint x: 561, endPoint y: 48, distance: 104.3
click at [534, 149] on html "1.00 10.00 0 1 1 2 2 3 3 4 4 5 5 6 6 7 7 8 8 9 9 10 10 11 11 Undo (Ctrl+Z) Undo…" at bounding box center [295, 397] width 590 height 718
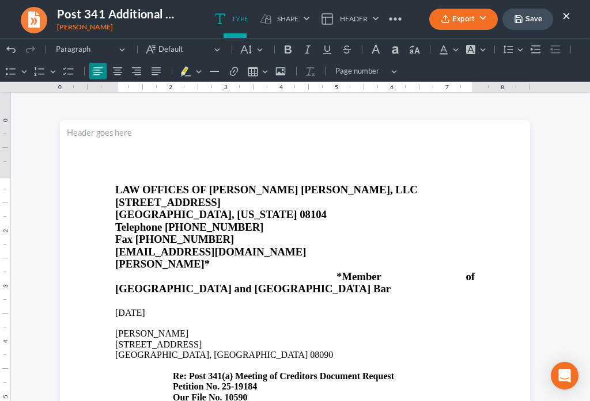
click at [562, 16] on button "×" at bounding box center [566, 16] width 8 height 14
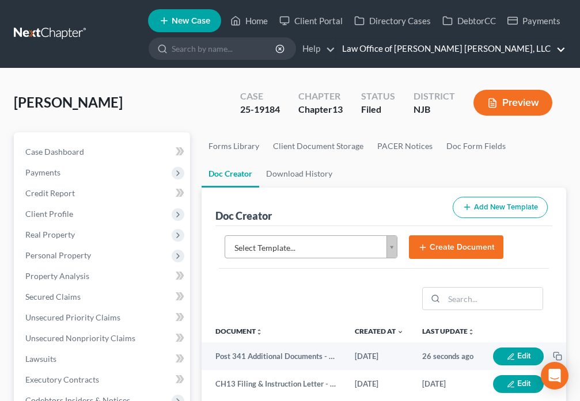
click at [563, 51] on link "Law Office of [PERSON_NAME] [PERSON_NAME], LLC" at bounding box center [450, 49] width 229 height 21
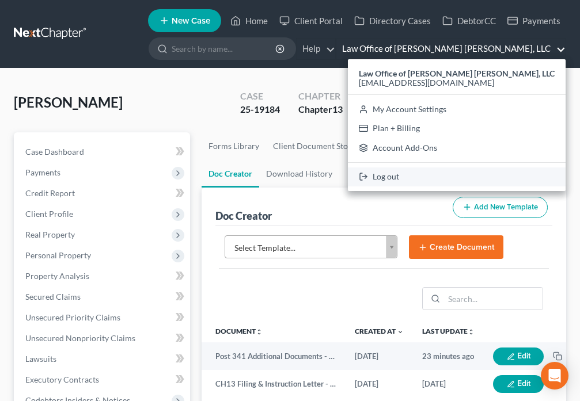
click at [443, 177] on link "Log out" at bounding box center [457, 178] width 218 height 20
